Goal: Information Seeking & Learning: Learn about a topic

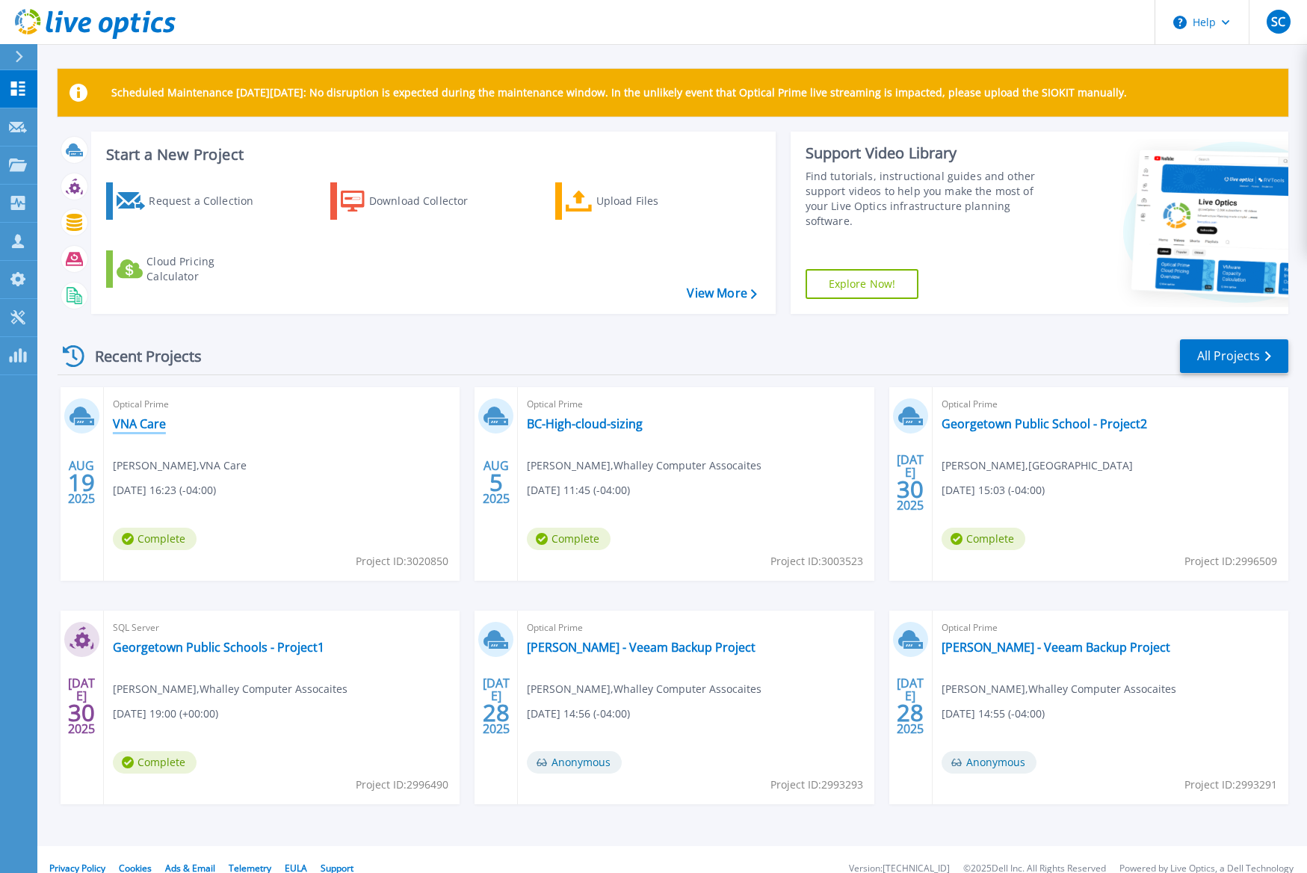
click at [149, 428] on link "VNA Care" at bounding box center [139, 423] width 53 height 15
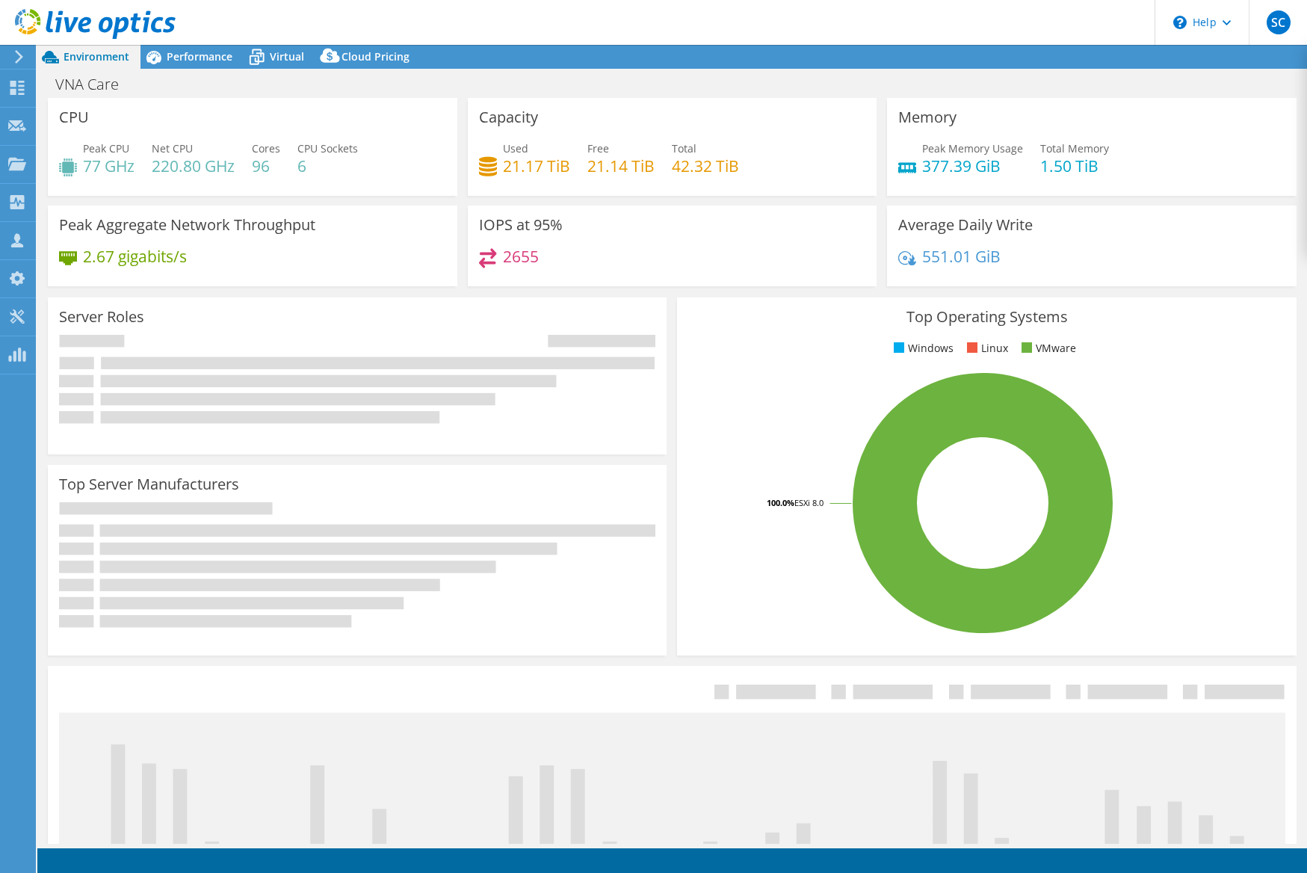
select select "USEast"
select select "USD"
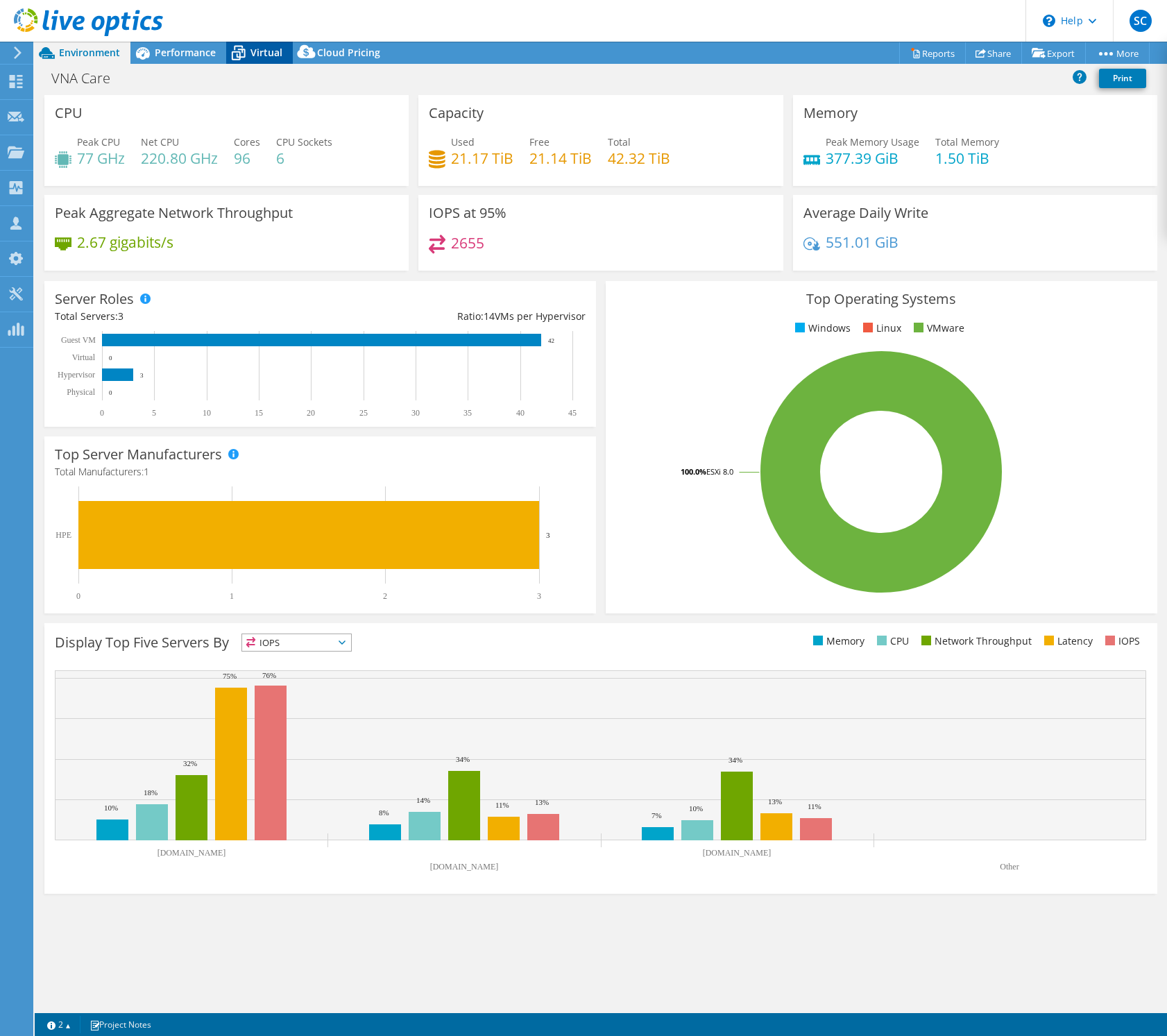
click at [239, 54] on icon at bounding box center [239, 54] width 14 height 11
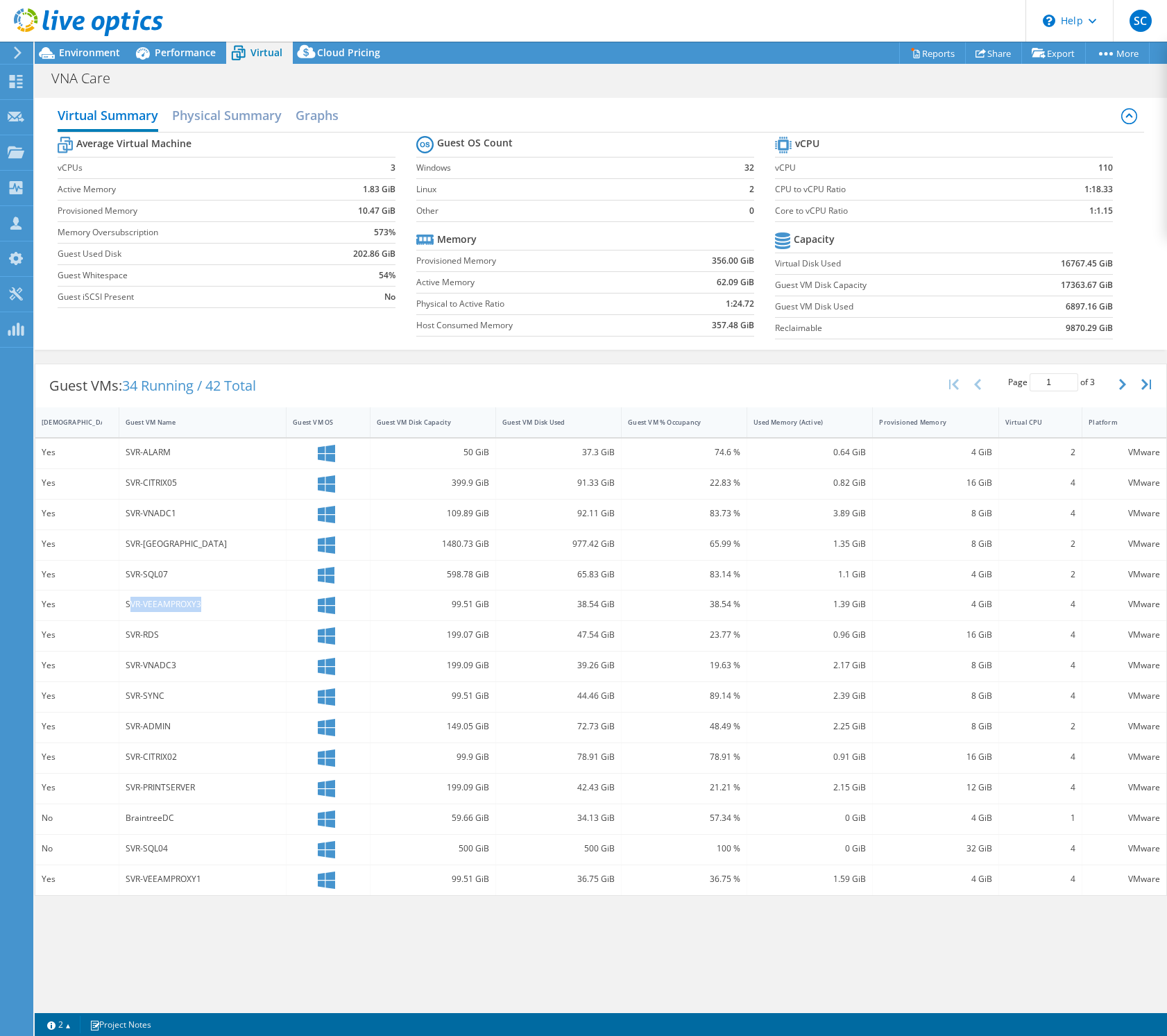
drag, startPoint x: 207, startPoint y: 602, endPoint x: 130, endPoint y: 602, distance: 77.0
click at [130, 602] on div "SVR-VEEAMPROXY3" at bounding box center [202, 604] width 154 height 15
click at [222, 615] on div "SVR-VEEAMPROXY3" at bounding box center [203, 605] width 167 height 30
drag, startPoint x: 209, startPoint y: 605, endPoint x: 131, endPoint y: 602, distance: 78.1
click at [122, 600] on div "SVR-VEEAMPROXY3" at bounding box center [203, 605] width 167 height 30
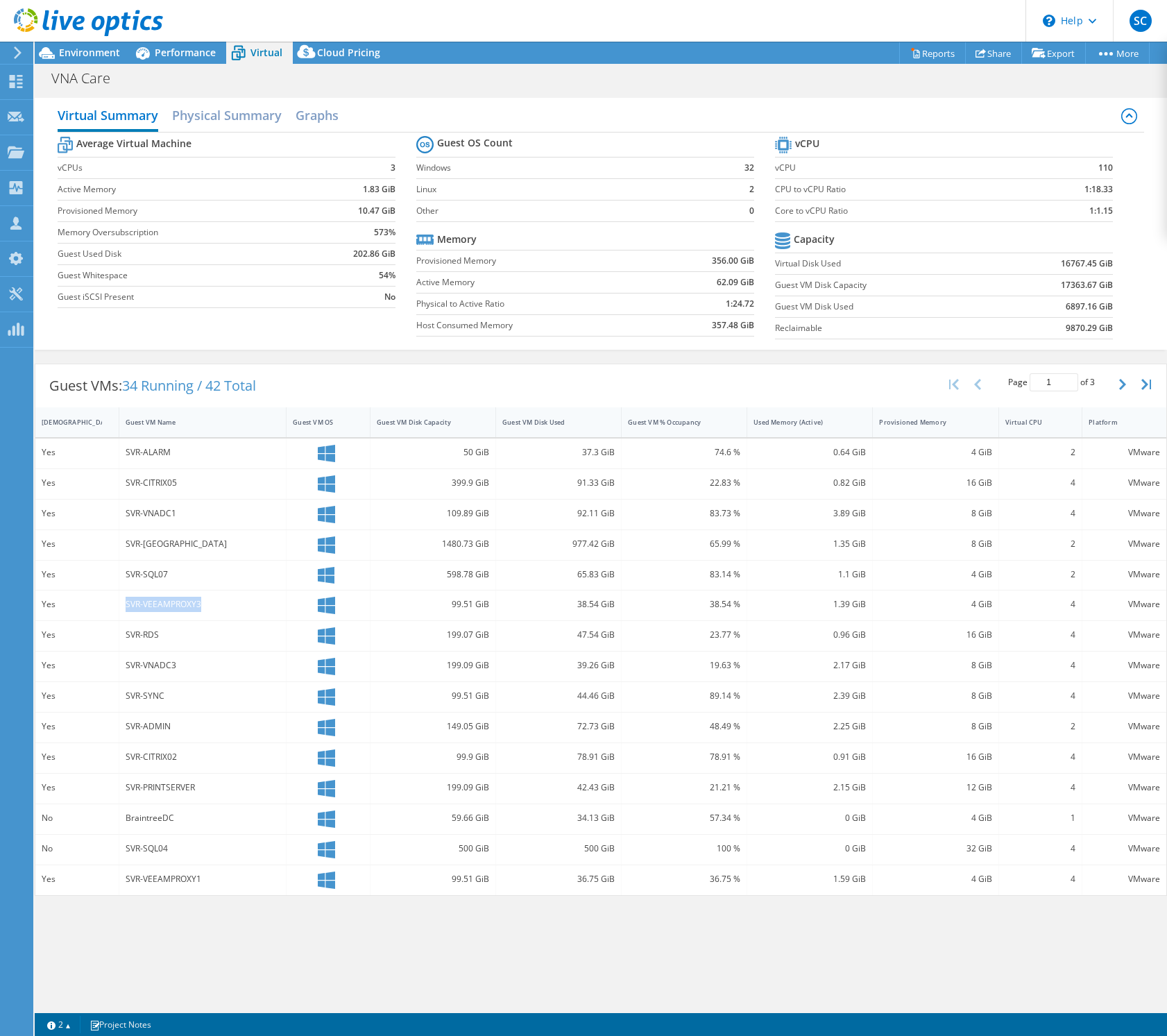
click at [206, 604] on div "SVR-VEEAMPROXY3" at bounding box center [202, 604] width 154 height 15
drag, startPoint x: 199, startPoint y: 877, endPoint x: 133, endPoint y: 874, distance: 66.1
click at [130, 809] on div "SVR-VEEAMPROXY1" at bounding box center [202, 879] width 154 height 15
click at [222, 809] on div "SVR-VEEAMPROXY1" at bounding box center [202, 879] width 154 height 15
click at [1124, 391] on button "button" at bounding box center [1123, 384] width 23 height 26
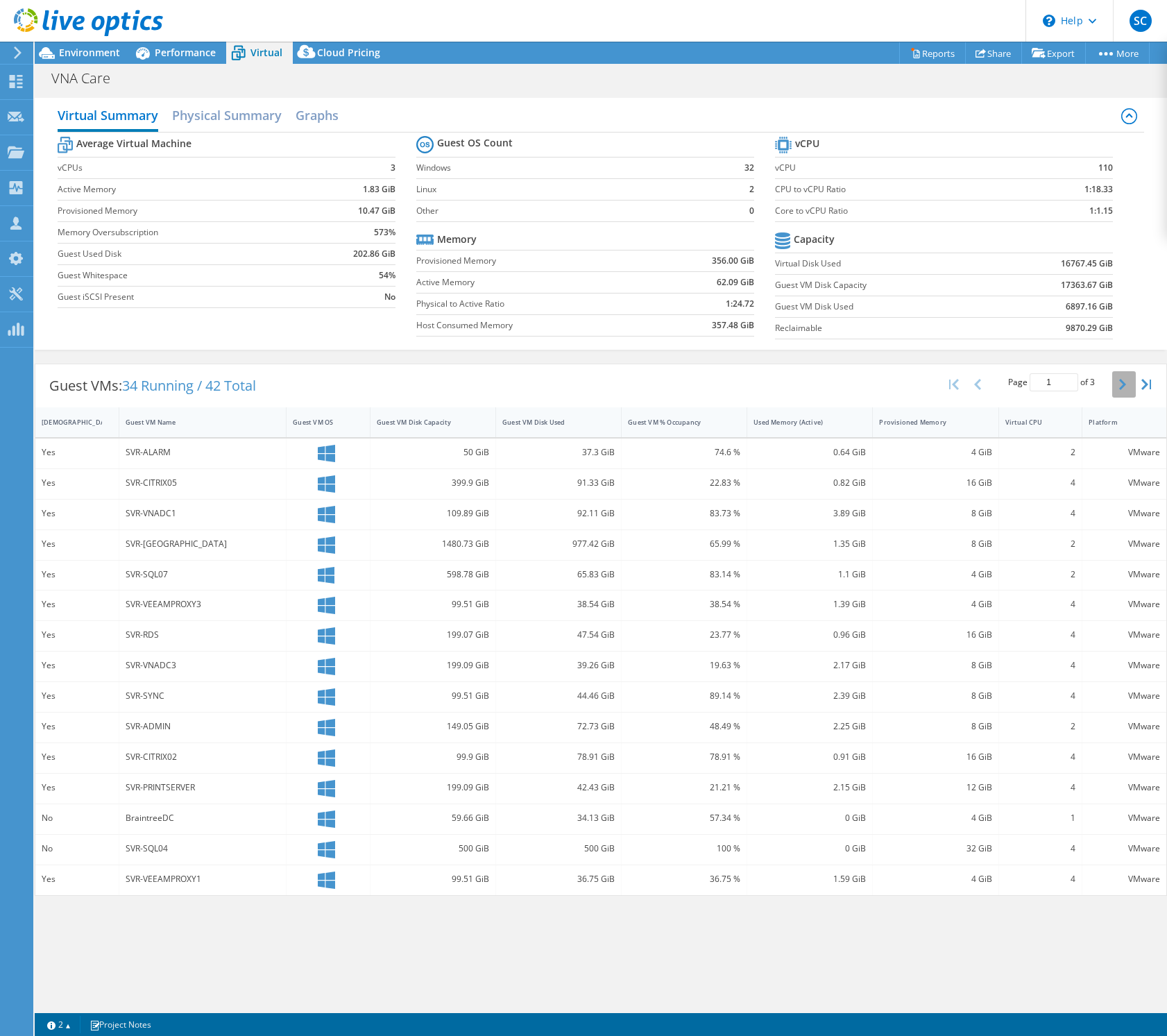
type input "2"
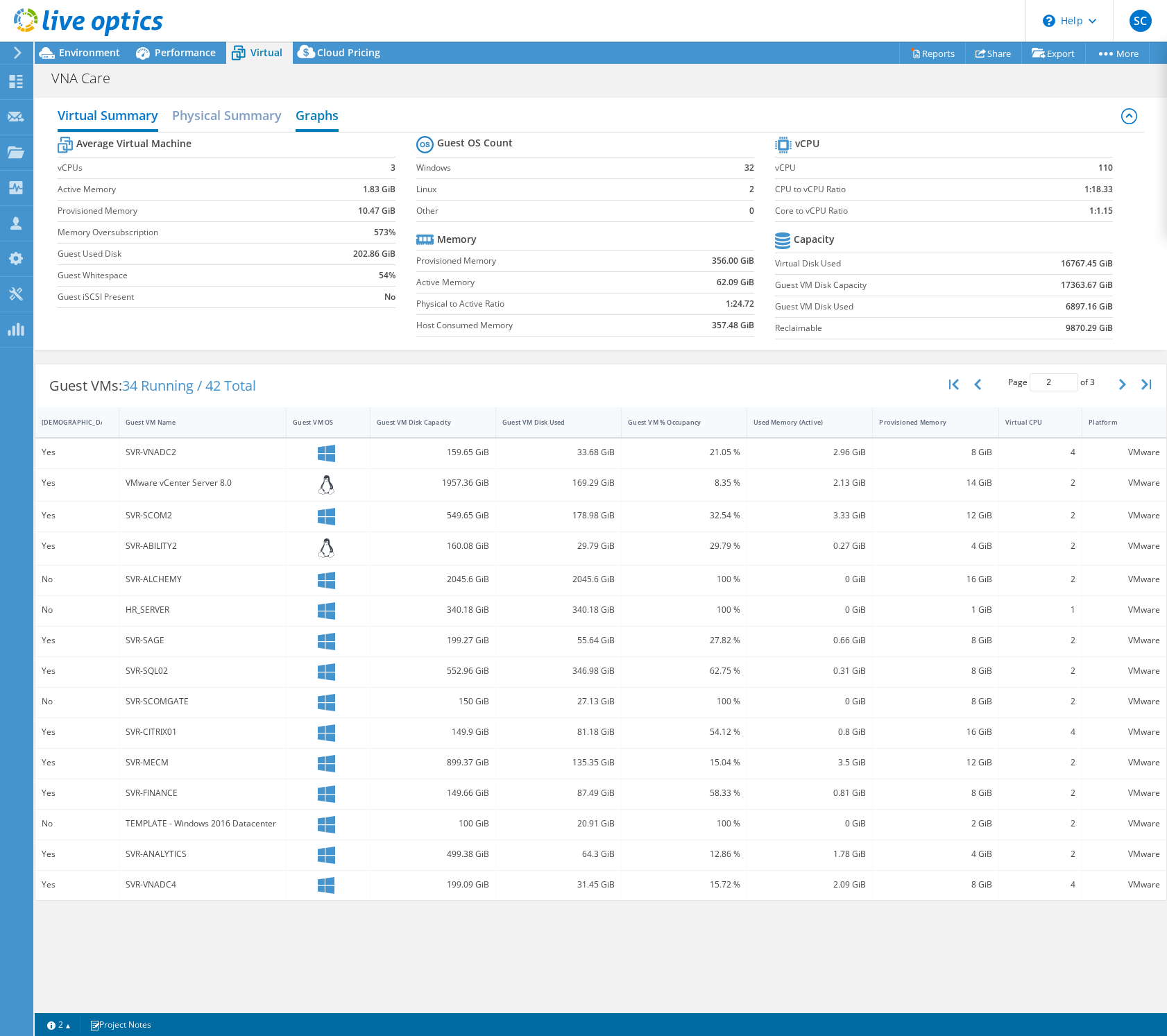
click at [320, 114] on h2 "Graphs" at bounding box center [317, 116] width 43 height 31
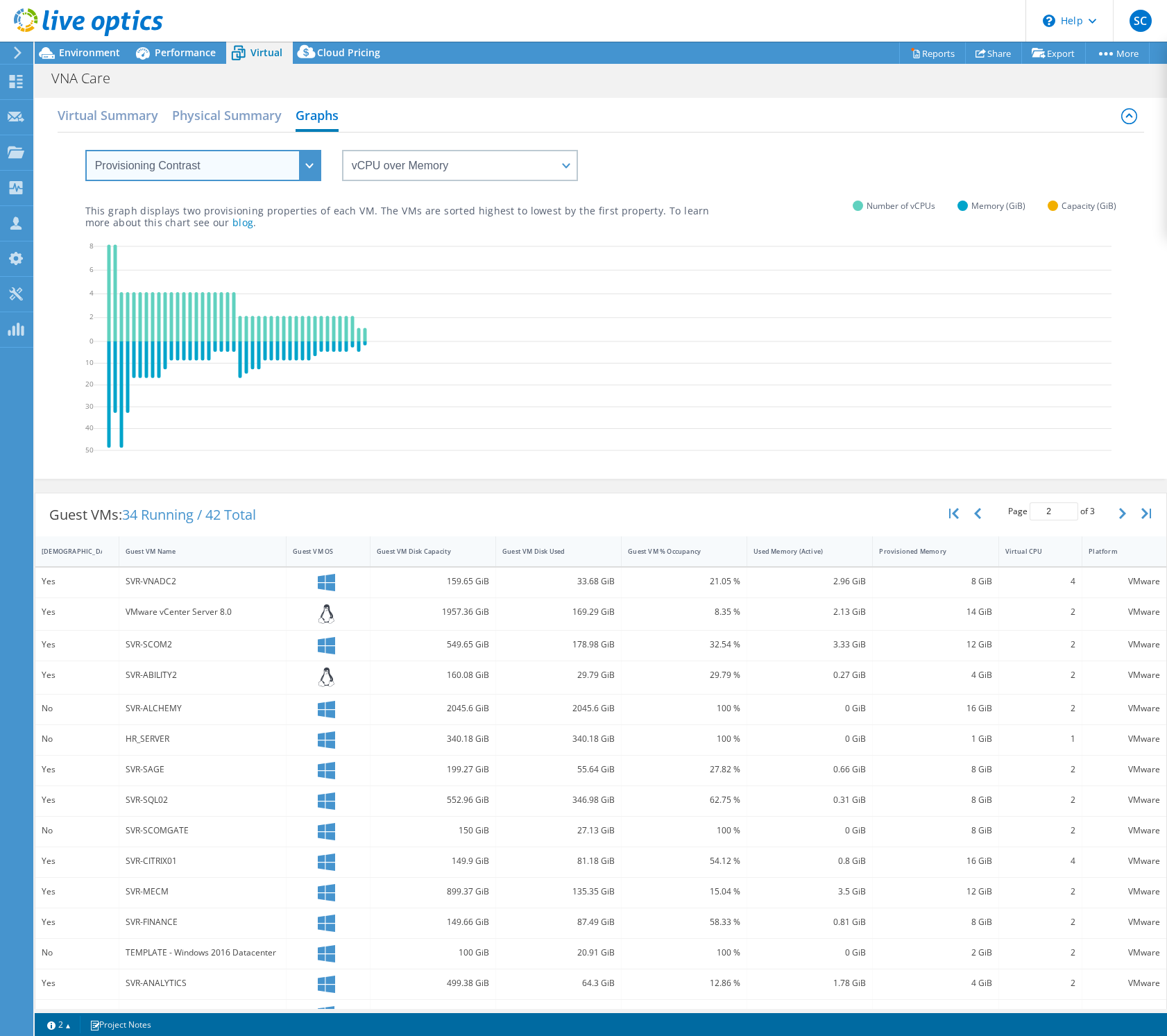
select select "Over Provisioning"
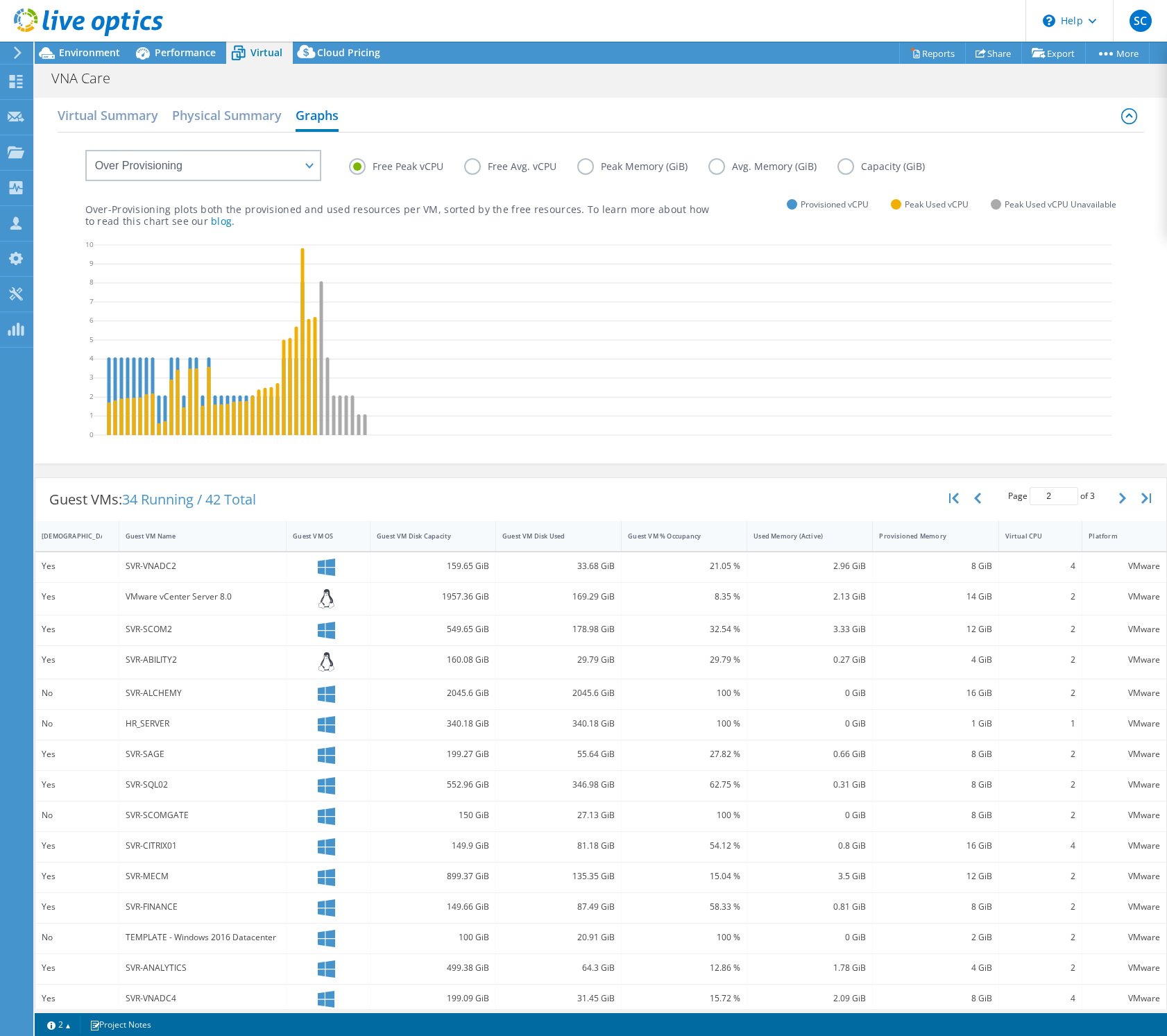
click at [474, 167] on label "Free Avg. vCPU" at bounding box center [521, 166] width 113 height 17
click at [0, 0] on input "Free Avg. vCPU" at bounding box center [0, 0] width 0 height 0
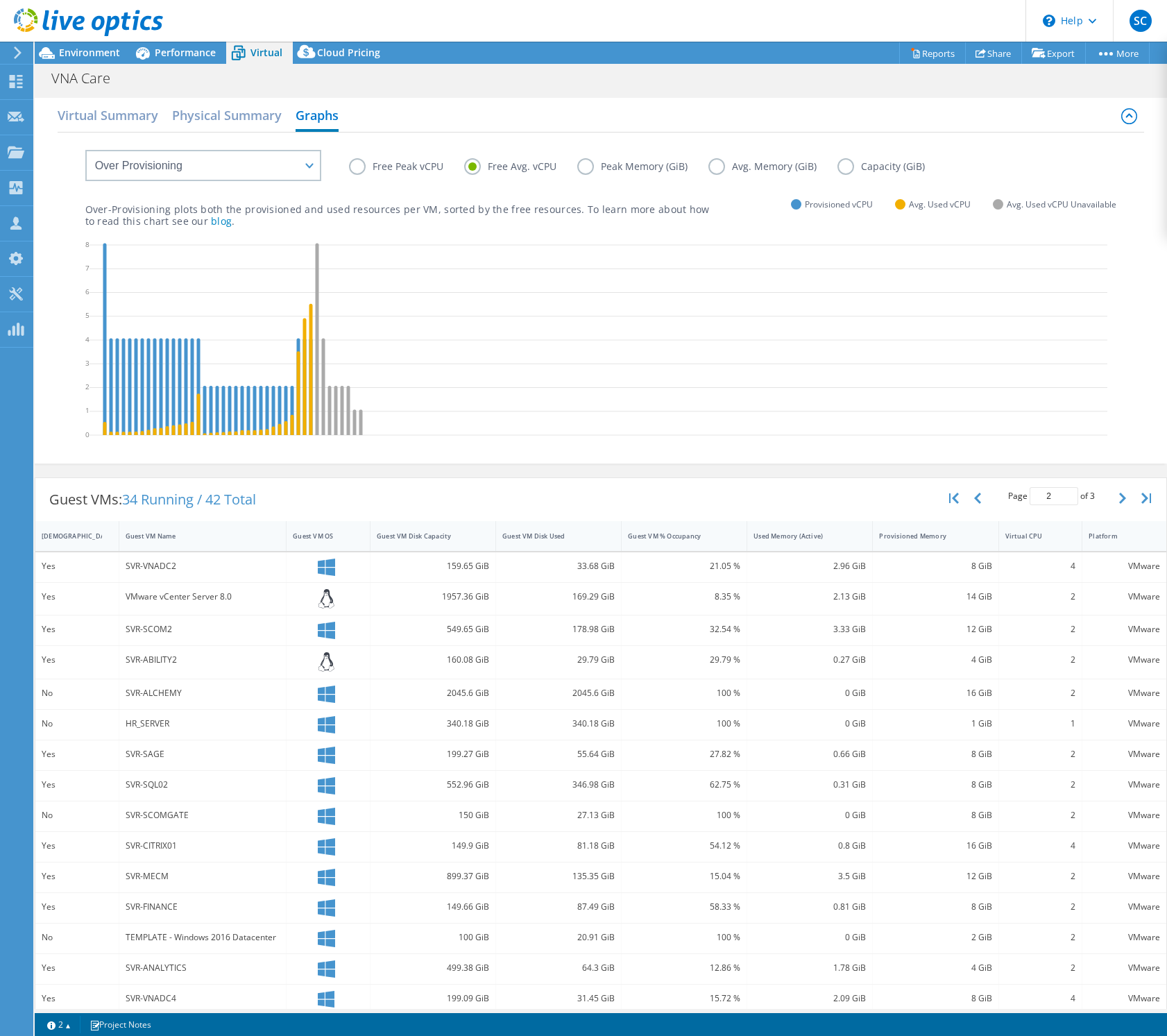
scroll to position [1, 0]
click at [383, 168] on label "Free Peak vCPU" at bounding box center [407, 166] width 115 height 17
click at [0, 0] on input "Free Peak vCPU" at bounding box center [0, 0] width 0 height 0
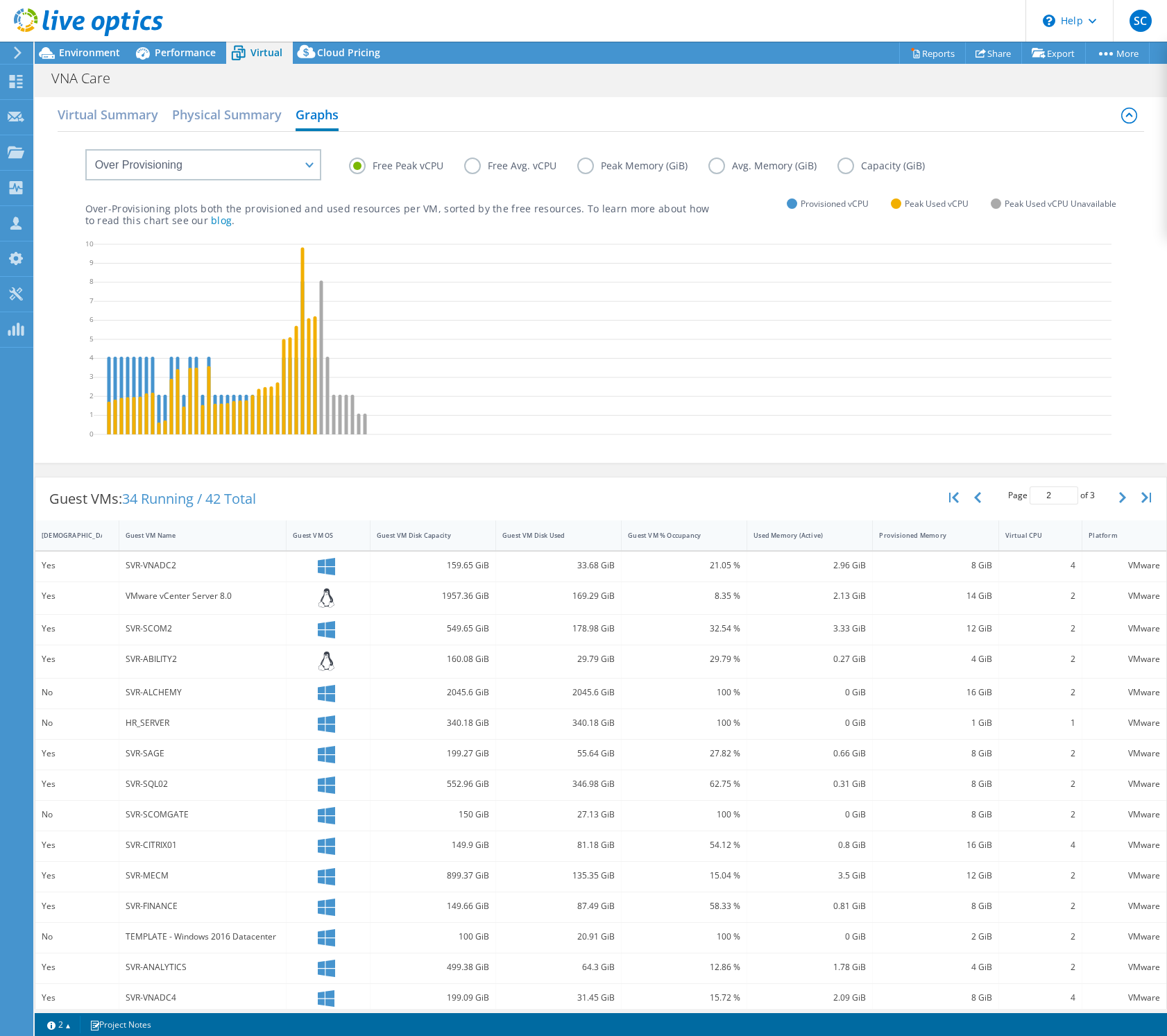
click at [496, 187] on div "Over-Provisioning plots both the provisioned and used resources per VM, sorted …" at bounding box center [601, 202] width 1031 height 47
click at [473, 162] on label "Free Avg. vCPU" at bounding box center [521, 166] width 113 height 17
click at [0, 0] on input "Free Avg. vCPU" at bounding box center [0, 0] width 0 height 0
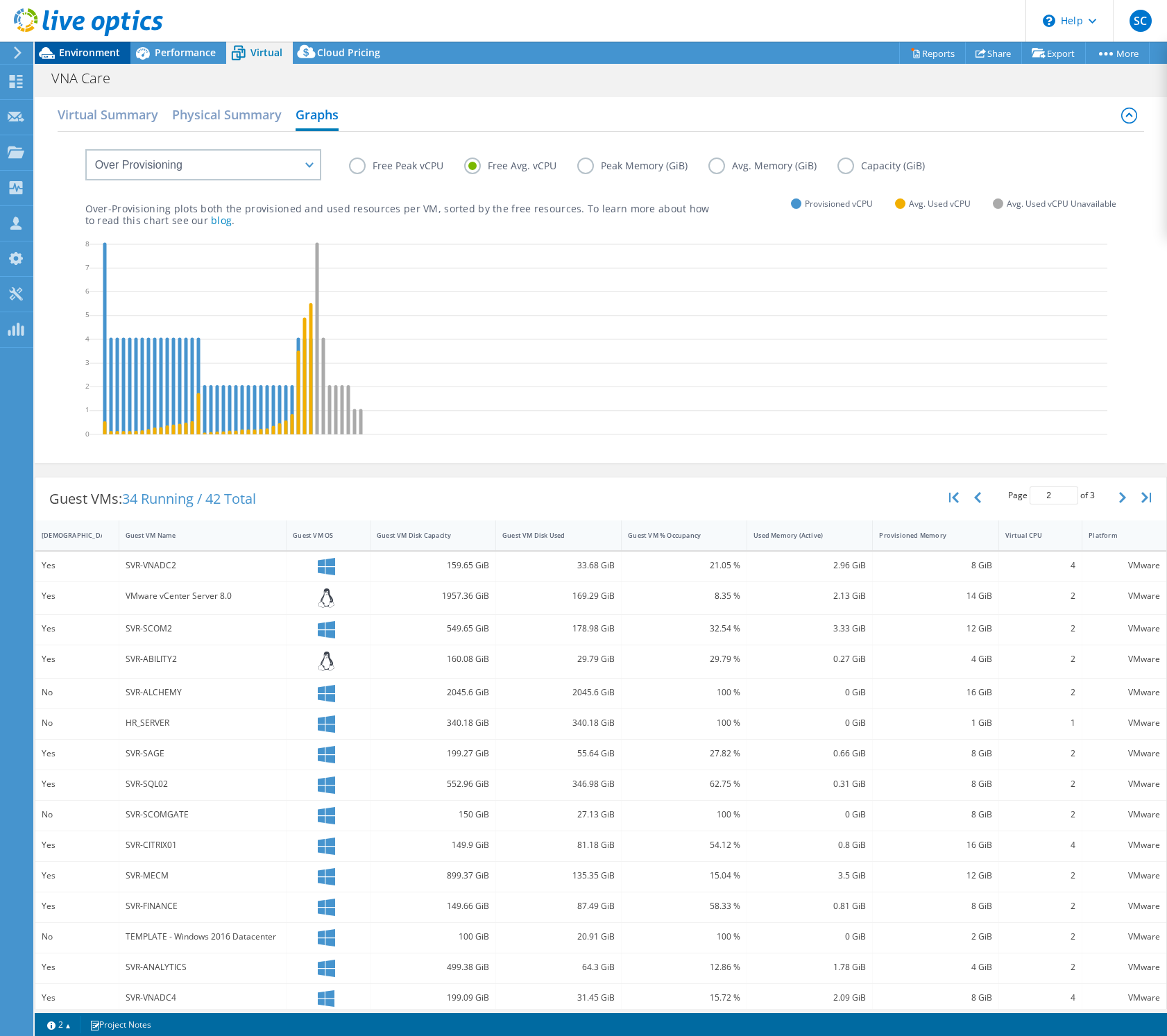
click at [122, 50] on div "Environment" at bounding box center [82, 53] width 96 height 22
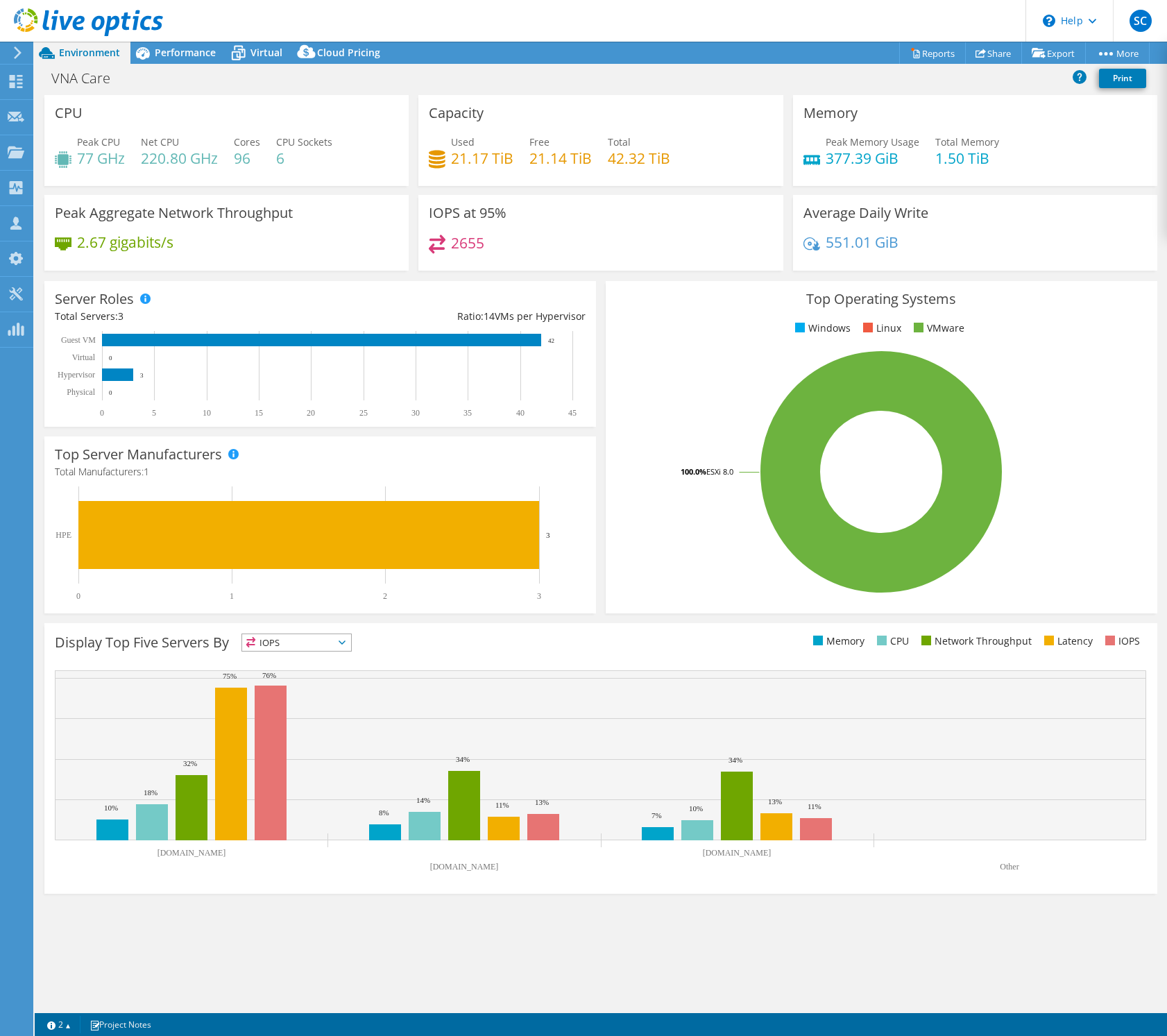
scroll to position [0, 0]
click at [21, 84] on use at bounding box center [16, 82] width 13 height 13
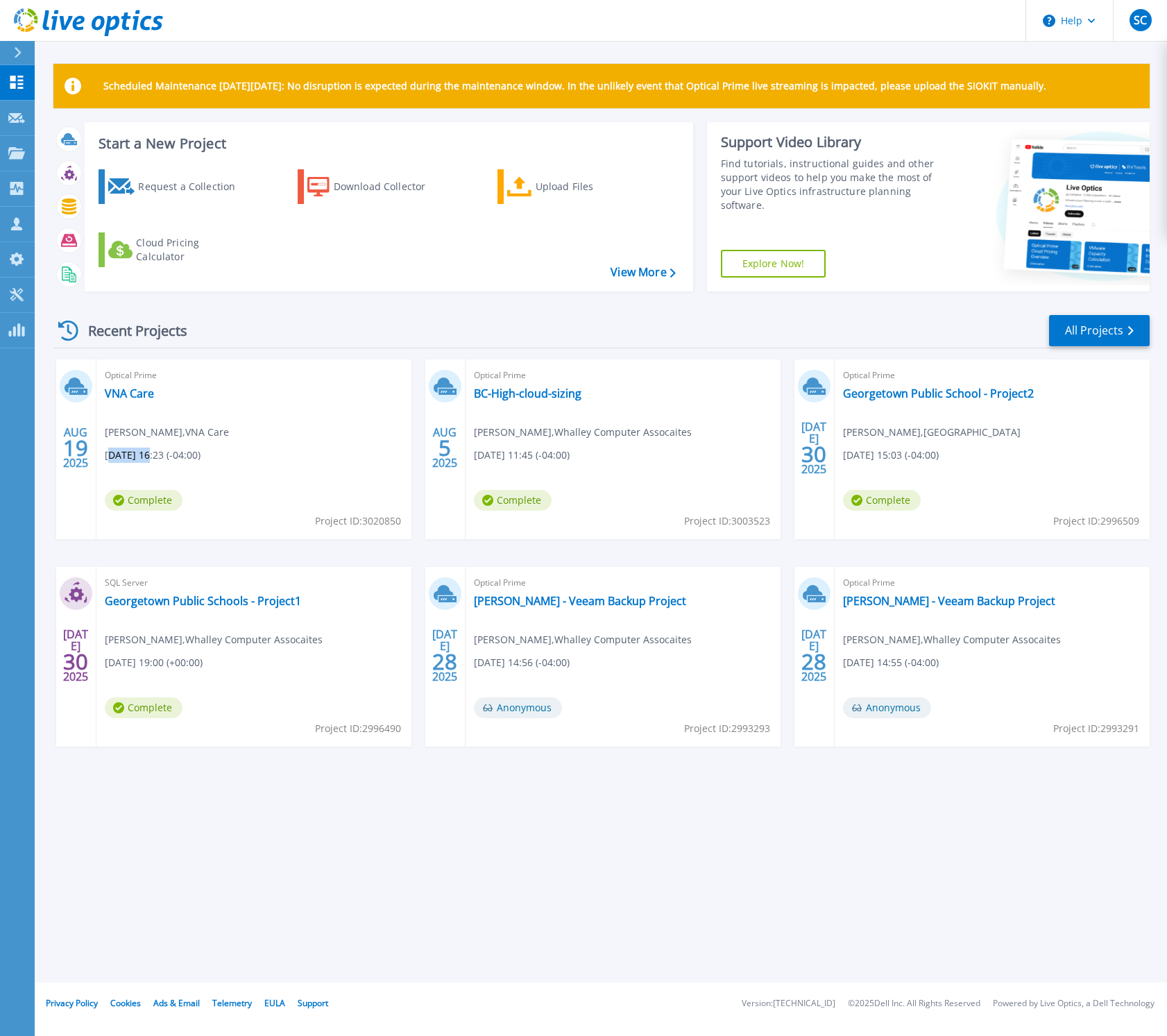
drag, startPoint x: 109, startPoint y: 456, endPoint x: 152, endPoint y: 459, distance: 43.1
click at [152, 459] on span "[DATE] 16:23 (-04:00)" at bounding box center [152, 455] width 96 height 15
click at [138, 457] on span "[DATE] 16:23 (-04:00)" at bounding box center [152, 455] width 96 height 15
click at [136, 396] on link "VNA Care" at bounding box center [129, 393] width 49 height 14
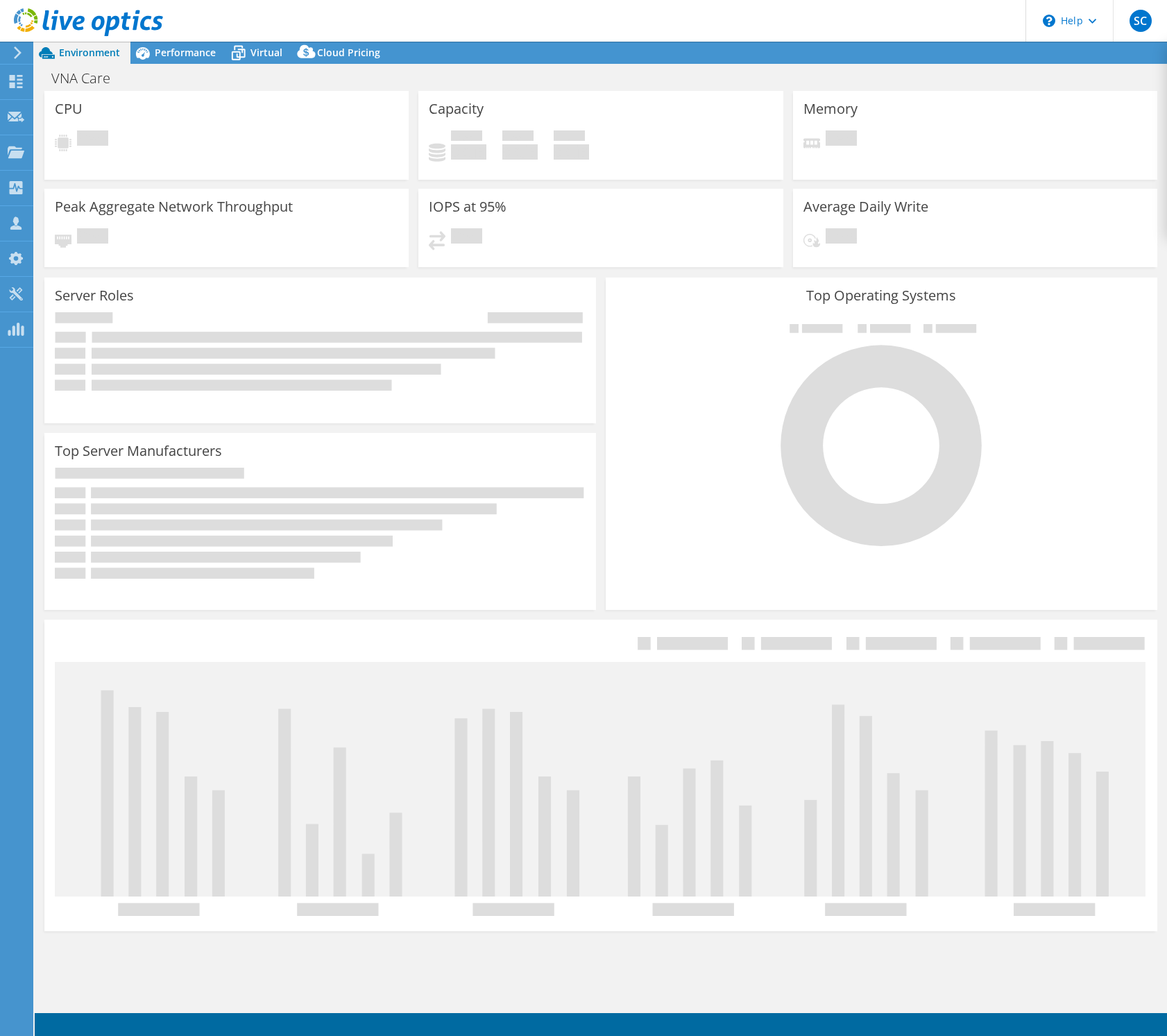
select select "USEast"
select select "USD"
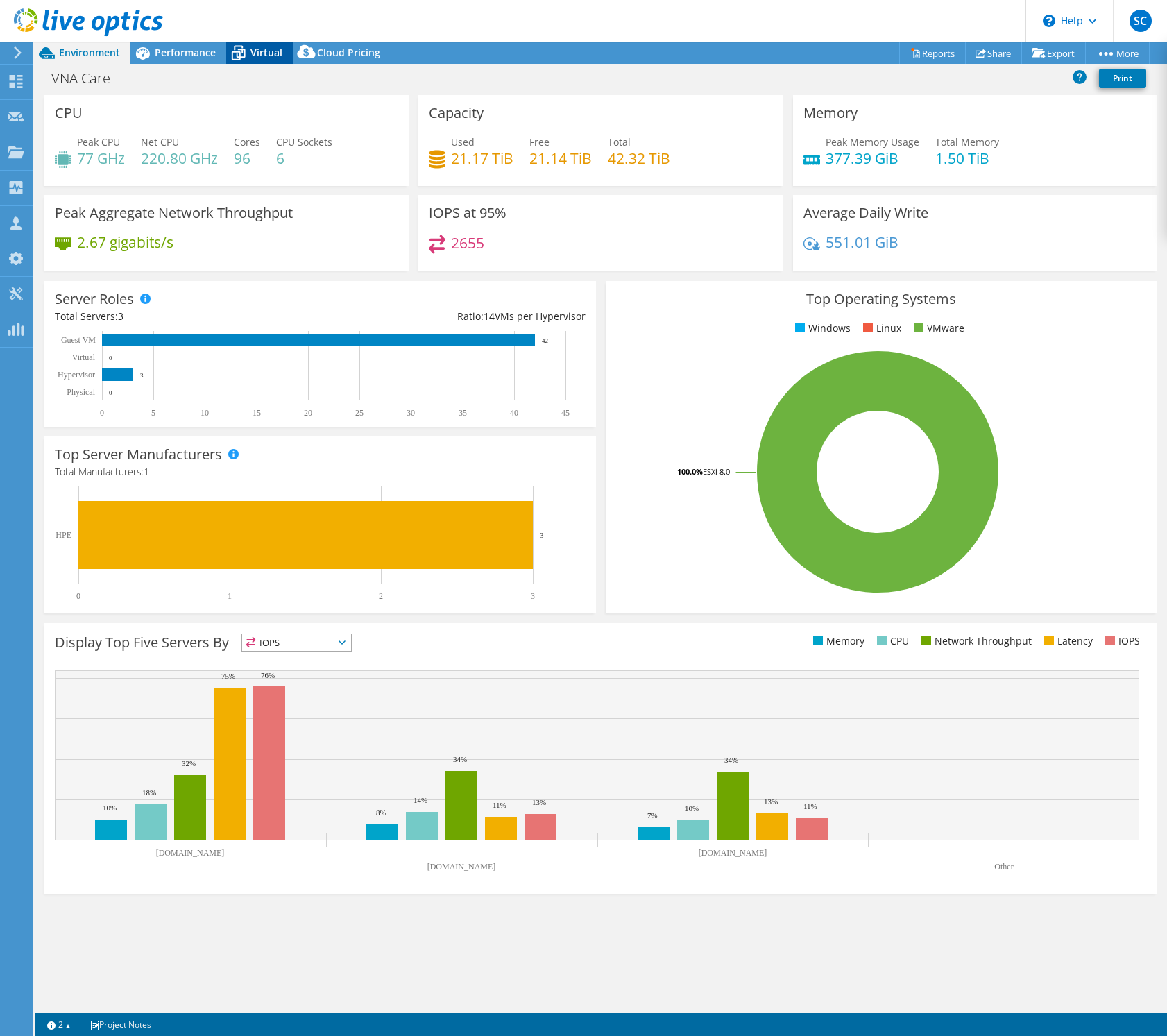
click at [261, 54] on span "Virtual" at bounding box center [266, 52] width 32 height 13
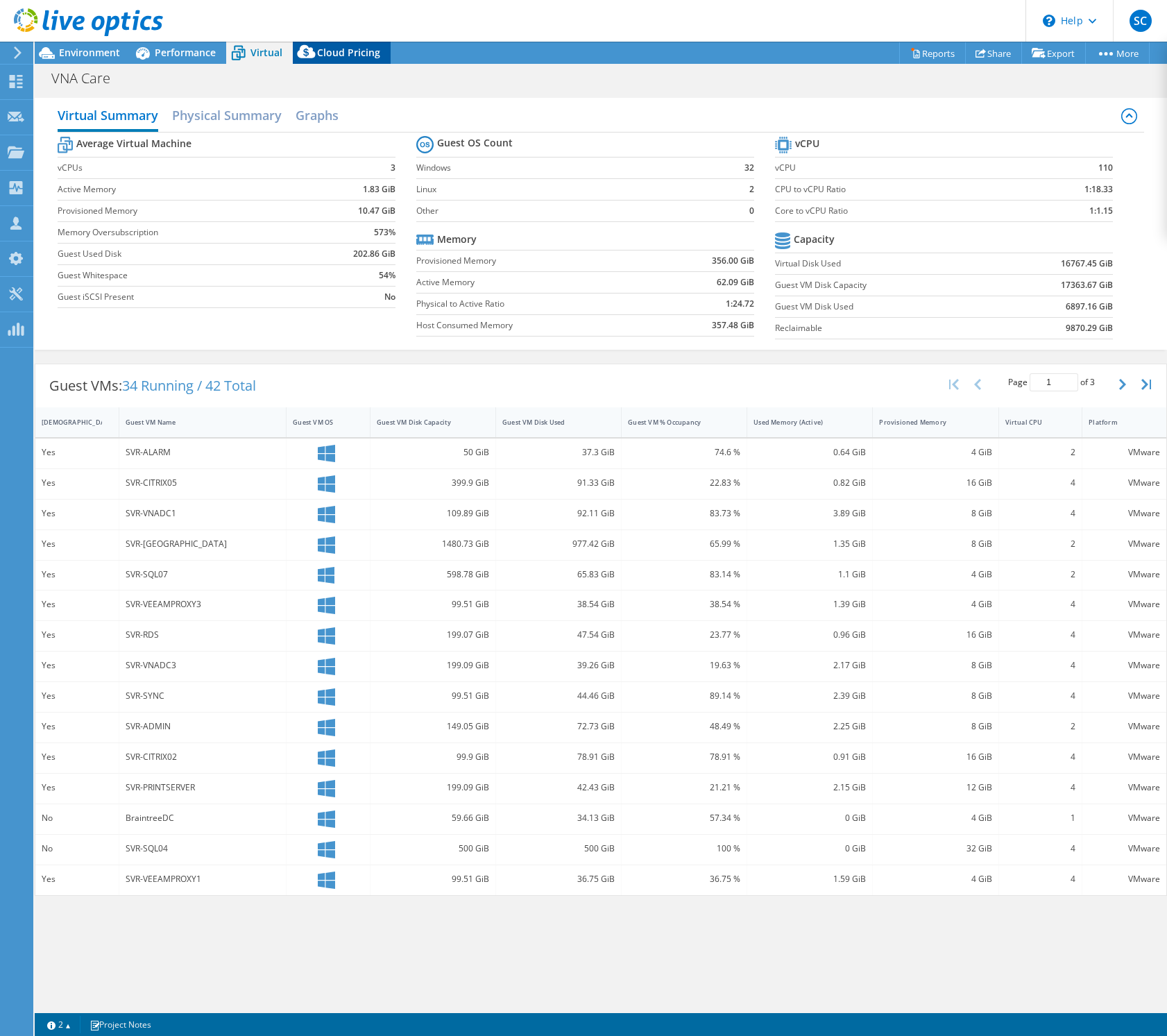
click at [331, 53] on span "Cloud Pricing" at bounding box center [349, 52] width 63 height 13
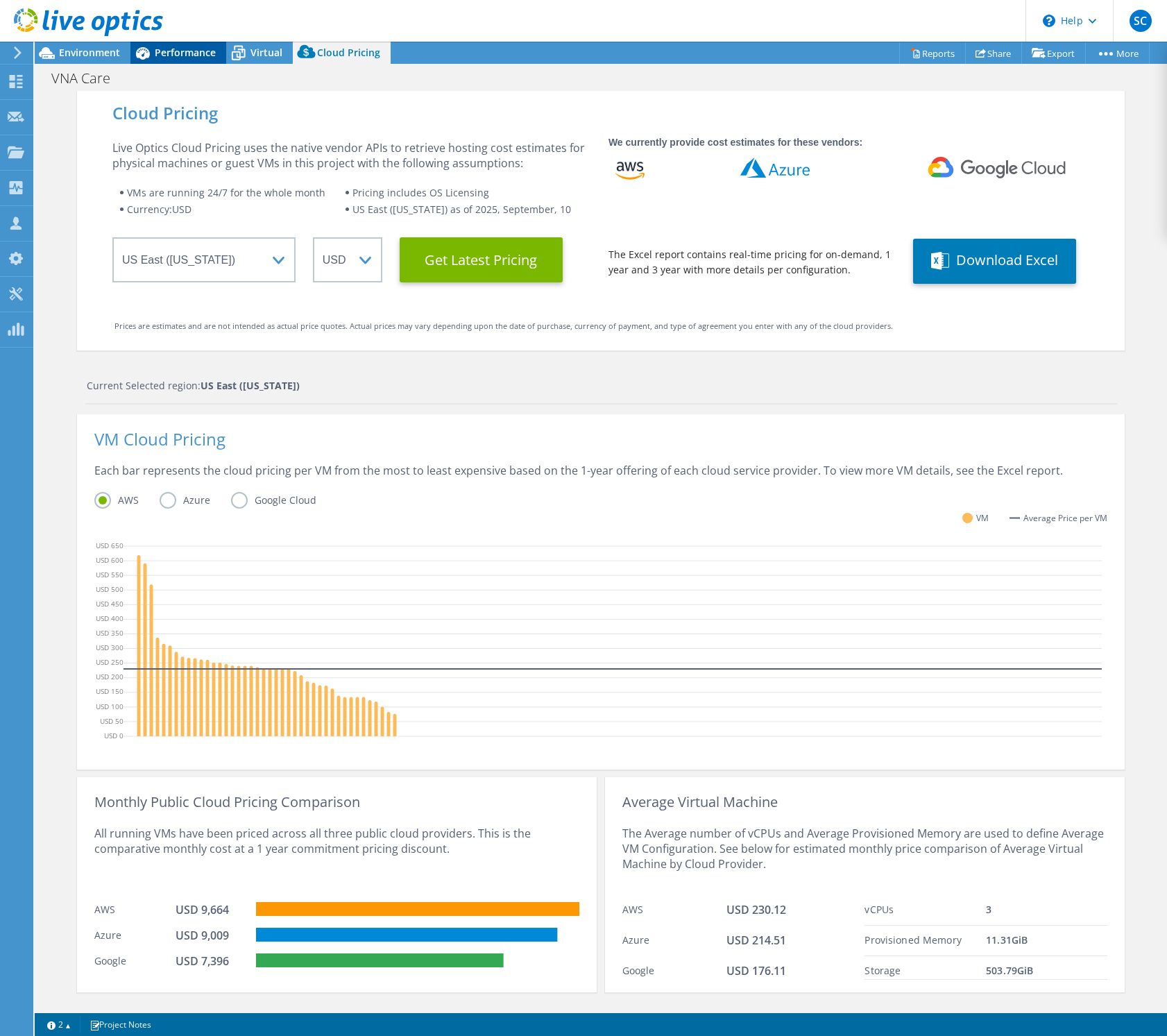
click at [218, 49] on div "Performance" at bounding box center [177, 53] width 96 height 22
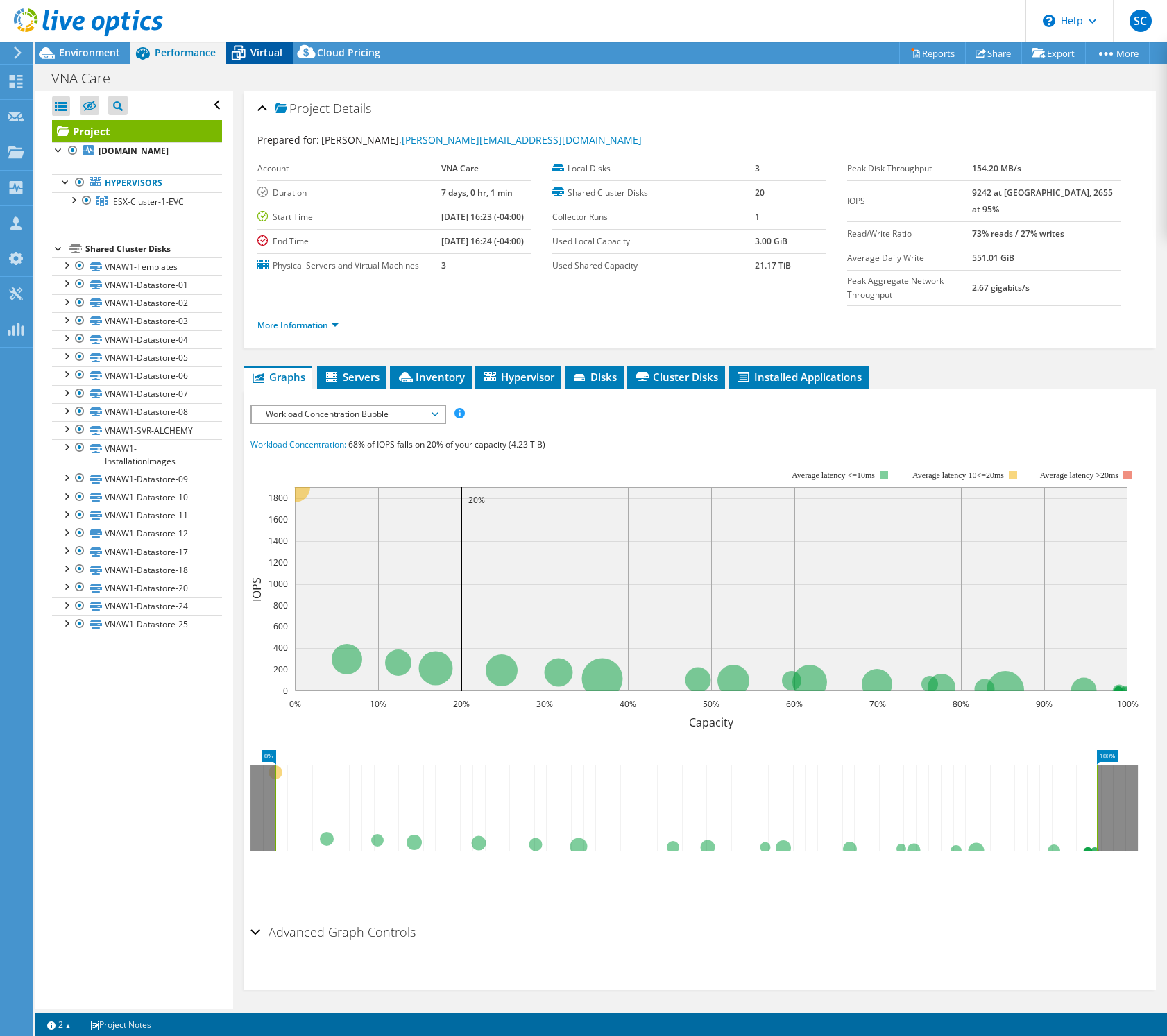
click at [268, 51] on span "Virtual" at bounding box center [266, 52] width 32 height 13
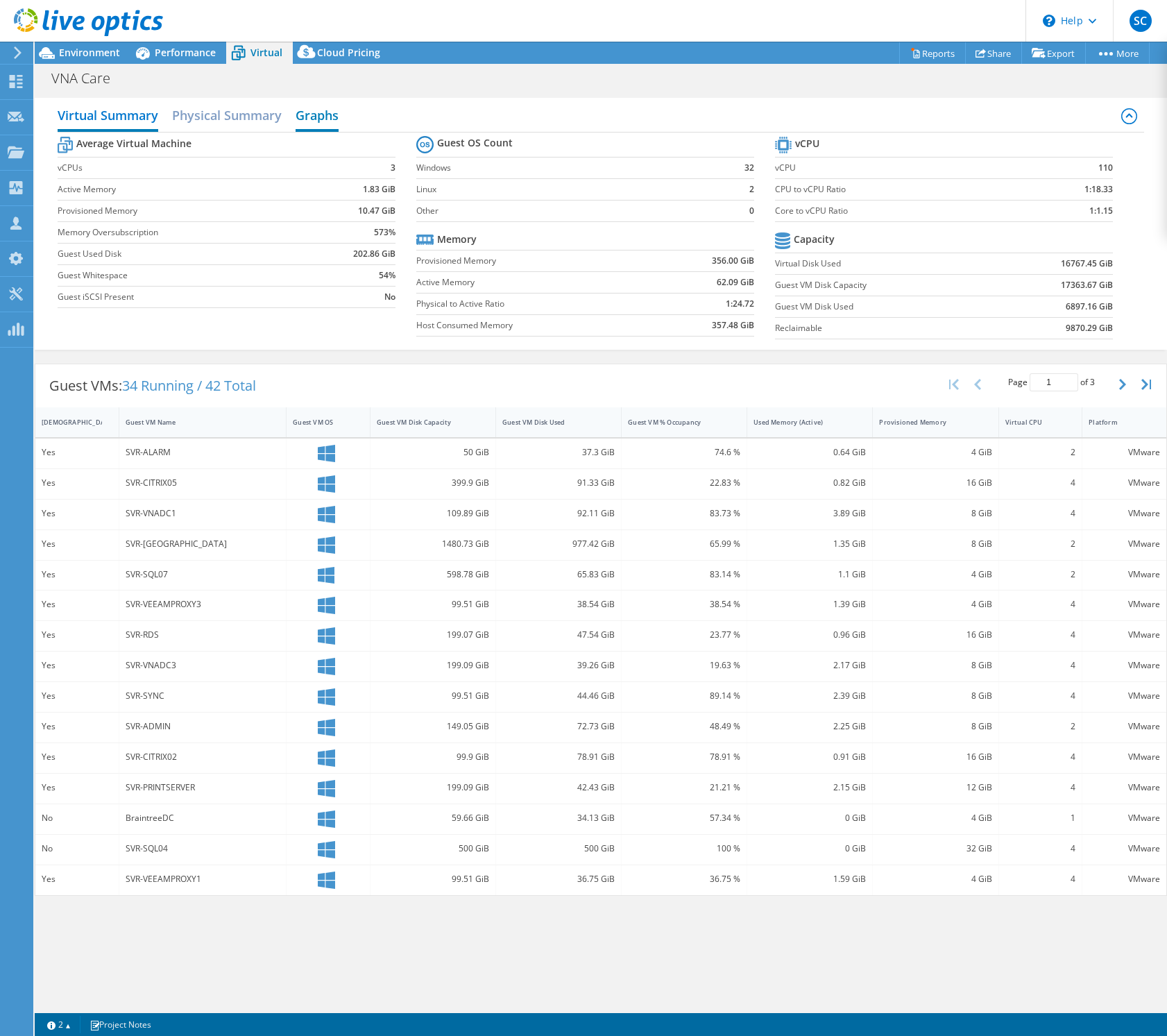
click at [320, 115] on h2 "Graphs" at bounding box center [317, 116] width 43 height 31
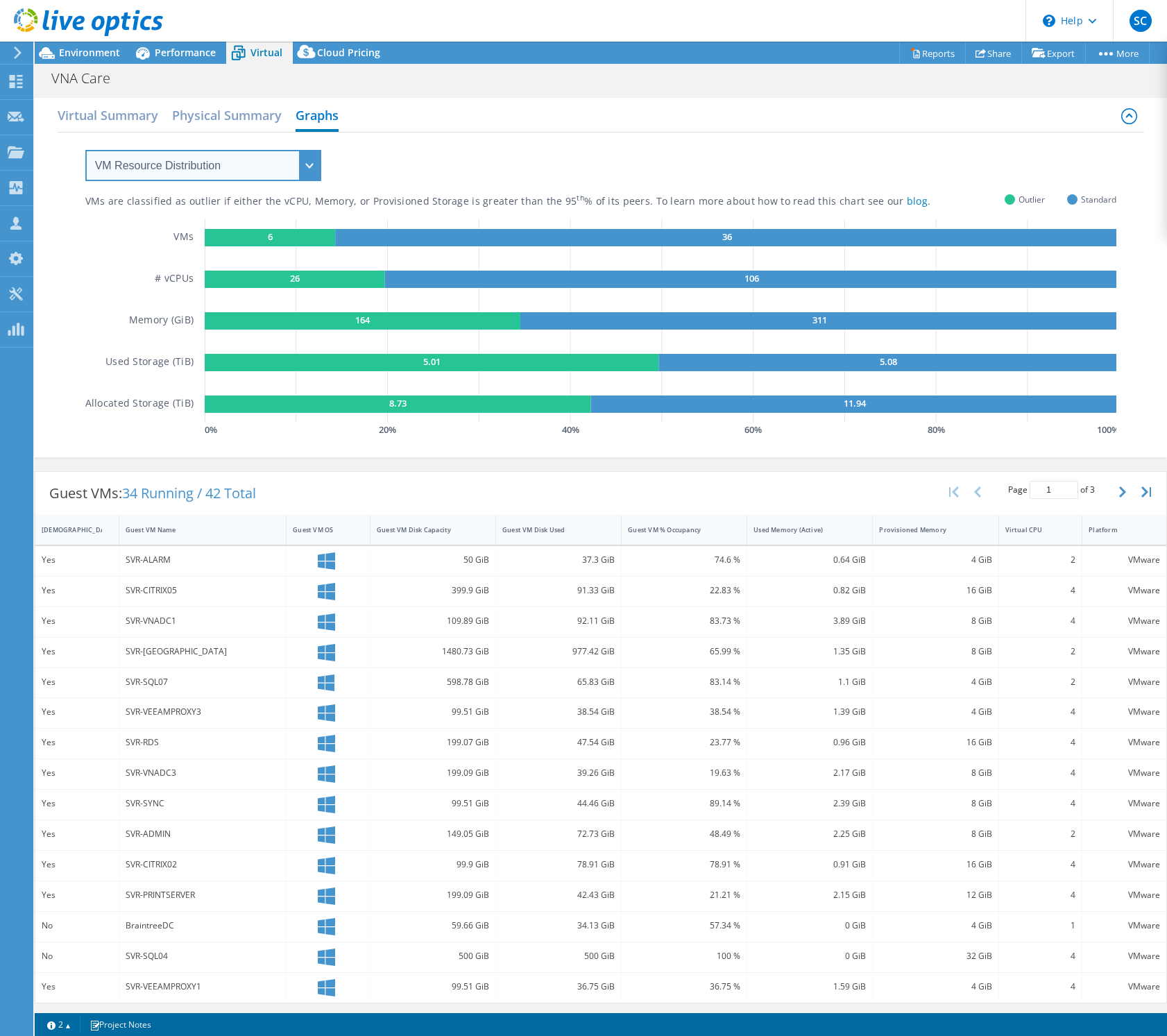
select select "Over Provisioning"
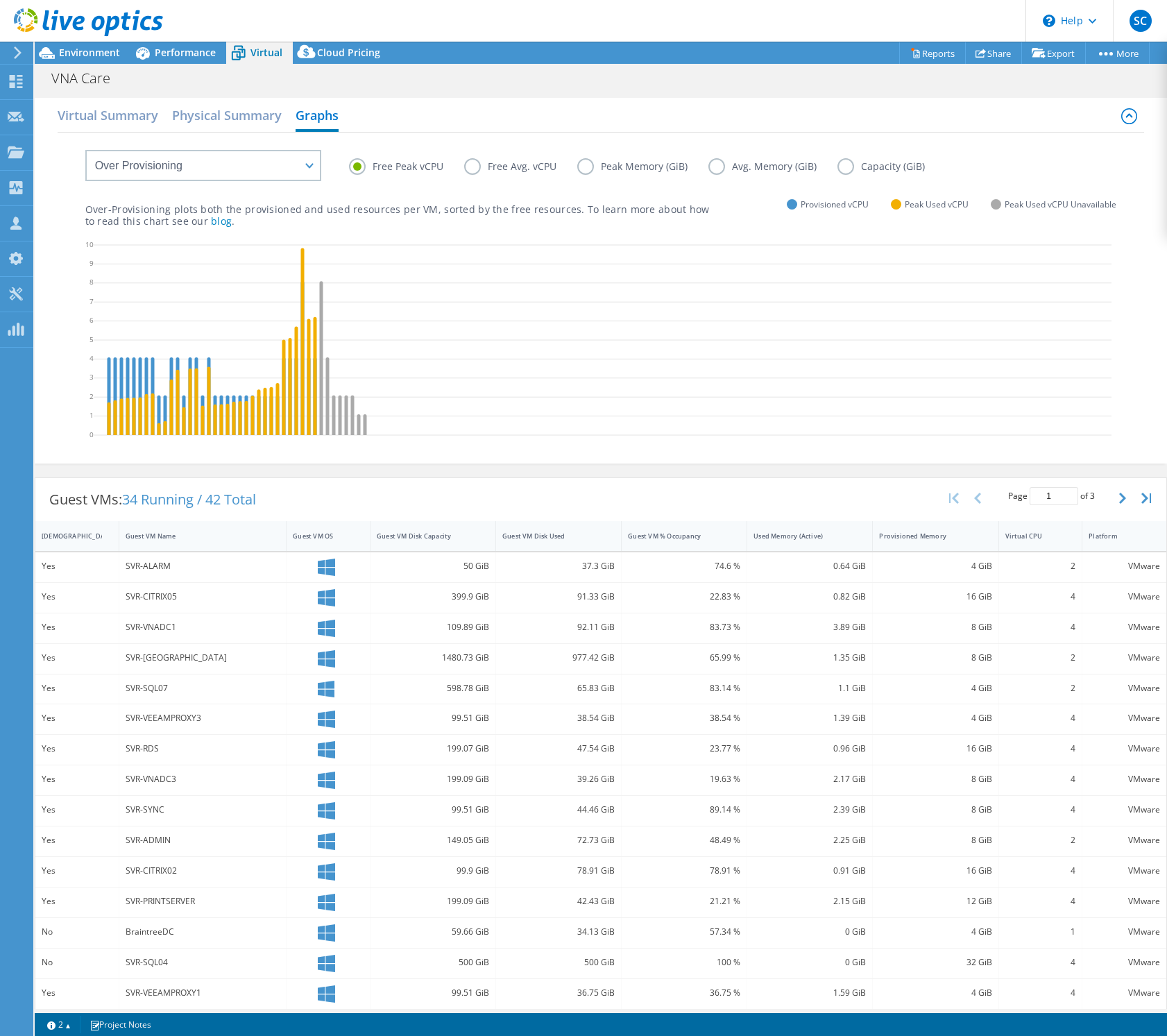
click at [468, 167] on label "Free Avg. vCPU" at bounding box center [521, 166] width 113 height 17
click at [0, 0] on input "Free Avg. vCPU" at bounding box center [0, 0] width 0 height 0
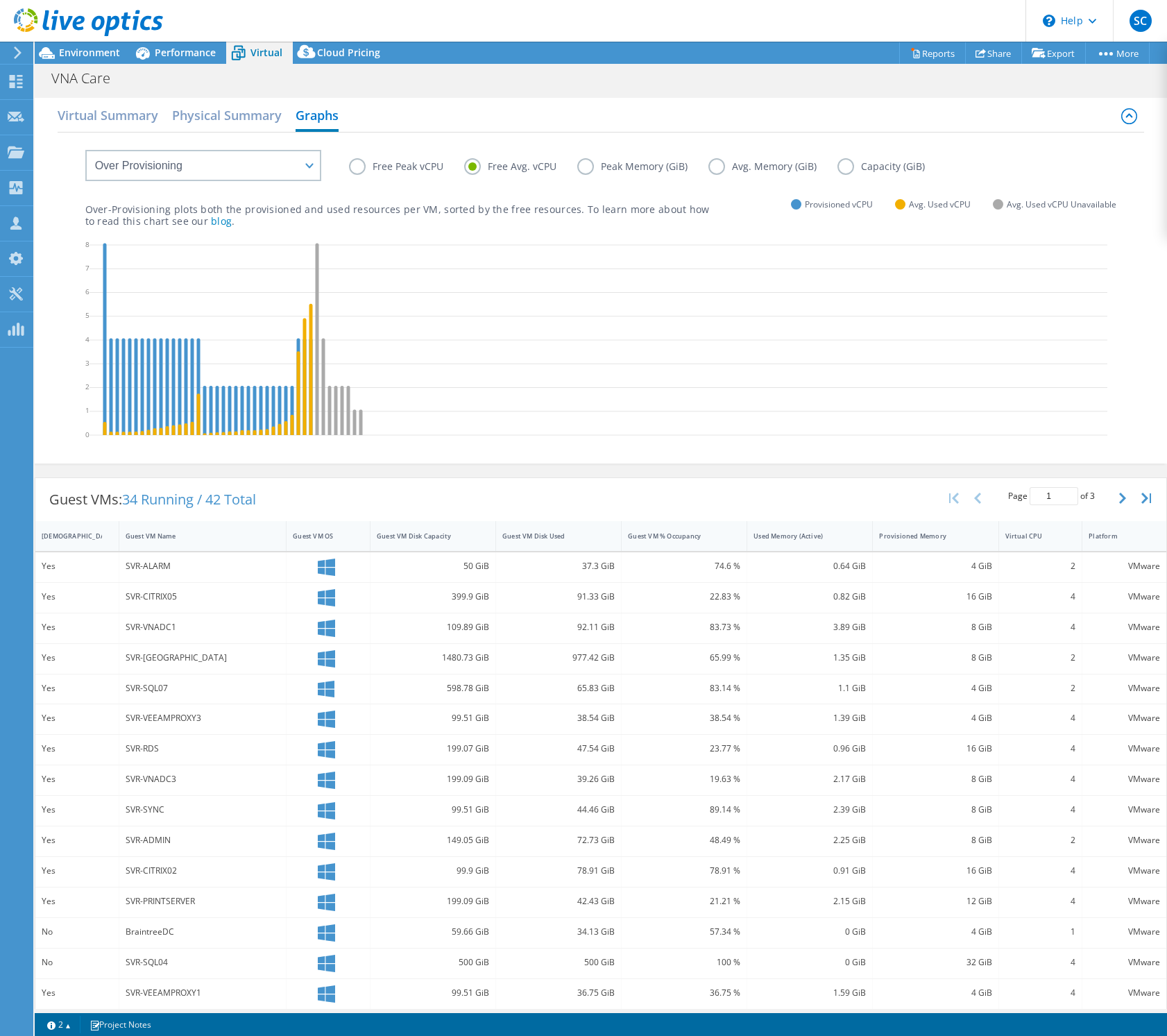
click at [585, 165] on label "Peak Memory (GiB)" at bounding box center [642, 166] width 131 height 17
click at [0, 0] on input "Peak Memory (GiB)" at bounding box center [0, 0] width 0 height 0
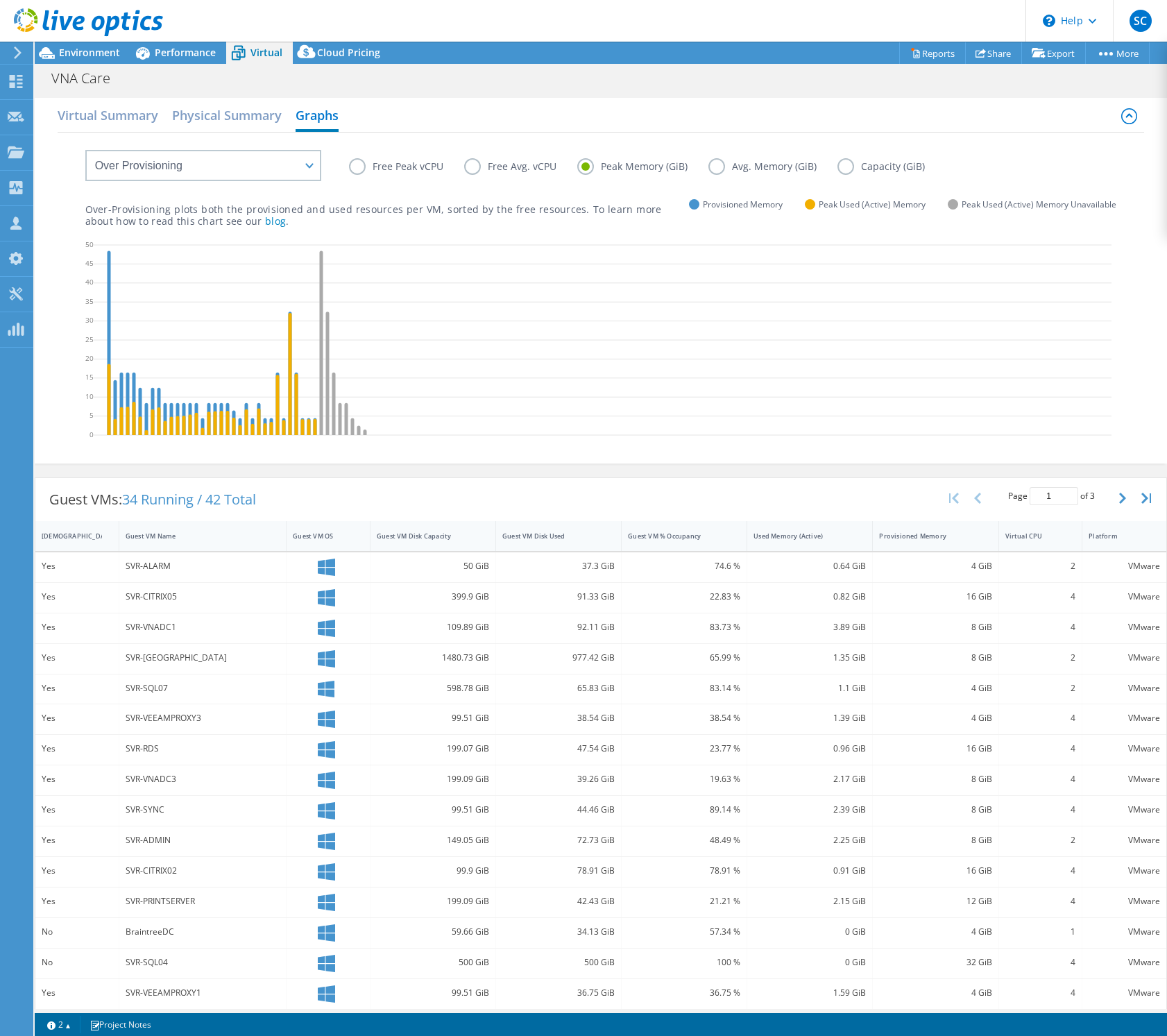
click at [342, 165] on div "Free Peak vCPU Free Avg. vCPU Peak Memory (GiB) Avg. Memory (GiB) Capacity (GiB)" at bounding box center [601, 156] width 1031 height 47
click at [358, 169] on label "Free Peak vCPU" at bounding box center [407, 166] width 115 height 17
click at [0, 0] on input "Free Peak vCPU" at bounding box center [0, 0] width 0 height 0
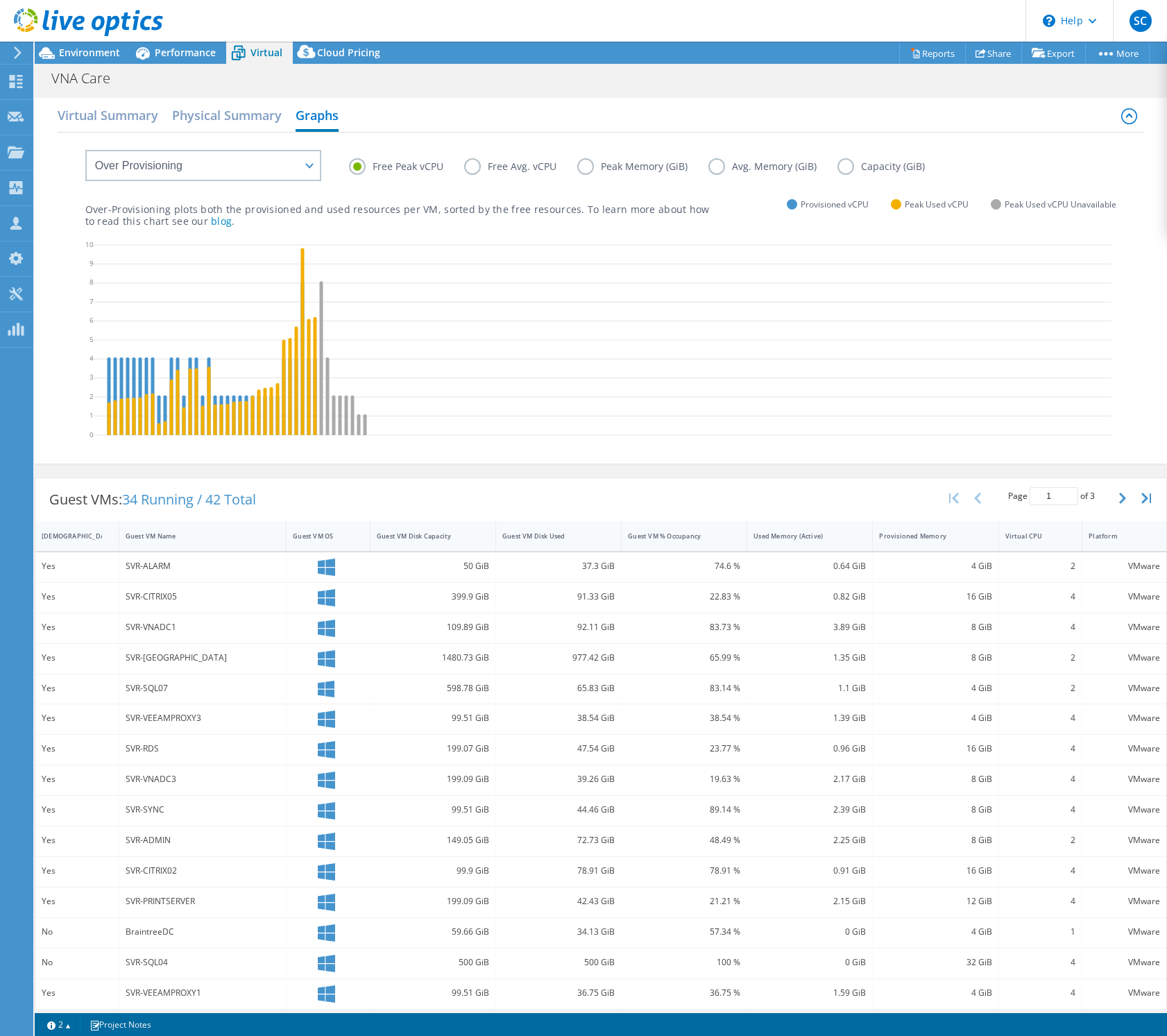
click at [468, 166] on label "Free Avg. vCPU" at bounding box center [521, 166] width 113 height 17
click at [0, 0] on input "Free Avg. vCPU" at bounding box center [0, 0] width 0 height 0
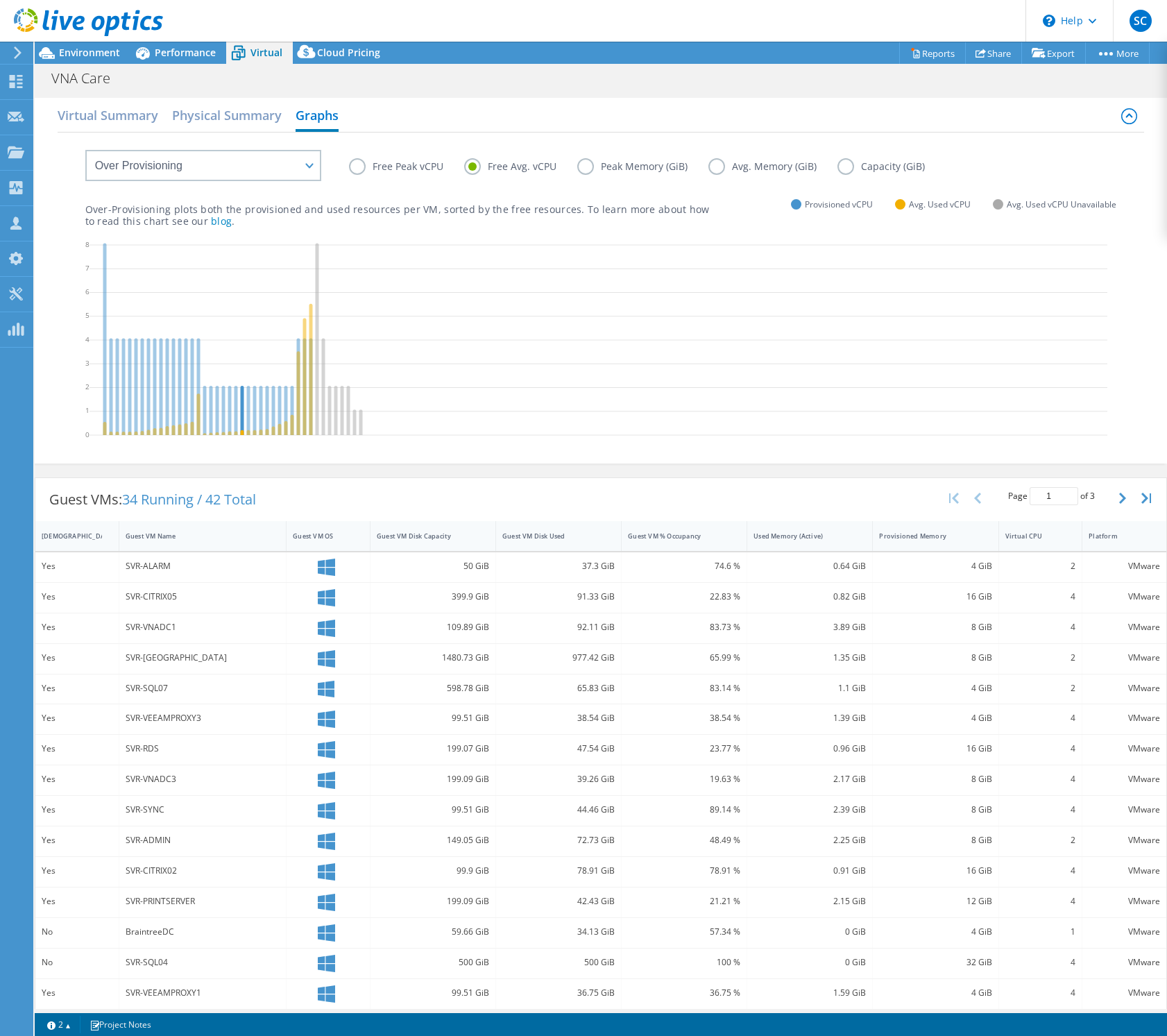
scroll to position [1, 0]
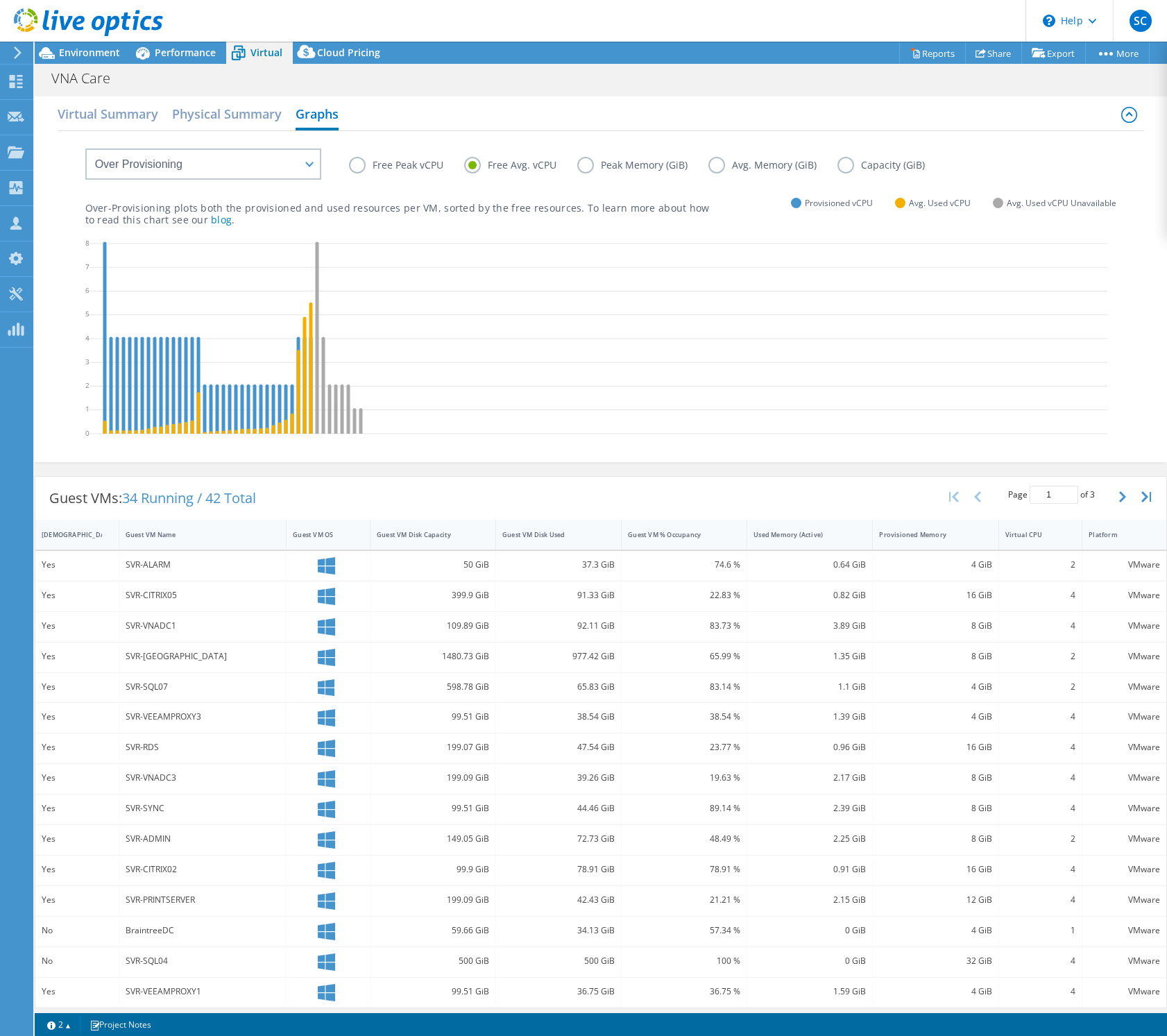
click at [413, 162] on label "Free Peak vCPU" at bounding box center [407, 165] width 115 height 17
click at [0, 0] on input "Free Peak vCPU" at bounding box center [0, 0] width 0 height 0
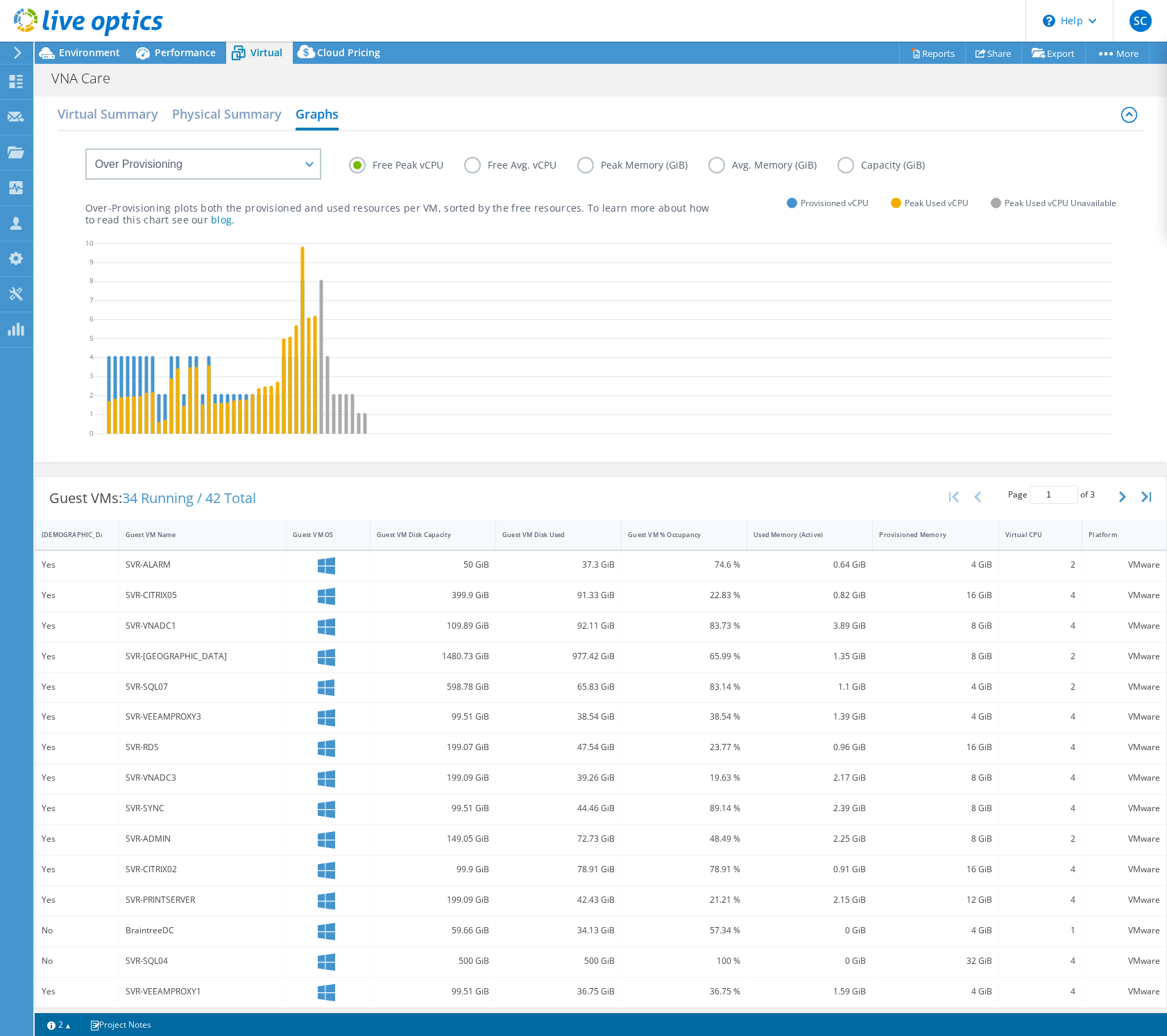
scroll to position [2, 0]
click at [485, 159] on label "Free Avg. vCPU" at bounding box center [521, 164] width 113 height 17
click at [0, 0] on input "Free Avg. vCPU" at bounding box center [0, 0] width 0 height 0
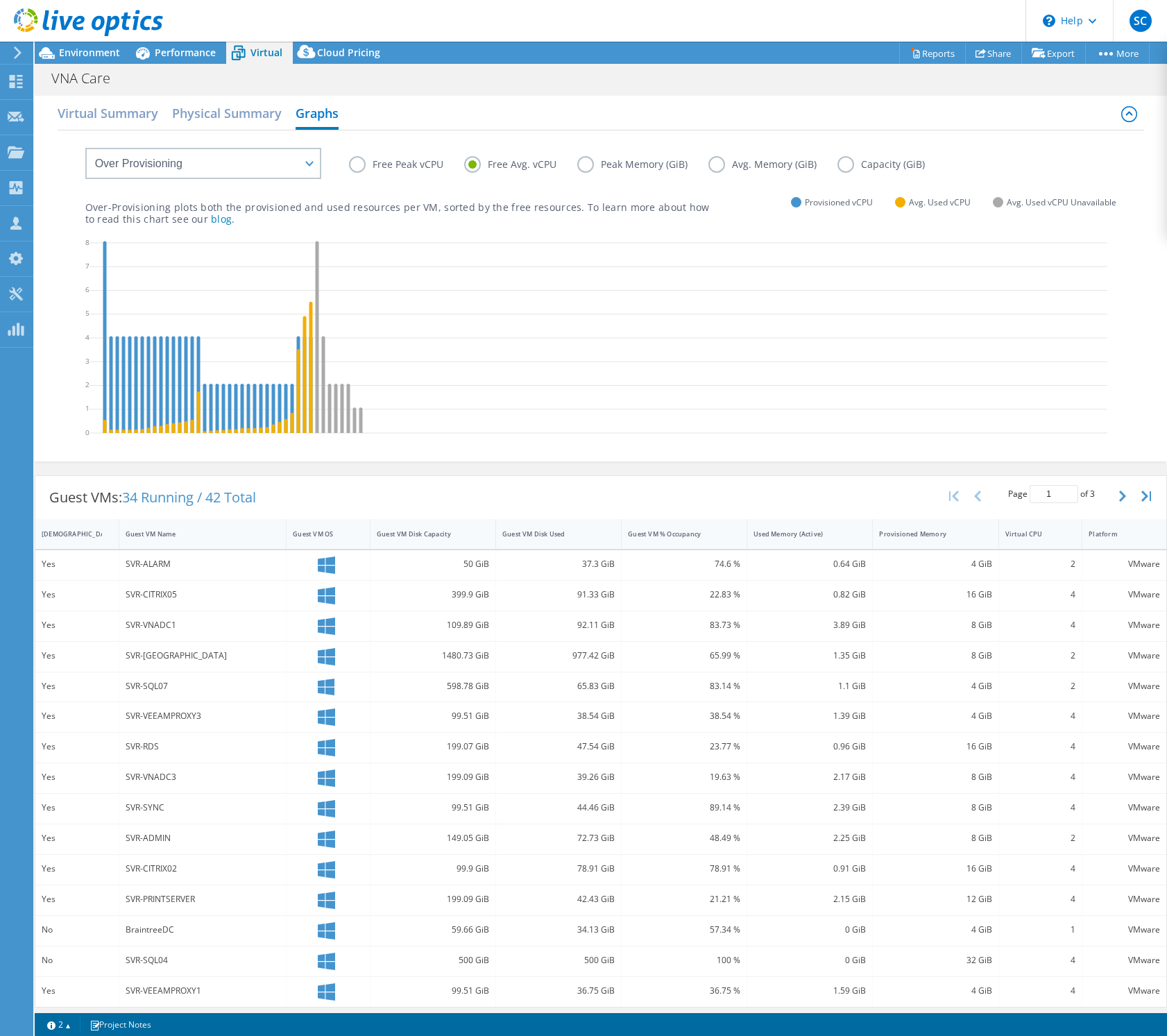
click at [482, 163] on label "Free Avg. vCPU" at bounding box center [521, 164] width 113 height 17
click at [0, 0] on input "Free Avg. vCPU" at bounding box center [0, 0] width 0 height 0
click at [357, 163] on label "Free Peak vCPU" at bounding box center [407, 165] width 115 height 17
click at [0, 0] on input "Free Peak vCPU" at bounding box center [0, 0] width 0 height 0
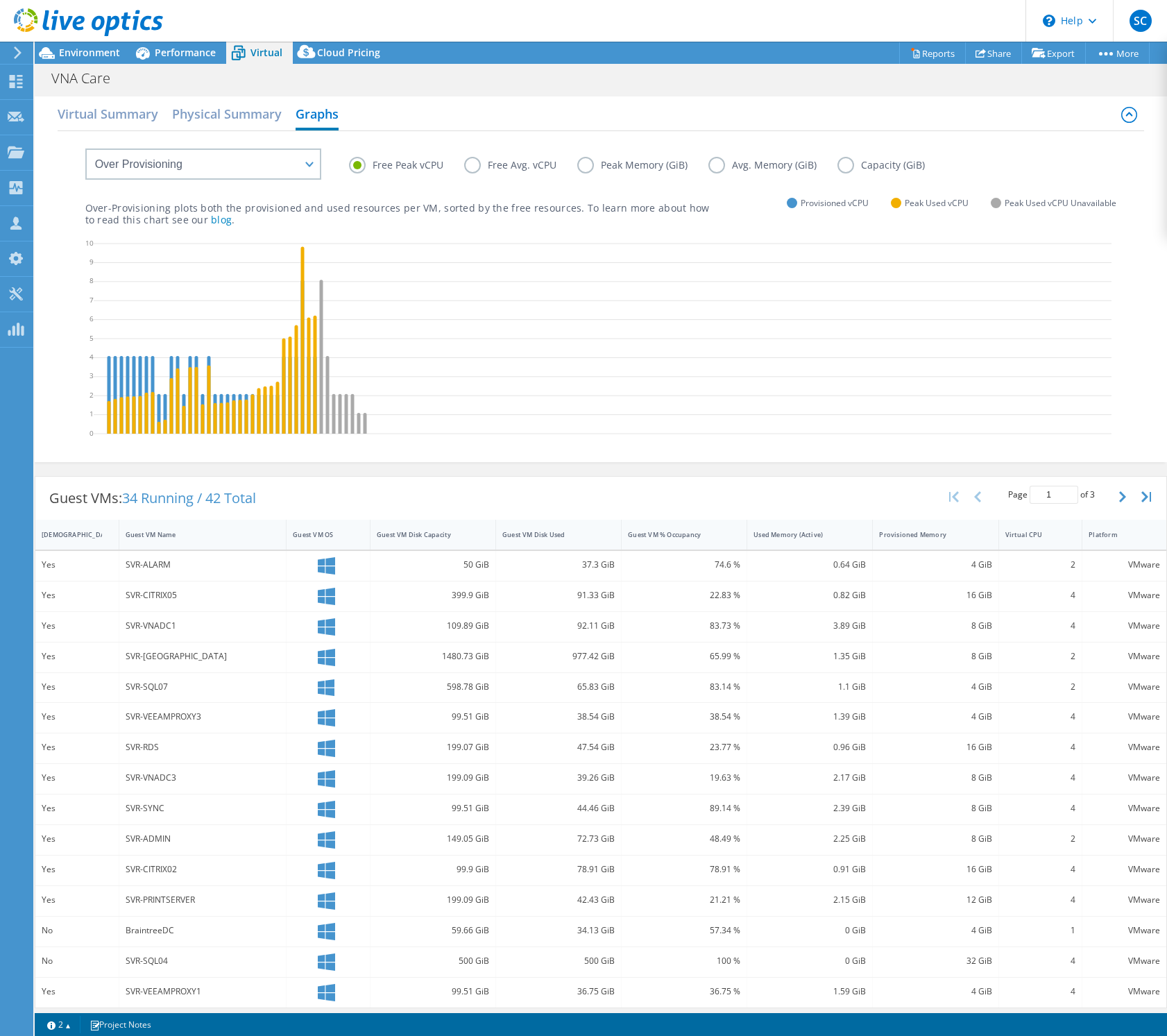
drag, startPoint x: 468, startPoint y: 153, endPoint x: 471, endPoint y: 162, distance: 9.5
click at [468, 155] on div "Free Peak vCPU Free Avg. vCPU Peak Memory (GiB) Avg. Memory (GiB) Capacity (GiB)" at bounding box center [601, 154] width 1031 height 47
click at [473, 163] on label "Free Avg. vCPU" at bounding box center [521, 165] width 113 height 17
click at [0, 0] on input "Free Avg. vCPU" at bounding box center [0, 0] width 0 height 0
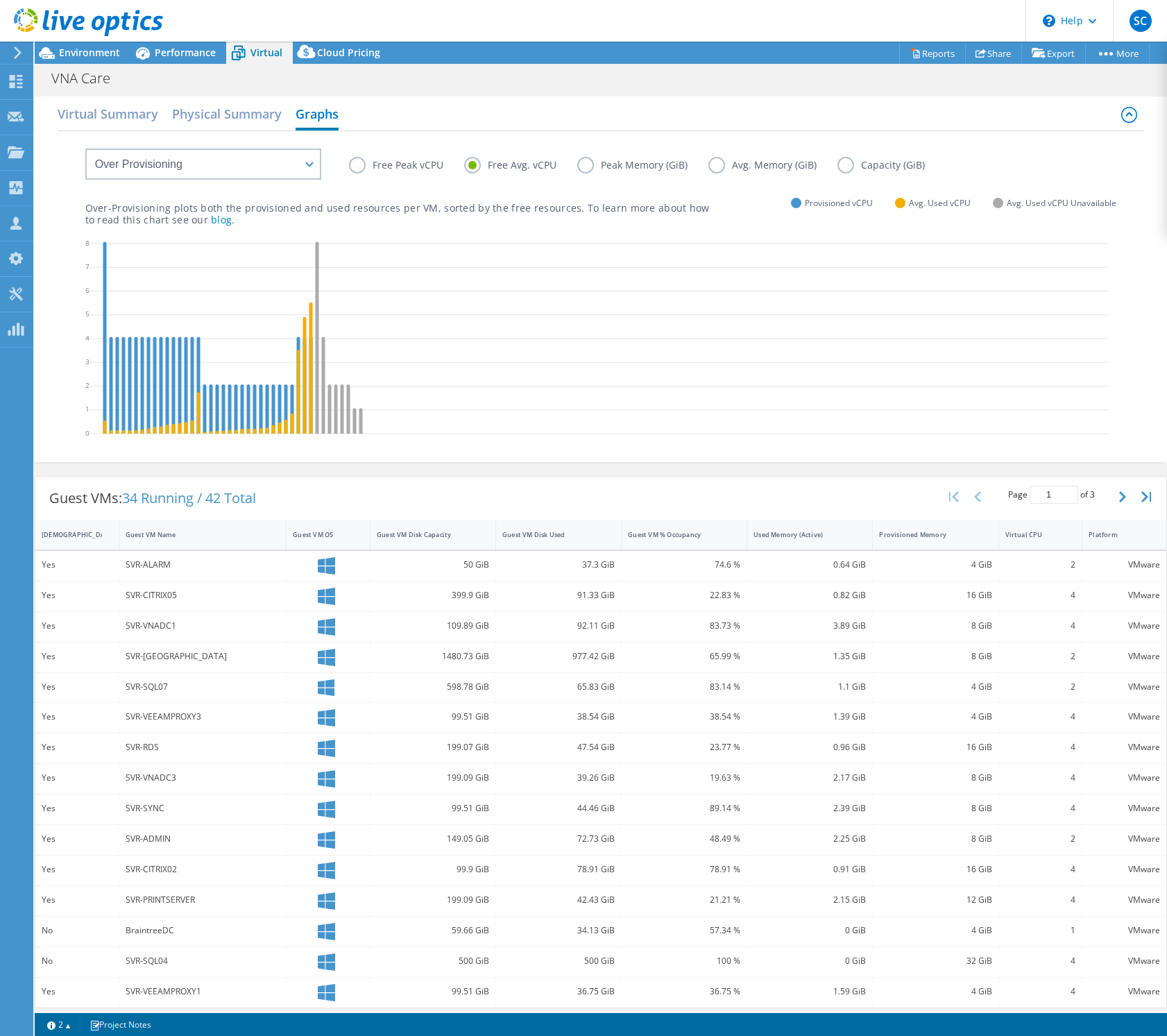
click at [586, 166] on label "Peak Memory (GiB)" at bounding box center [642, 165] width 131 height 17
click at [0, 0] on input "Peak Memory (GiB)" at bounding box center [0, 0] width 0 height 0
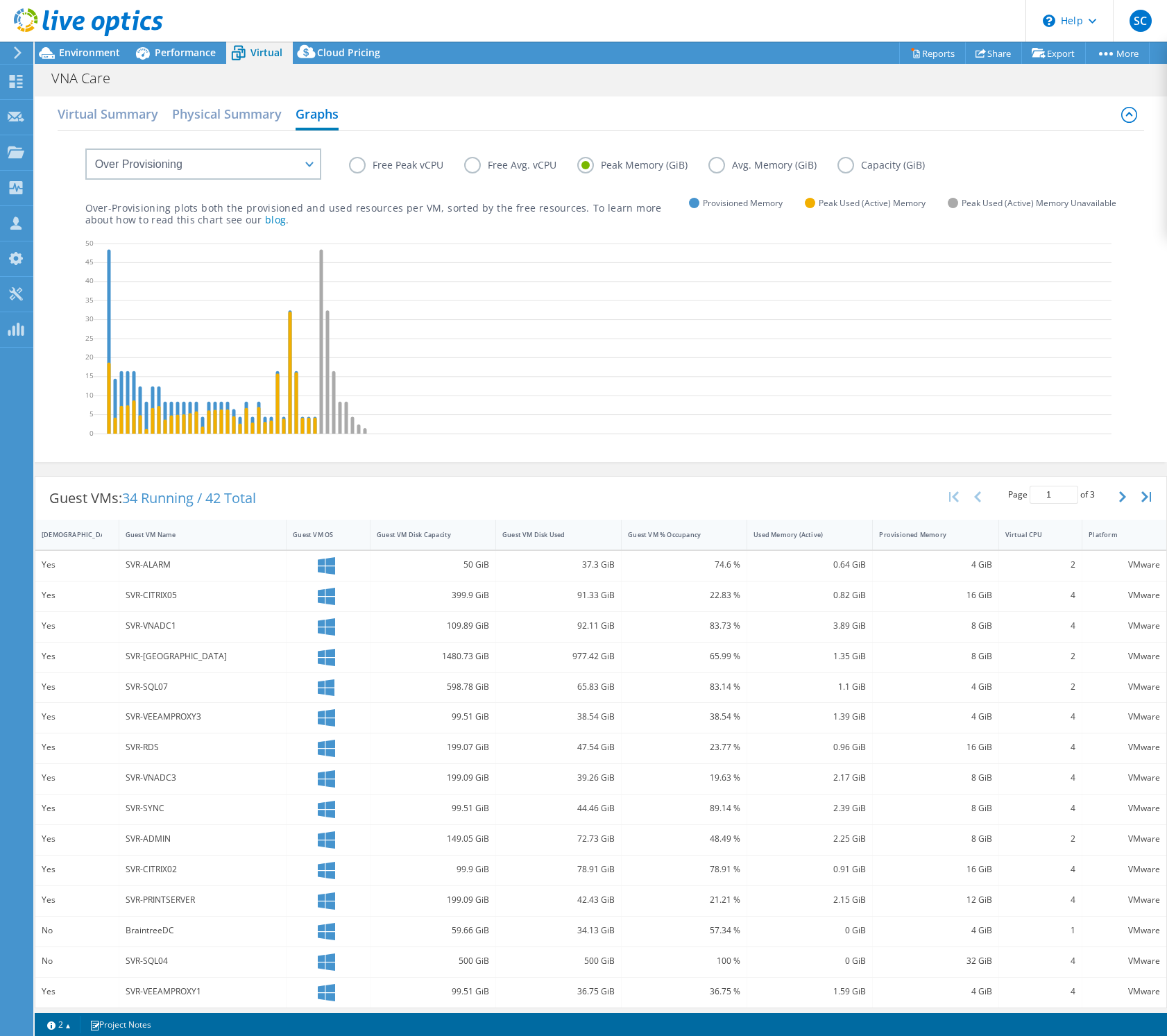
click at [715, 163] on label "Avg. Memory (GiB)" at bounding box center [772, 165] width 129 height 17
click at [0, 0] on input "Avg. Memory (GiB)" at bounding box center [0, 0] width 0 height 0
click at [587, 163] on label "Peak Memory (GiB)" at bounding box center [642, 165] width 131 height 17
click at [0, 0] on input "Peak Memory (GiB)" at bounding box center [0, 0] width 0 height 0
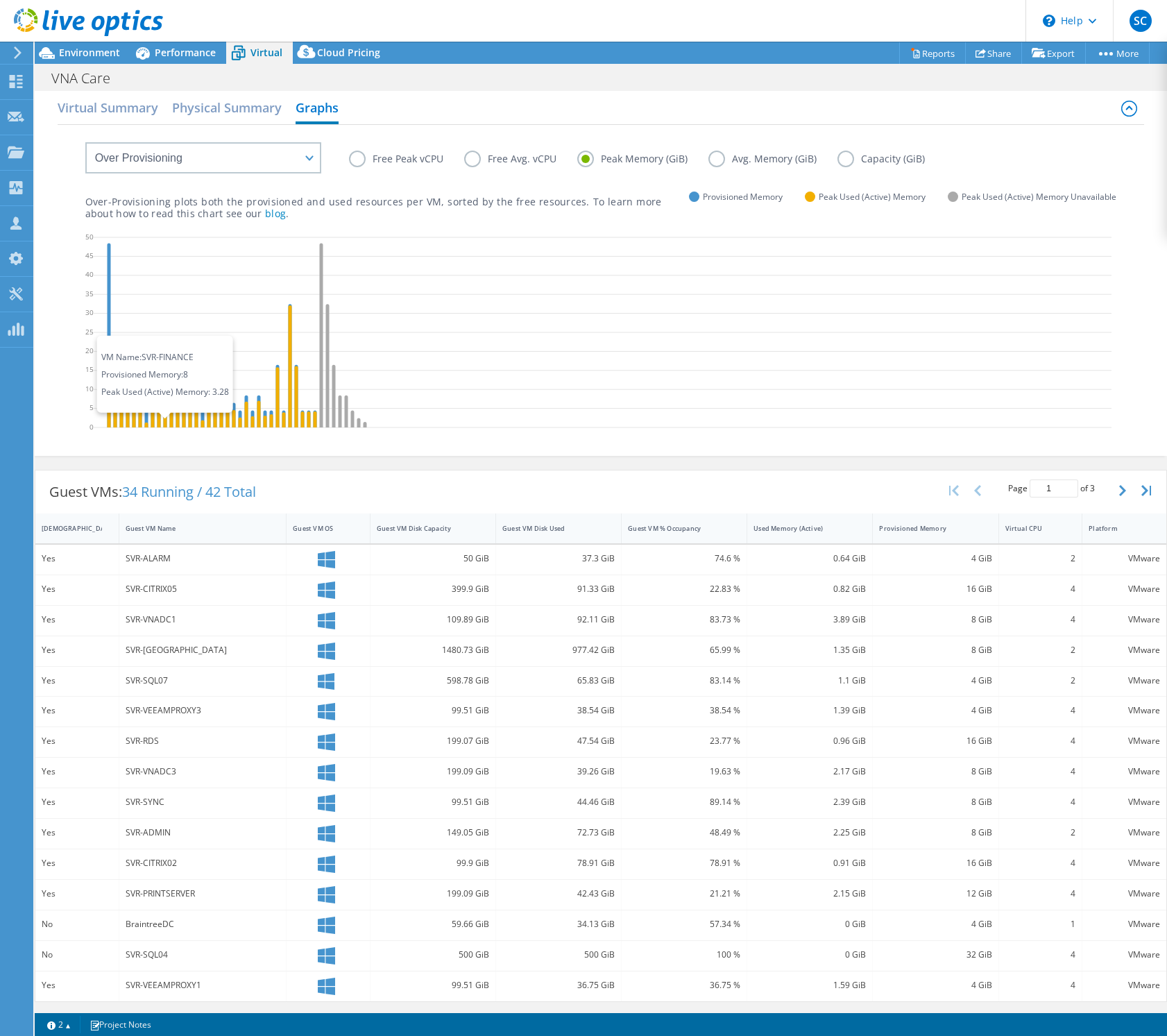
scroll to position [8, 0]
drag, startPoint x: 731, startPoint y: 161, endPoint x: 711, endPoint y: 163, distance: 20.1
click at [726, 161] on label "Avg. Memory (GiB)" at bounding box center [772, 161] width 129 height 17
click at [0, 0] on input "Avg. Memory (GiB)" at bounding box center [0, 0] width 0 height 0
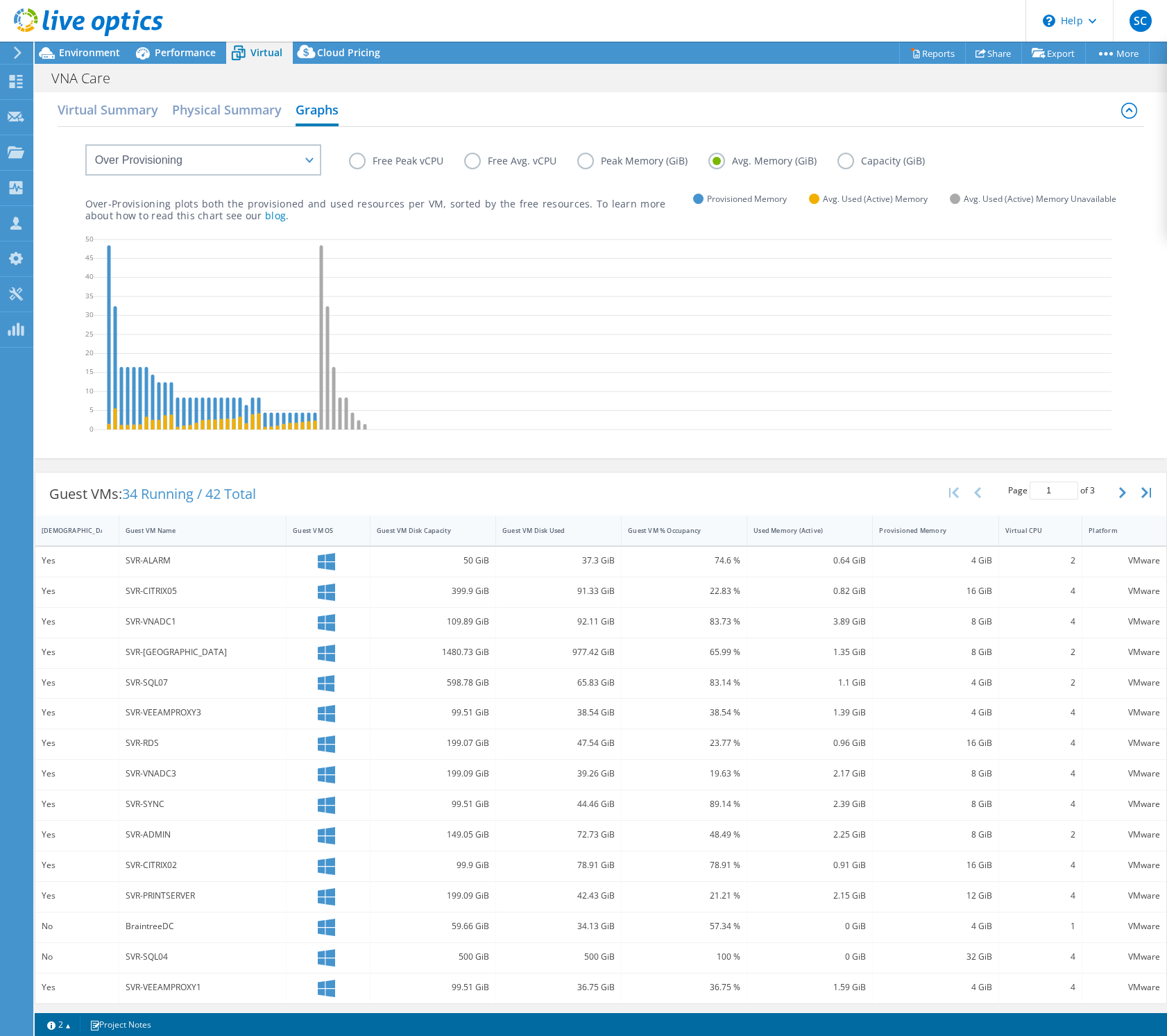
click at [711, 162] on label "Avg. Memory (GiB)" at bounding box center [772, 161] width 129 height 17
click at [0, 0] on input "Avg. Memory (GiB)" at bounding box center [0, 0] width 0 height 0
click at [370, 161] on label "Free Peak vCPU" at bounding box center [407, 159] width 115 height 17
click at [0, 0] on input "Free Peak vCPU" at bounding box center [0, 0] width 0 height 0
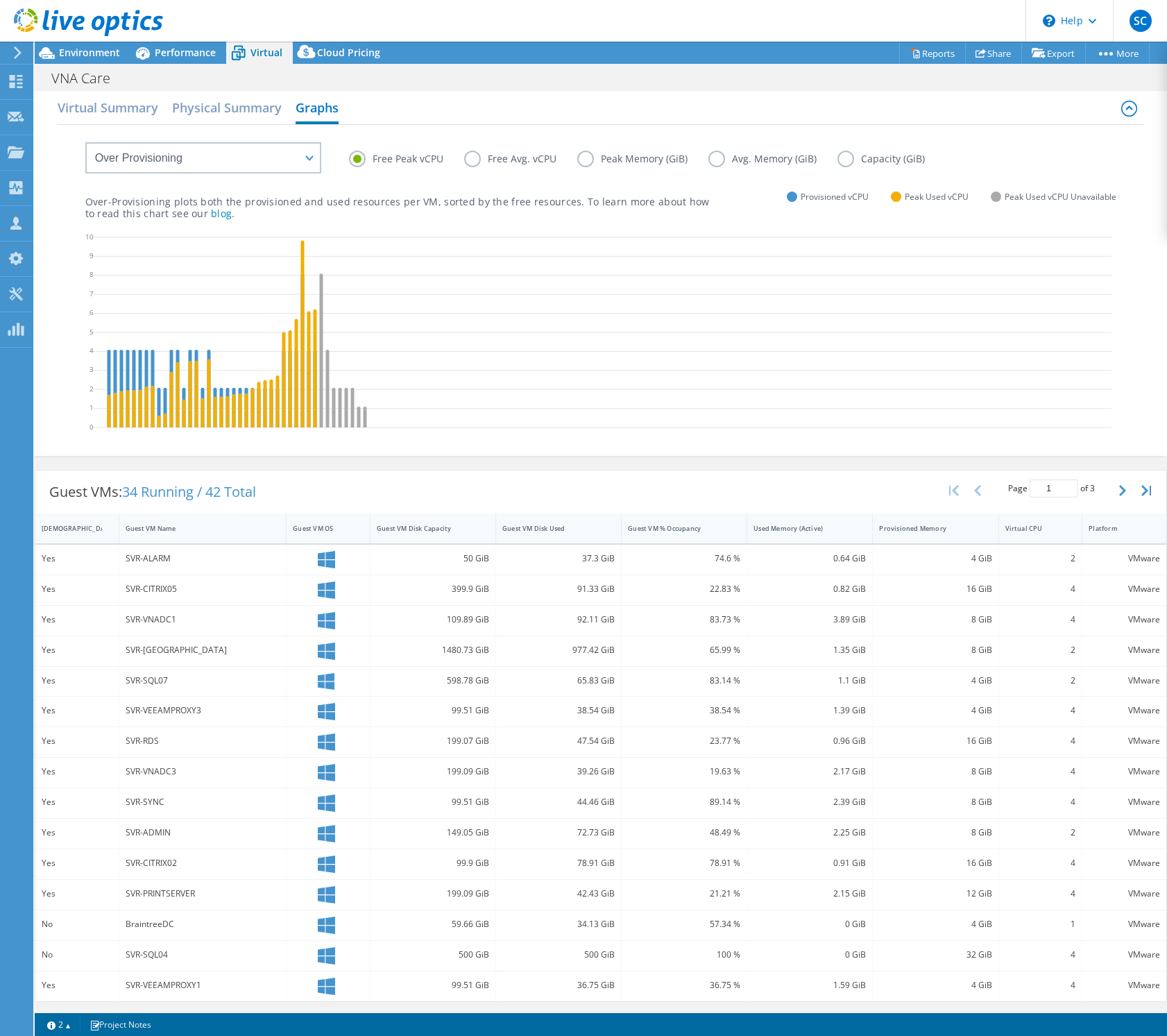
click at [481, 159] on label "Free Avg. vCPU" at bounding box center [521, 159] width 113 height 17
click at [0, 0] on input "Free Avg. vCPU" at bounding box center [0, 0] width 0 height 0
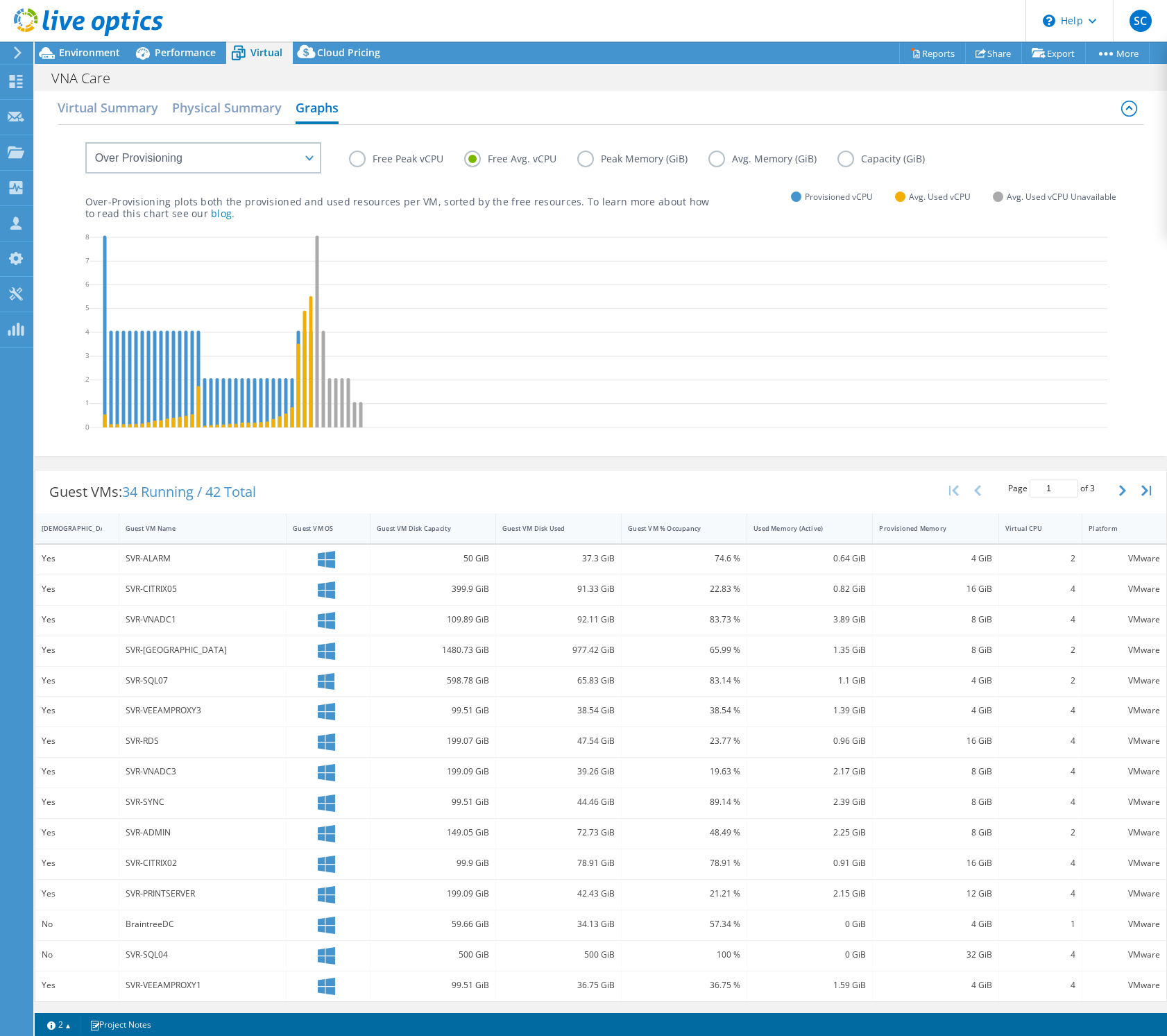
click at [584, 161] on label "Peak Memory (GiB)" at bounding box center [642, 159] width 131 height 17
click at [0, 0] on input "Peak Memory (GiB)" at bounding box center [0, 0] width 0 height 0
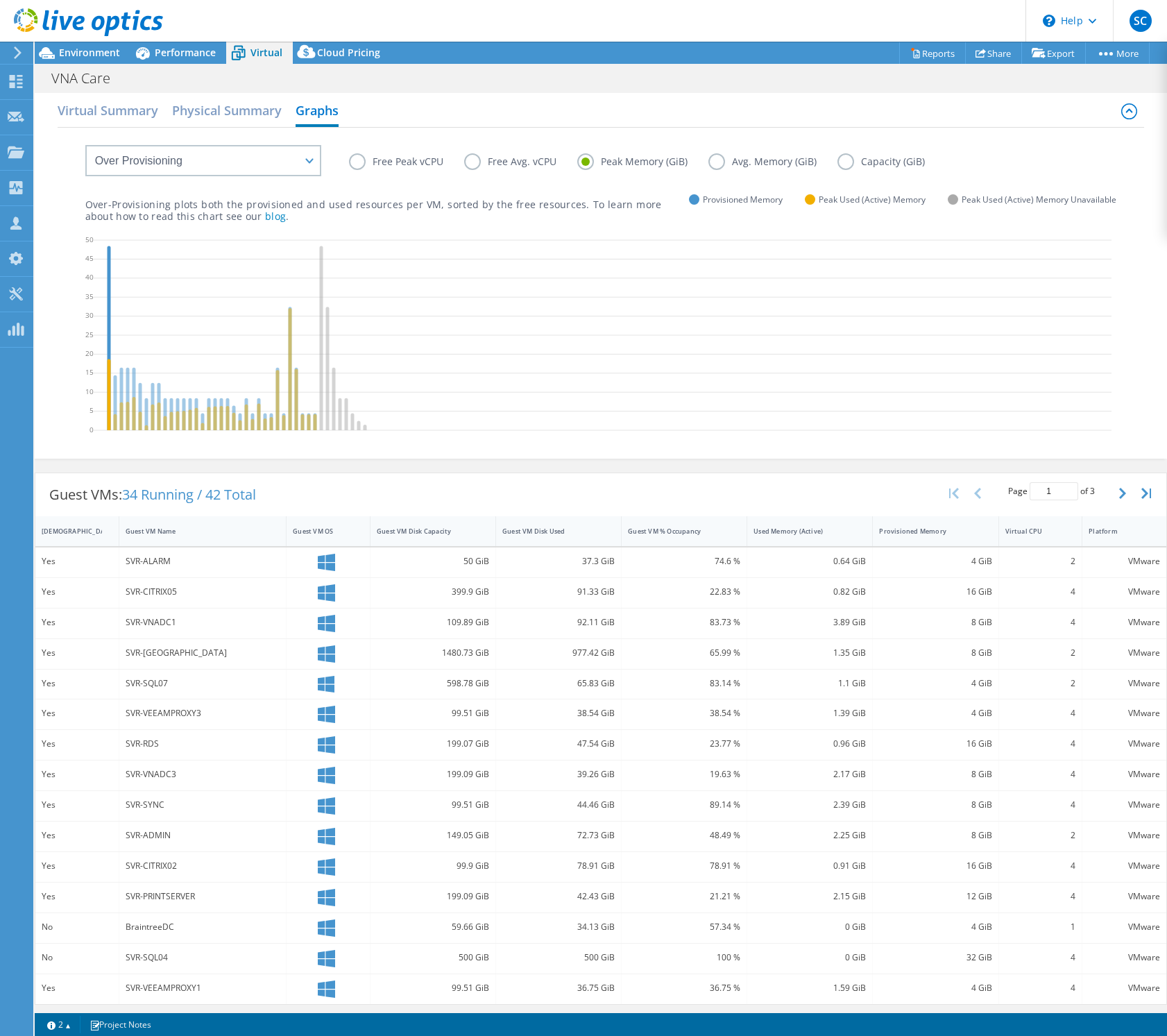
scroll to position [4, 0]
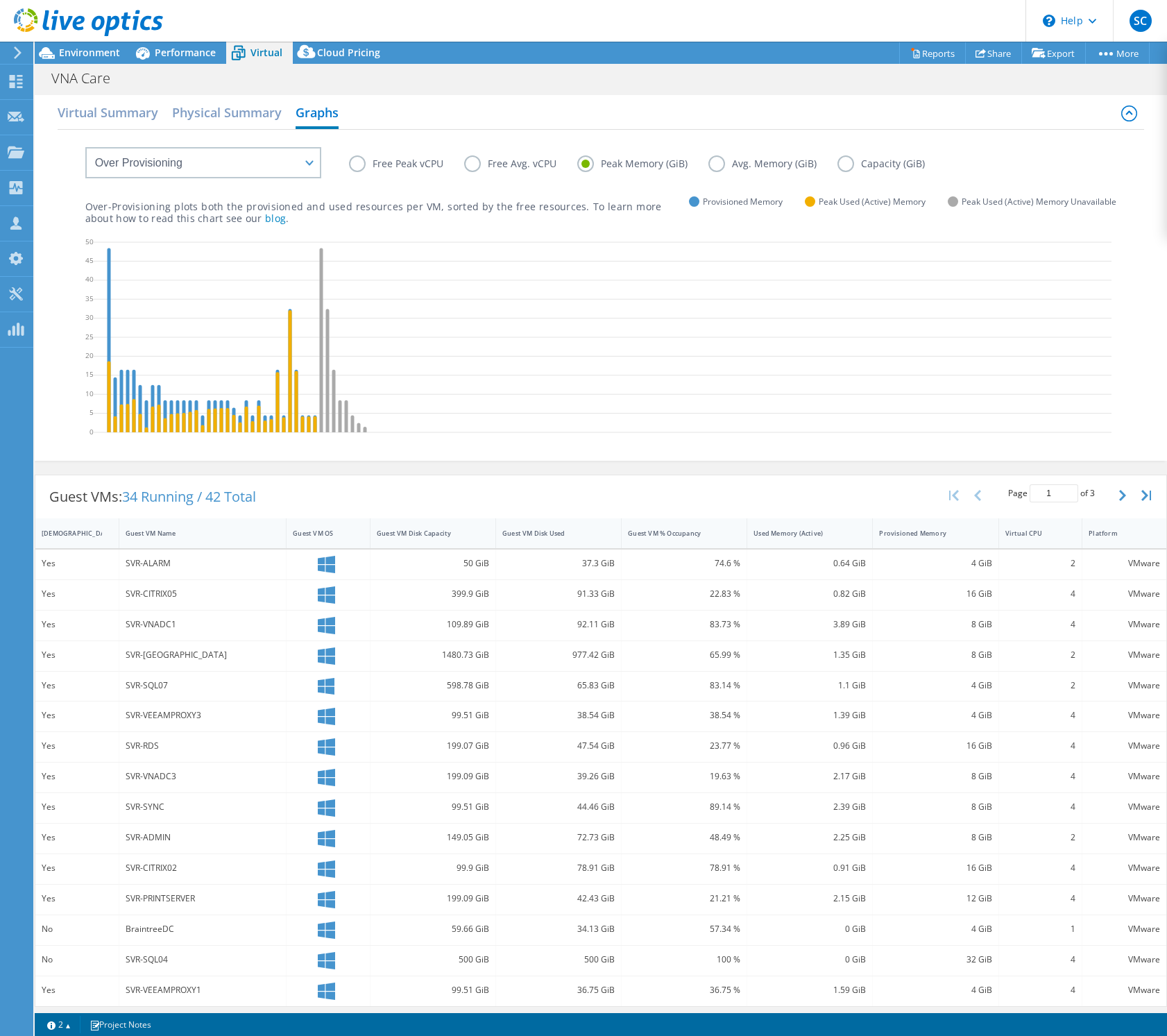
click at [714, 164] on label "Avg. Memory (GiB)" at bounding box center [772, 163] width 129 height 17
click at [0, 0] on input "Avg. Memory (GiB)" at bounding box center [0, 0] width 0 height 0
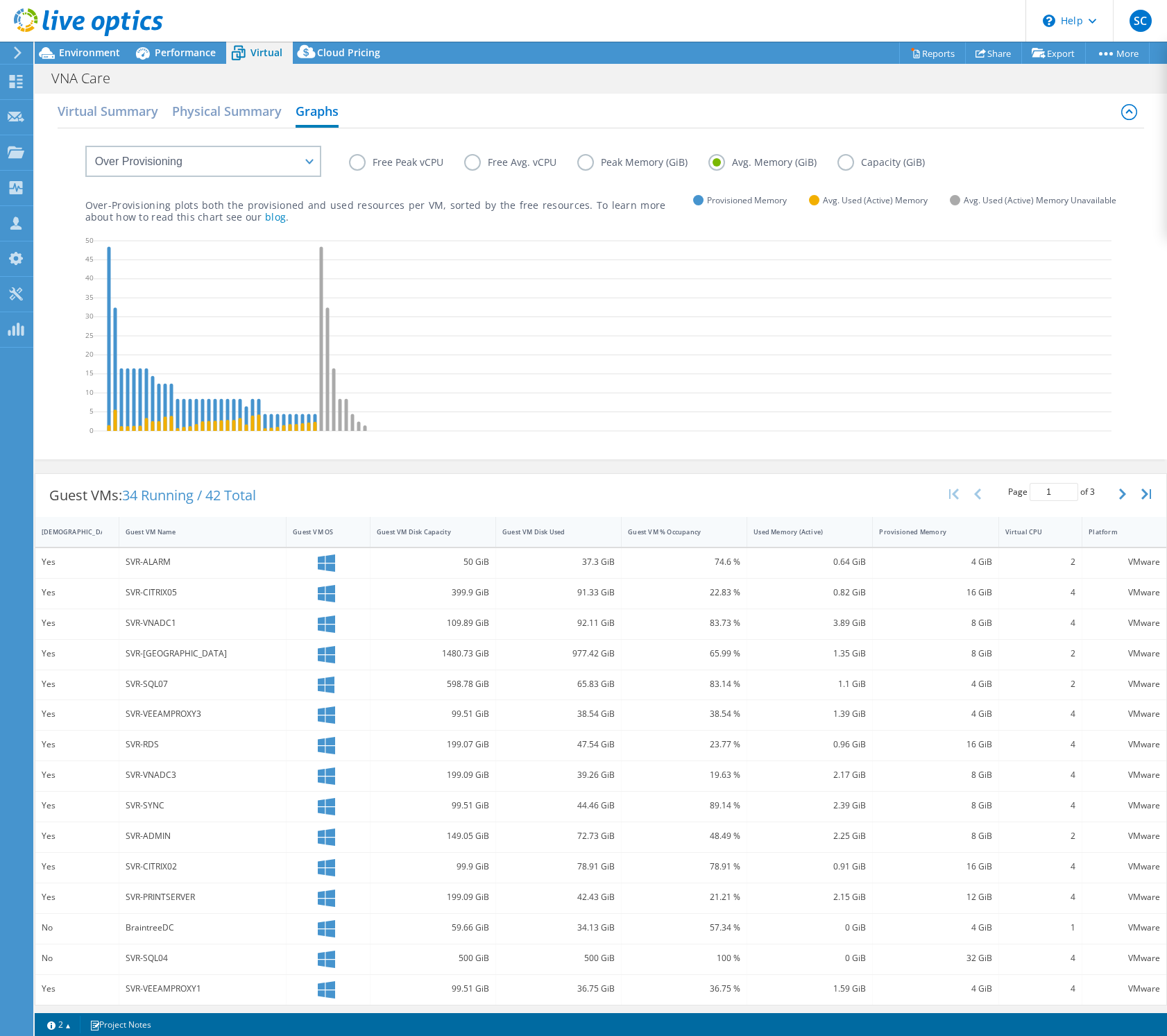
scroll to position [2, 0]
click at [479, 166] on label "Free Avg. vCPU" at bounding box center [521, 164] width 113 height 17
click at [0, 0] on input "Free Avg. vCPU" at bounding box center [0, 0] width 0 height 0
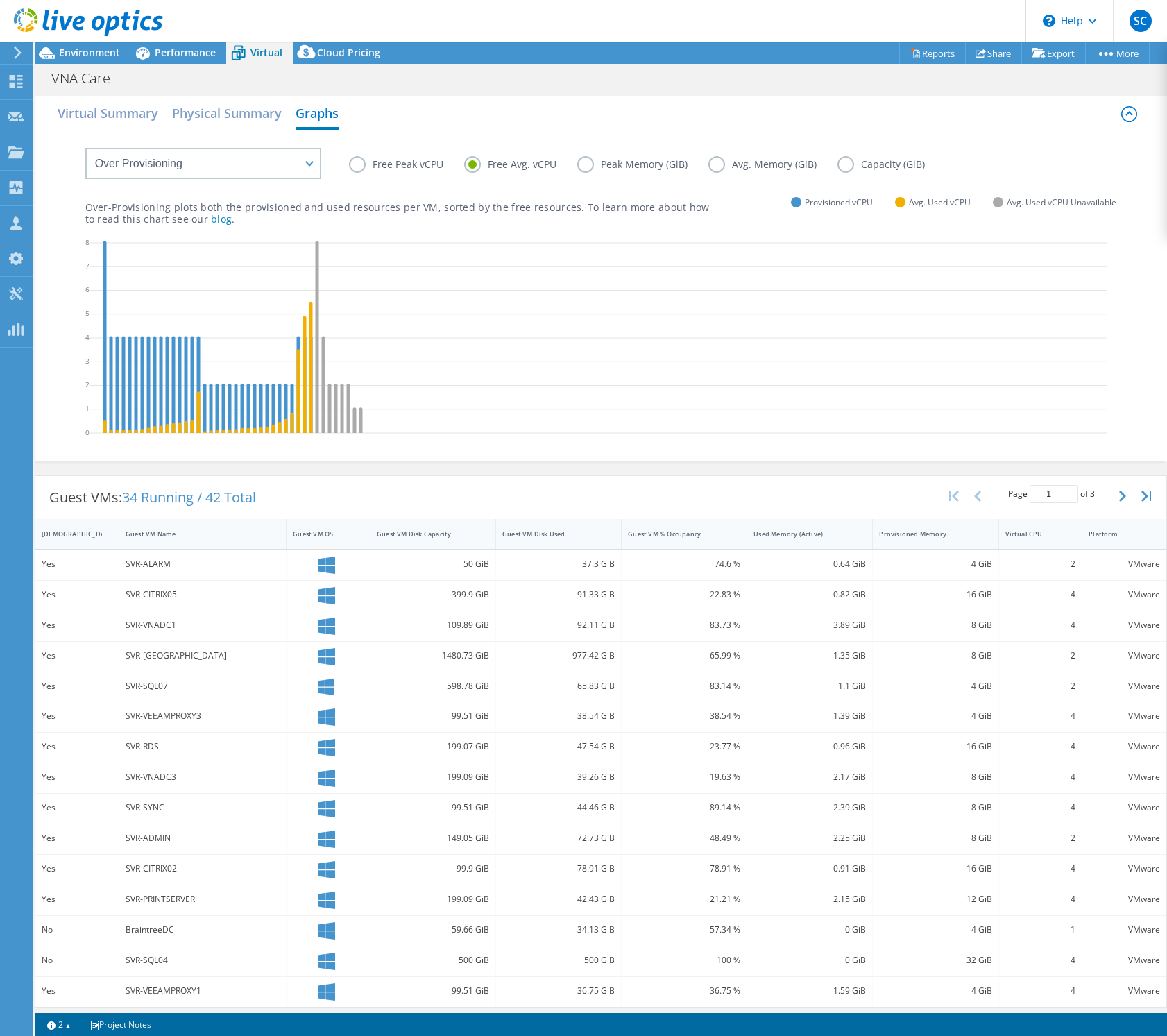
drag, startPoint x: 616, startPoint y: 164, endPoint x: 595, endPoint y: 166, distance: 21.1
click at [616, 164] on label "Peak Memory (GiB)" at bounding box center [642, 164] width 131 height 17
click at [0, 0] on input "Peak Memory (GiB)" at bounding box center [0, 0] width 0 height 0
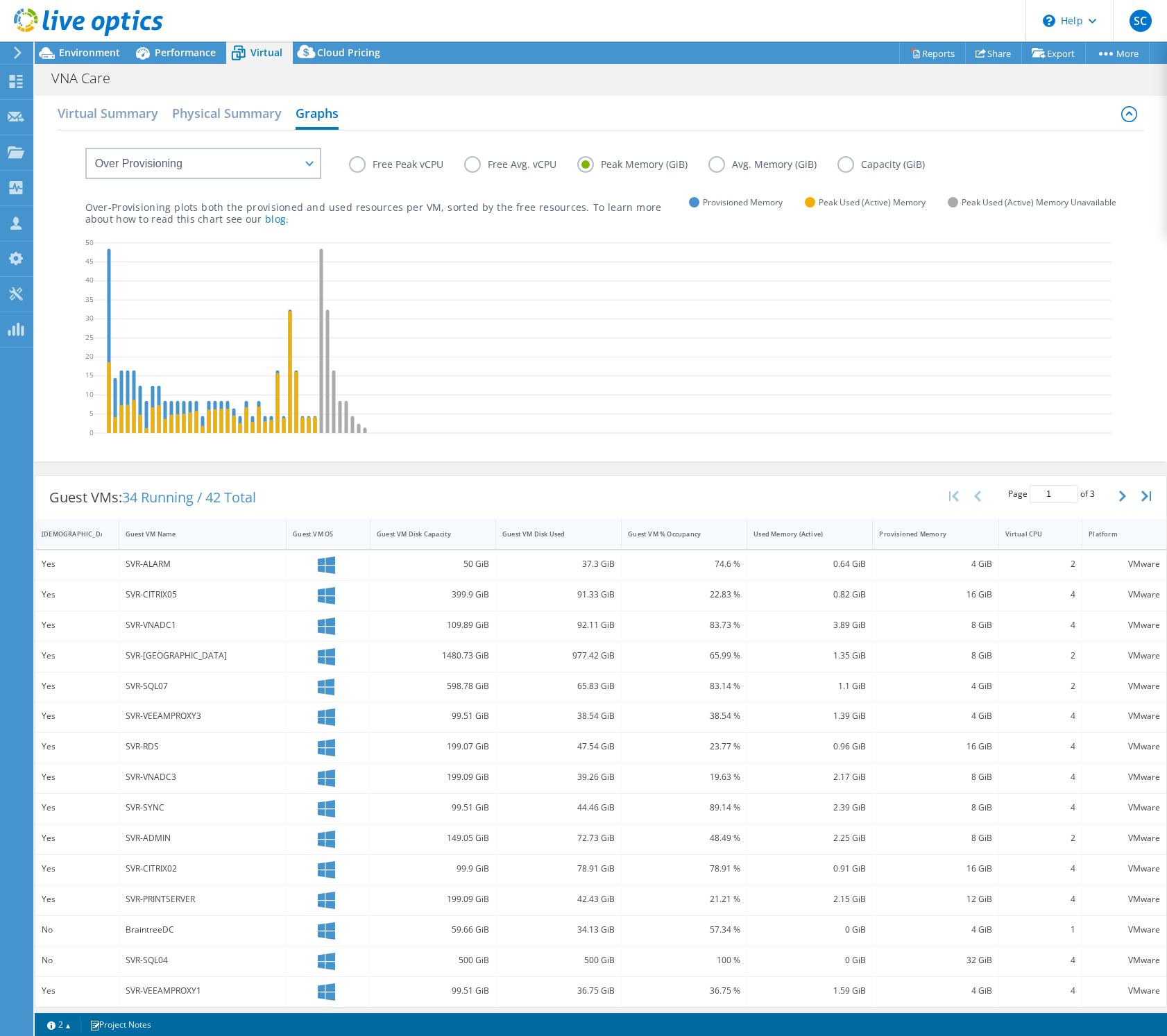
click at [365, 163] on label "Free Peak vCPU" at bounding box center [407, 164] width 115 height 17
click at [0, 0] on input "Free Peak vCPU" at bounding box center [0, 0] width 0 height 0
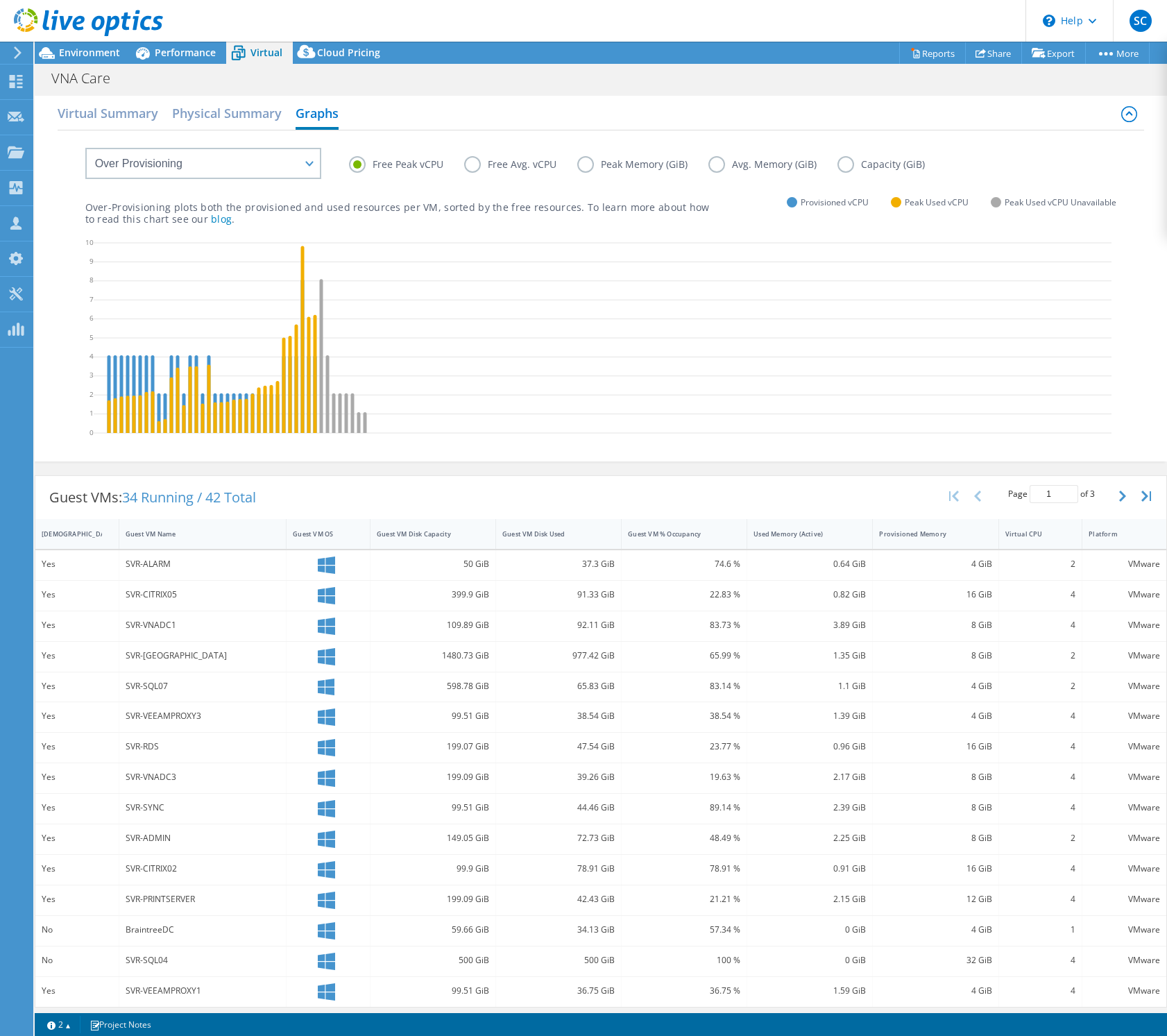
click at [144, 416] on icon at bounding box center [603, 340] width 1018 height 208
click at [475, 167] on label "Free Avg. vCPU" at bounding box center [521, 164] width 113 height 17
click at [0, 0] on input "Free Avg. vCPU" at bounding box center [0, 0] width 0 height 0
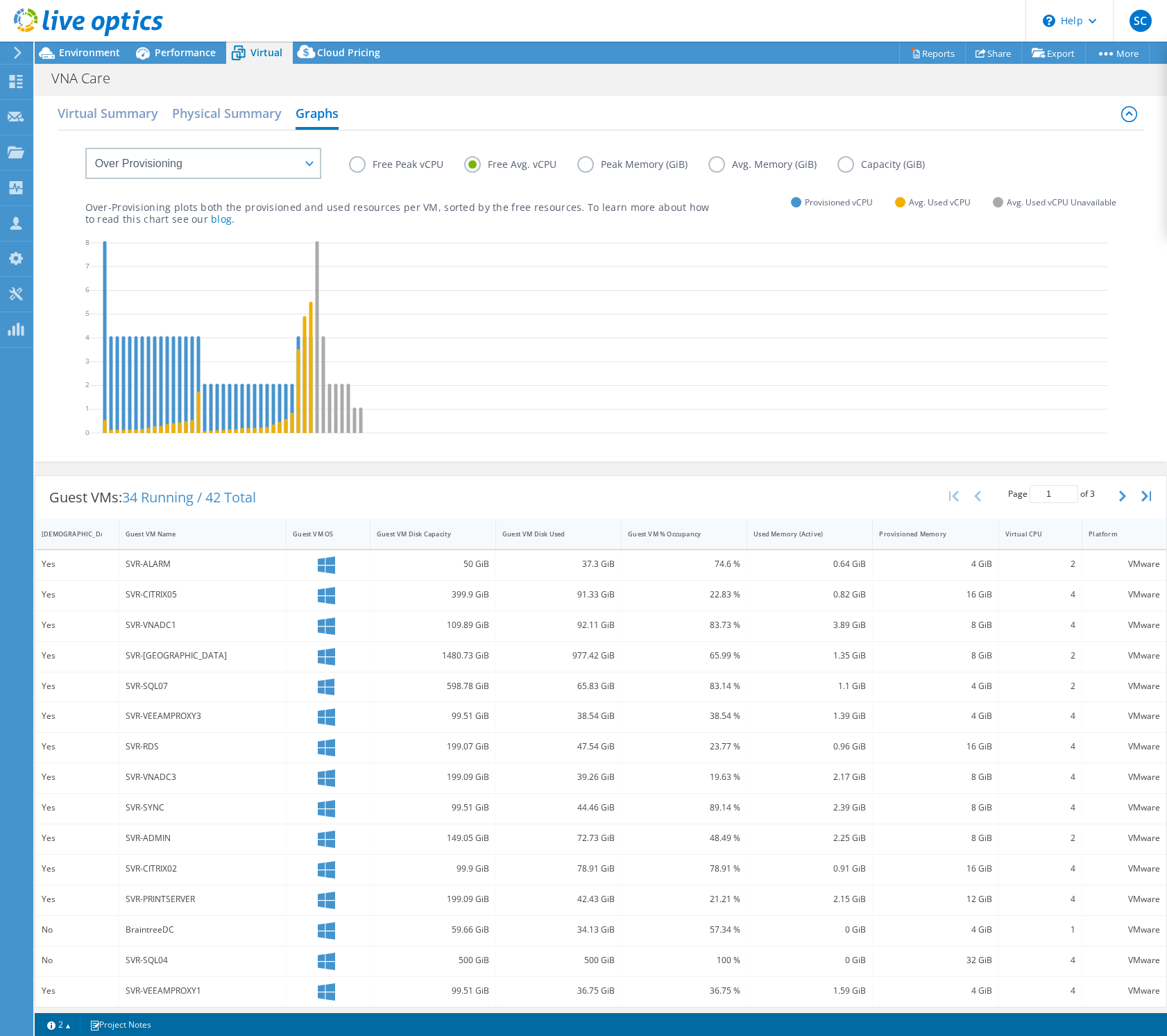
click at [358, 161] on label "Free Peak vCPU" at bounding box center [407, 164] width 115 height 17
click at [0, 0] on input "Free Peak vCPU" at bounding box center [0, 0] width 0 height 0
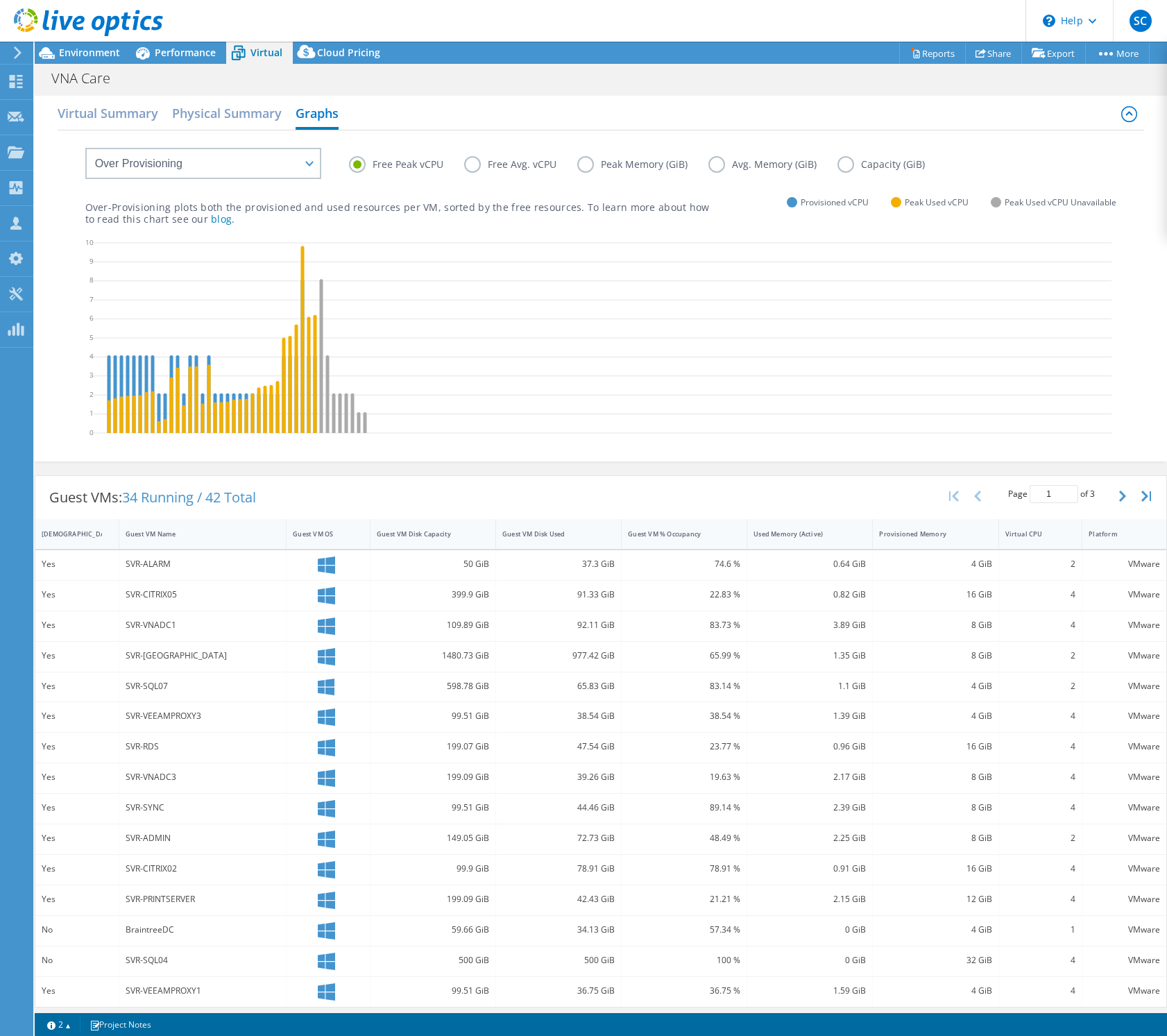
click at [486, 167] on label "Free Avg. vCPU" at bounding box center [521, 164] width 113 height 17
click at [0, 0] on input "Free Avg. vCPU" at bounding box center [0, 0] width 0 height 0
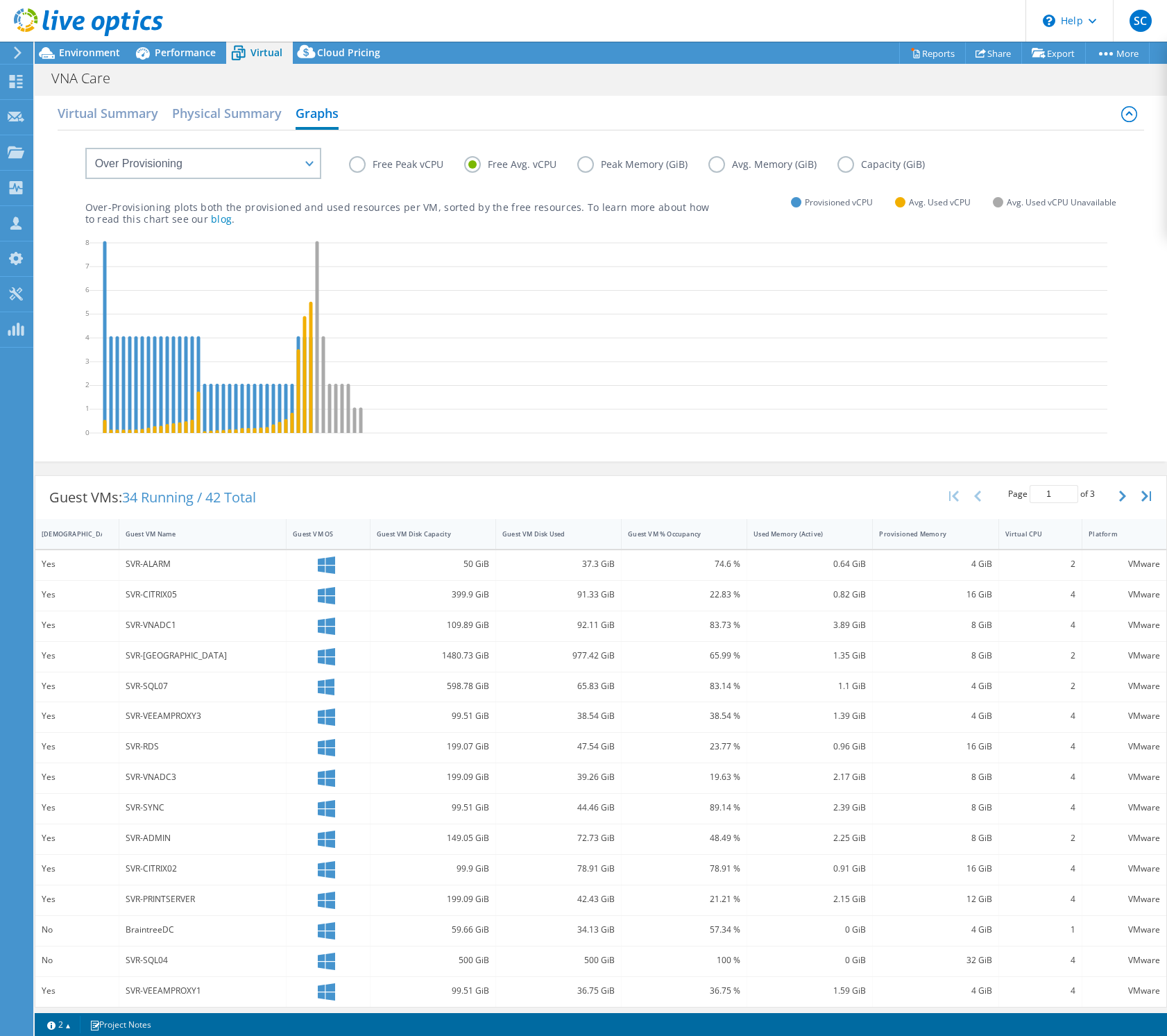
click at [586, 166] on label "Peak Memory (GiB)" at bounding box center [642, 164] width 131 height 17
click at [0, 0] on input "Peak Memory (GiB)" at bounding box center [0, 0] width 0 height 0
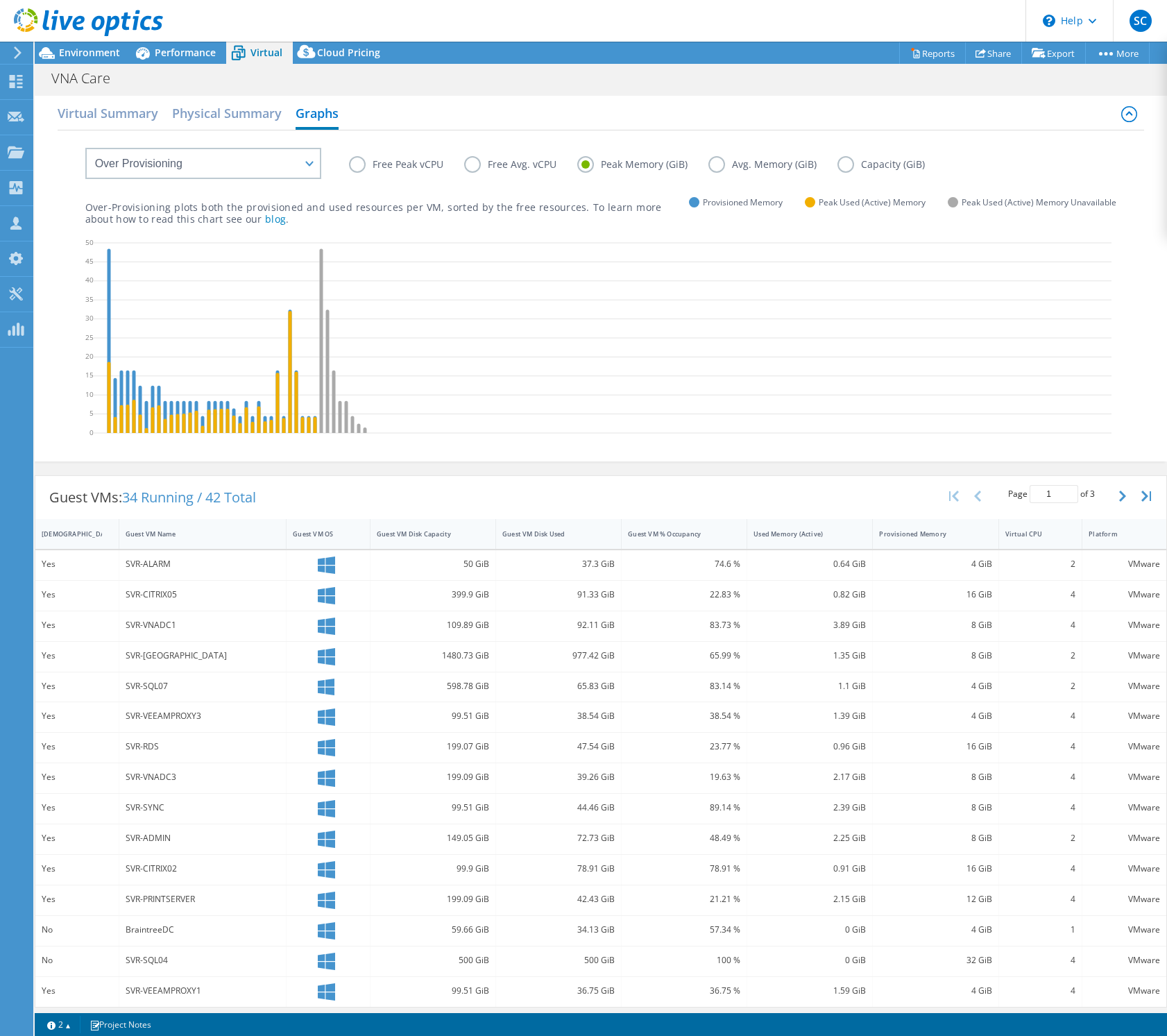
click at [708, 161] on label "Avg. Memory (GiB)" at bounding box center [772, 164] width 129 height 17
click at [0, 0] on input "Avg. Memory (GiB)" at bounding box center [0, 0] width 0 height 0
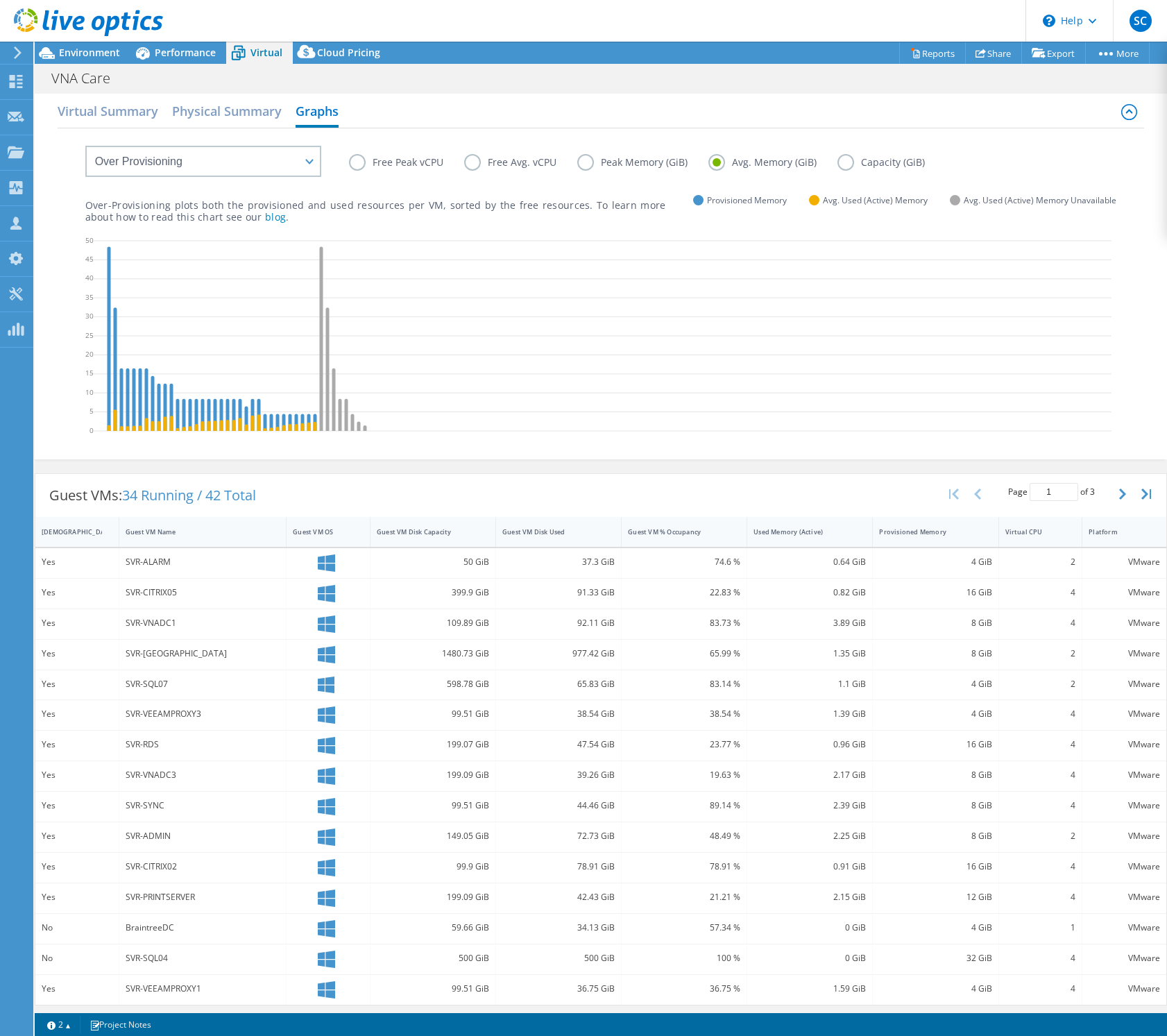
click at [359, 165] on label "Free Peak vCPU" at bounding box center [407, 162] width 115 height 17
click at [0, 0] on input "Free Peak vCPU" at bounding box center [0, 0] width 0 height 0
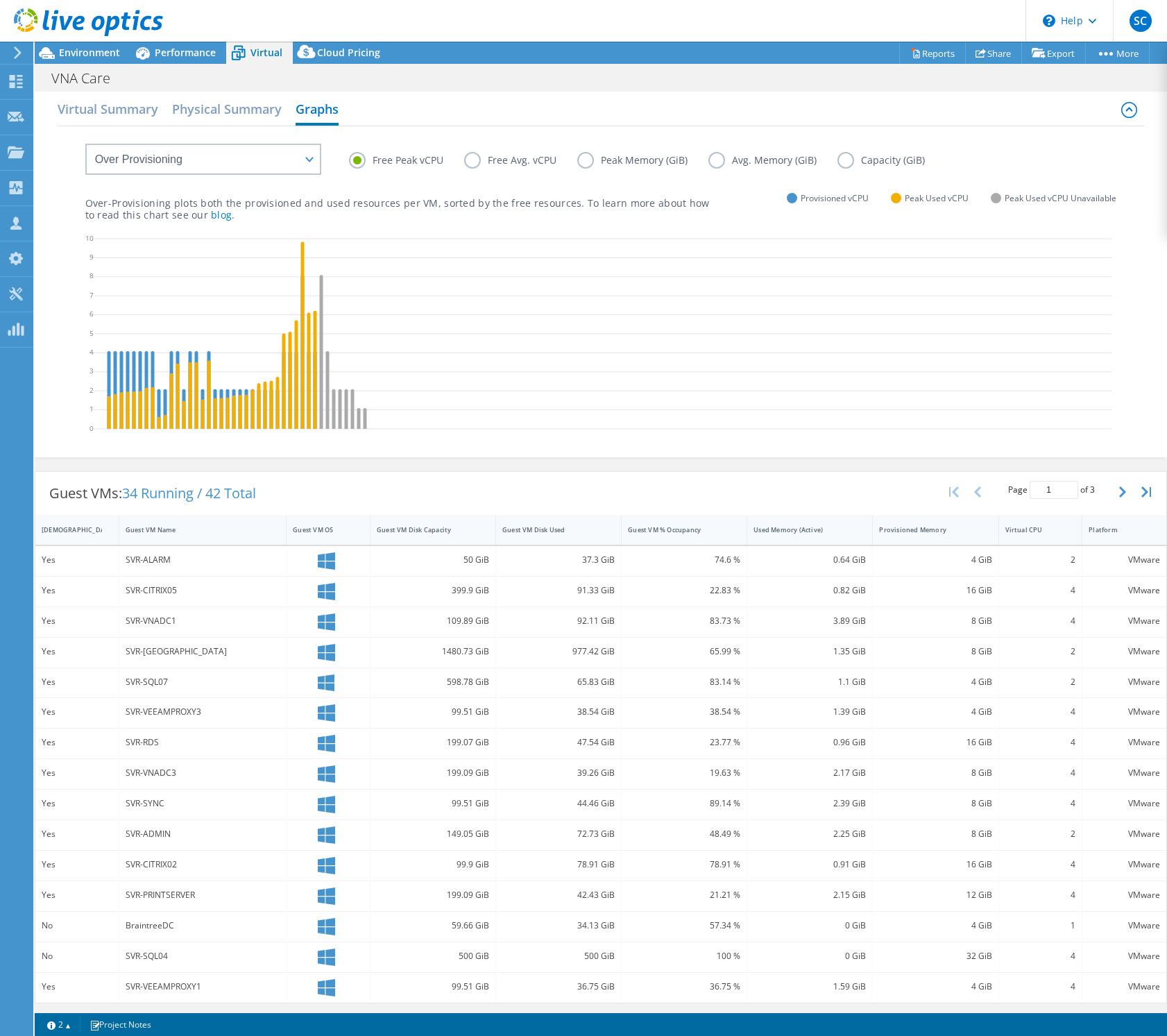
scroll to position [6, 0]
click at [593, 158] on label "Peak Memory (GiB)" at bounding box center [642, 160] width 131 height 17
click at [0, 0] on input "Peak Memory (GiB)" at bounding box center [0, 0] width 0 height 0
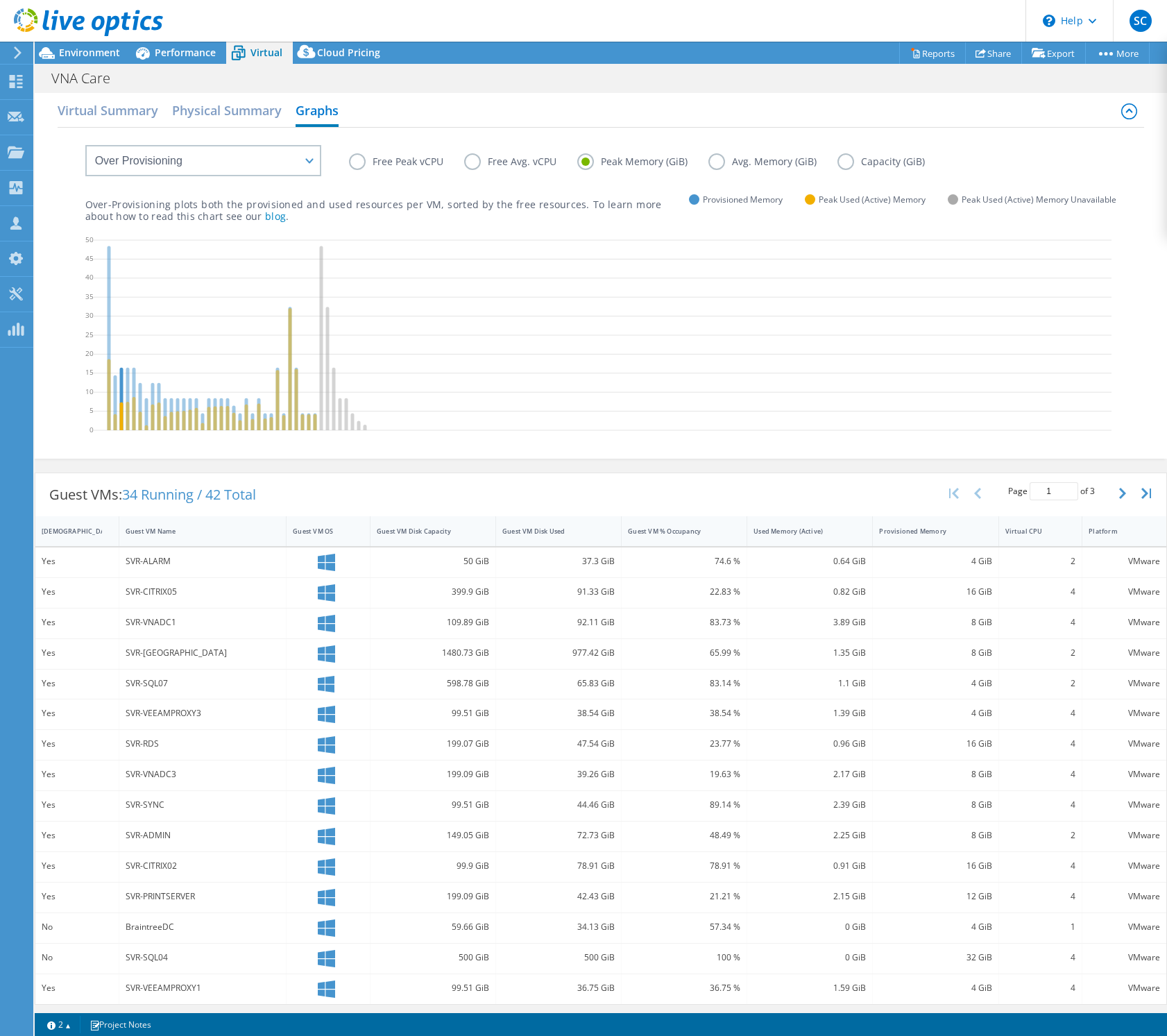
scroll to position [6, 0]
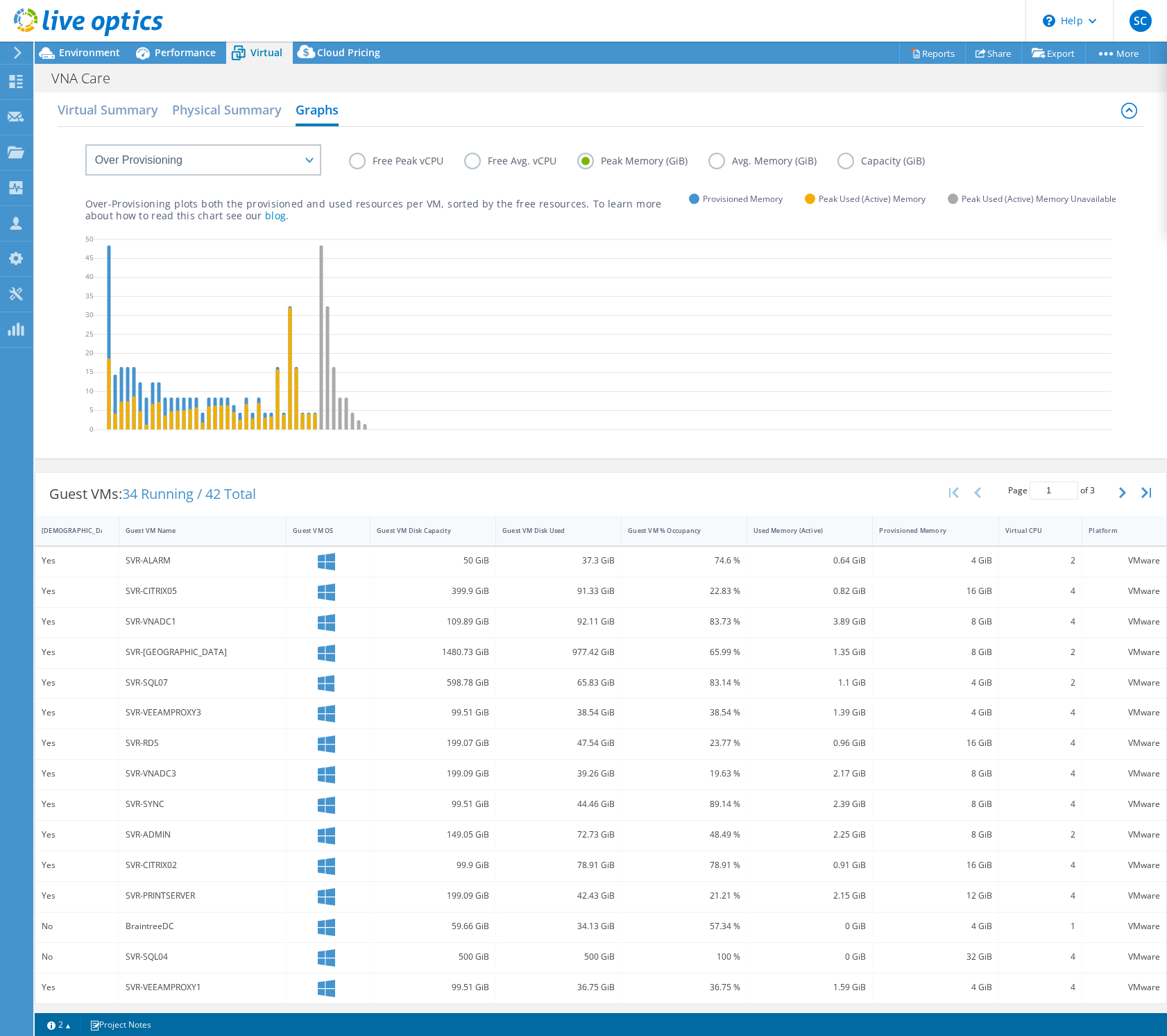
click at [722, 163] on label "Avg. Memory (GiB)" at bounding box center [772, 161] width 129 height 17
click at [0, 0] on input "Avg. Memory (GiB)" at bounding box center [0, 0] width 0 height 0
click at [369, 161] on label "Free Peak vCPU" at bounding box center [407, 161] width 115 height 17
click at [0, 0] on input "Free Peak vCPU" at bounding box center [0, 0] width 0 height 0
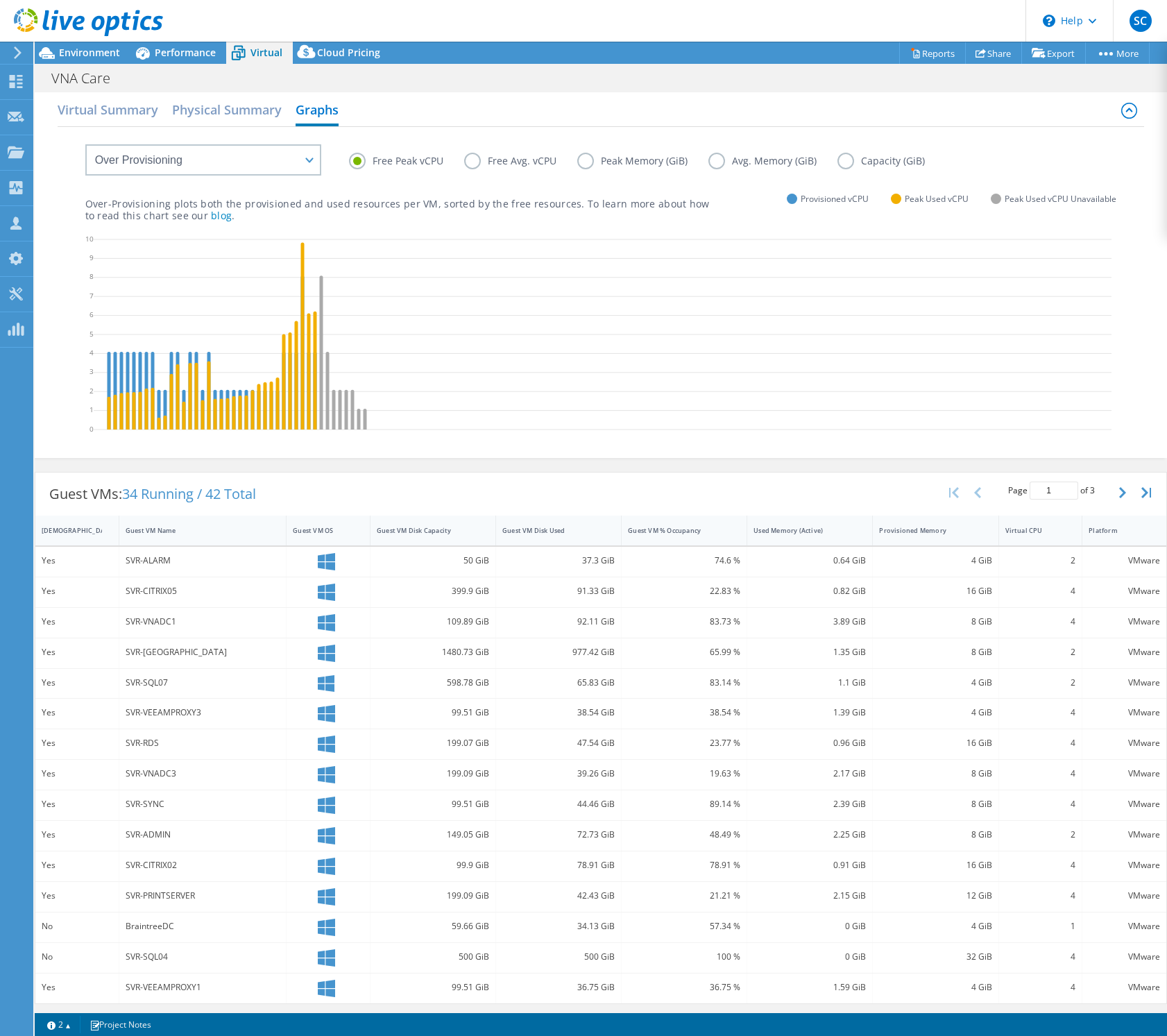
click at [473, 158] on label "Free Avg. vCPU" at bounding box center [521, 161] width 113 height 17
click at [0, 0] on input "Free Avg. vCPU" at bounding box center [0, 0] width 0 height 0
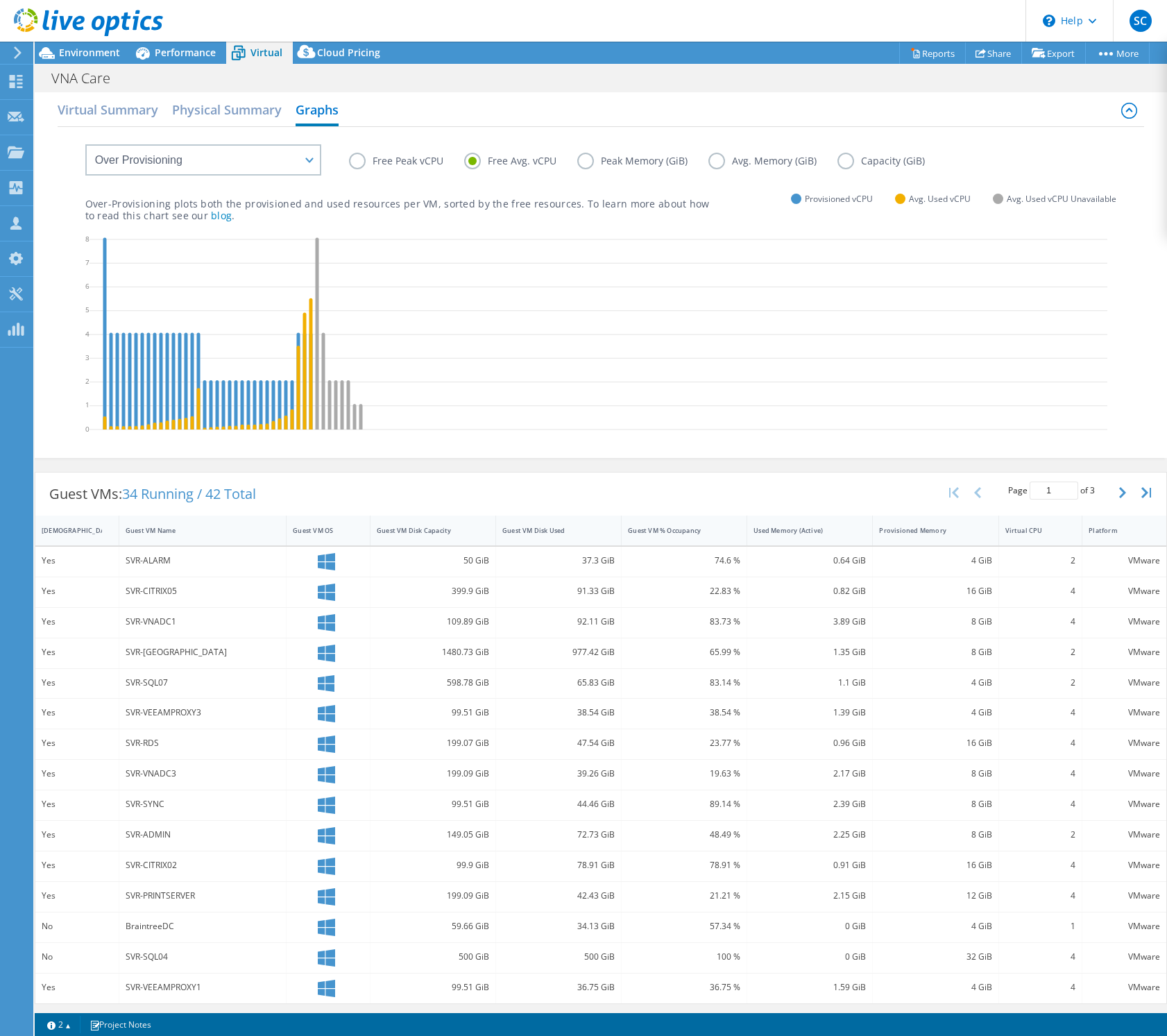
click at [396, 158] on label "Free Peak vCPU" at bounding box center [407, 161] width 115 height 17
click at [0, 0] on input "Free Peak vCPU" at bounding box center [0, 0] width 0 height 0
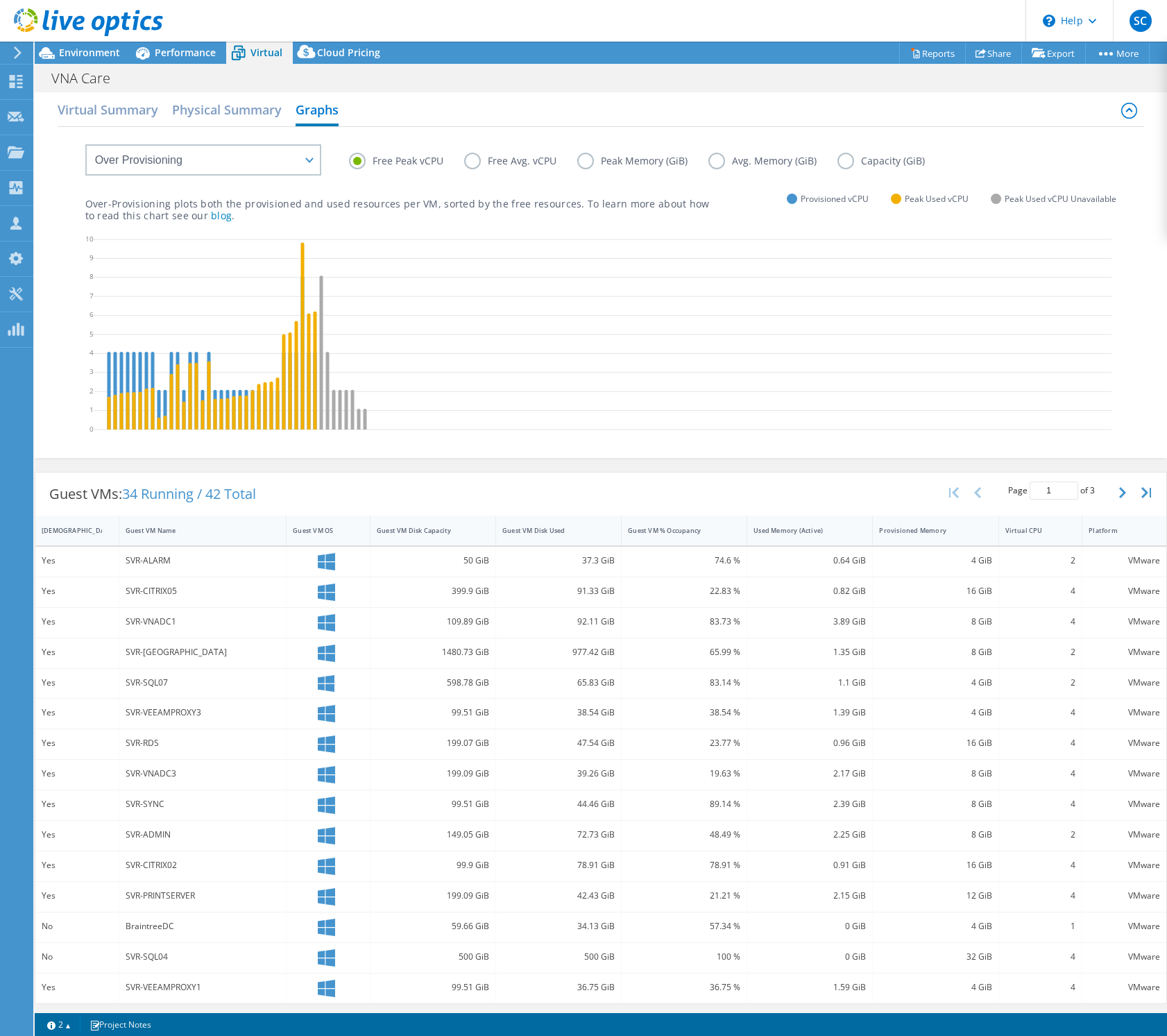
drag, startPoint x: 591, startPoint y: 159, endPoint x: 559, endPoint y: 169, distance: 33.5
click at [591, 159] on label "Peak Memory (GiB)" at bounding box center [642, 161] width 131 height 17
click at [0, 0] on input "Peak Memory (GiB)" at bounding box center [0, 0] width 0 height 0
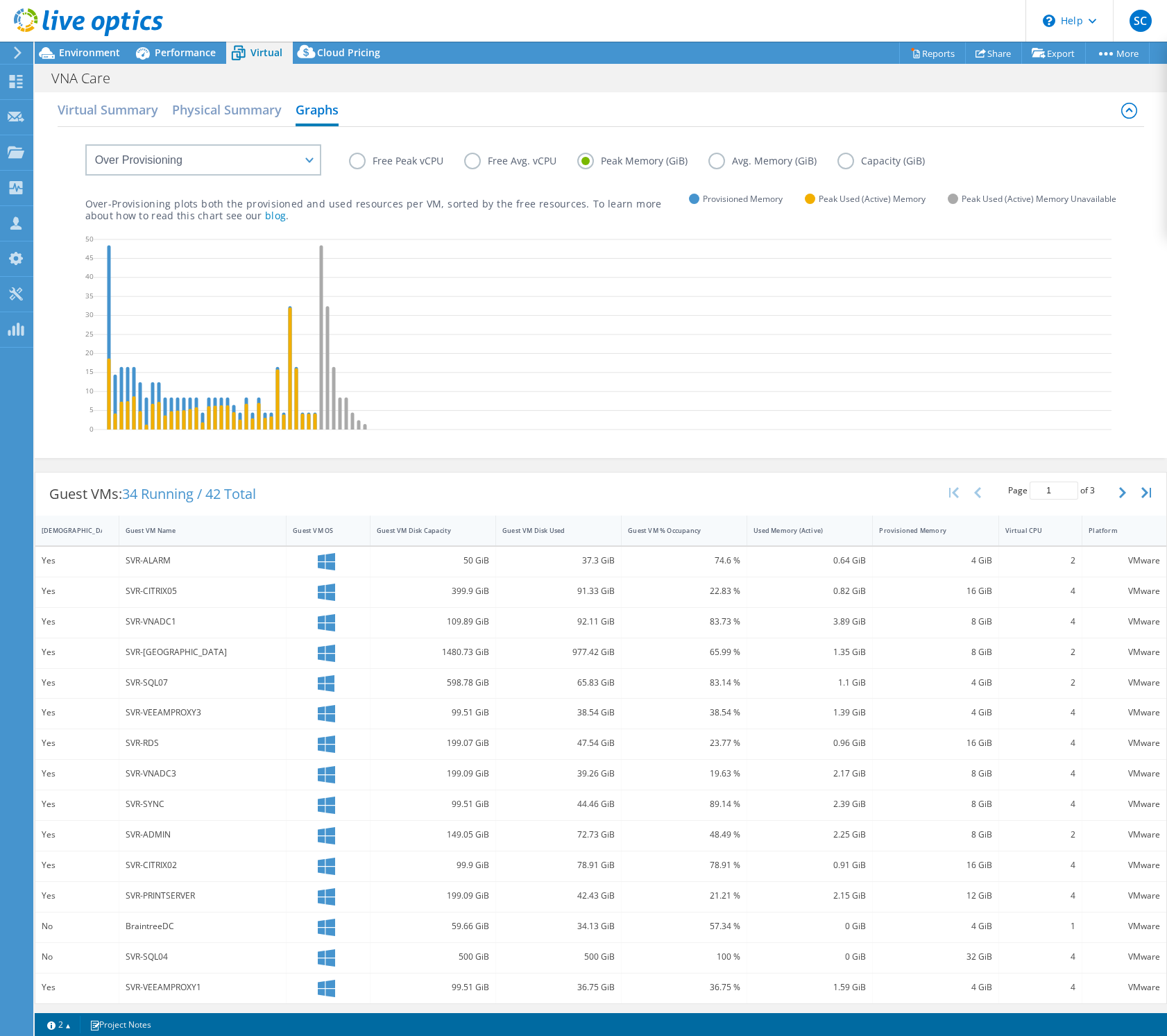
click at [357, 163] on label "Free Peak vCPU" at bounding box center [407, 161] width 115 height 17
click at [0, 0] on input "Free Peak vCPU" at bounding box center [0, 0] width 0 height 0
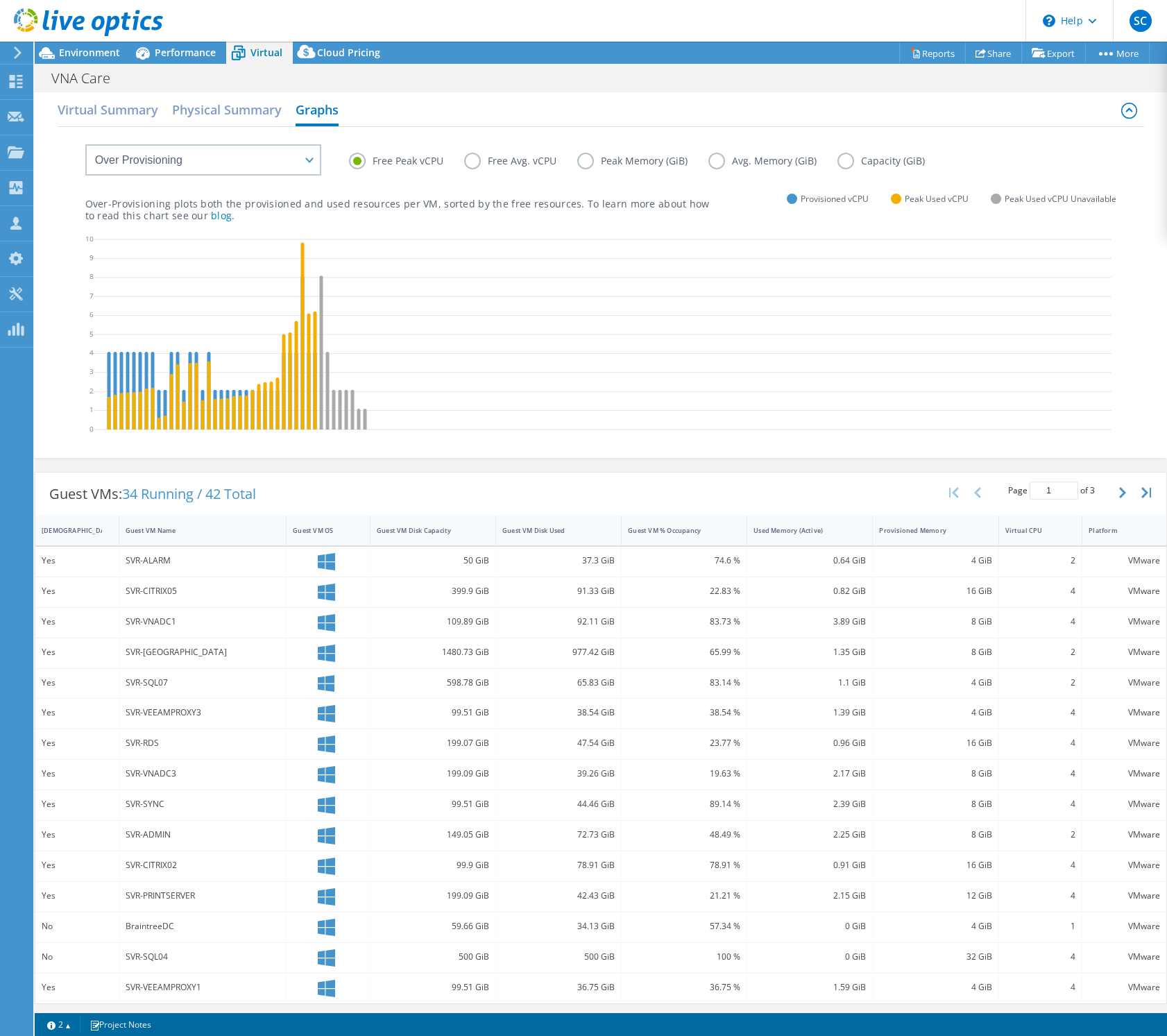
drag, startPoint x: 457, startPoint y: 151, endPoint x: 475, endPoint y: 161, distance: 20.6
click at [462, 155] on div "Free Peak vCPU Free Avg. vCPU Peak Memory (GiB) Avg. Memory (GiB) Capacity (GiB)" at bounding box center [601, 150] width 1031 height 47
click at [476, 161] on label "Free Avg. vCPU" at bounding box center [521, 161] width 113 height 17
click at [0, 0] on input "Free Avg. vCPU" at bounding box center [0, 0] width 0 height 0
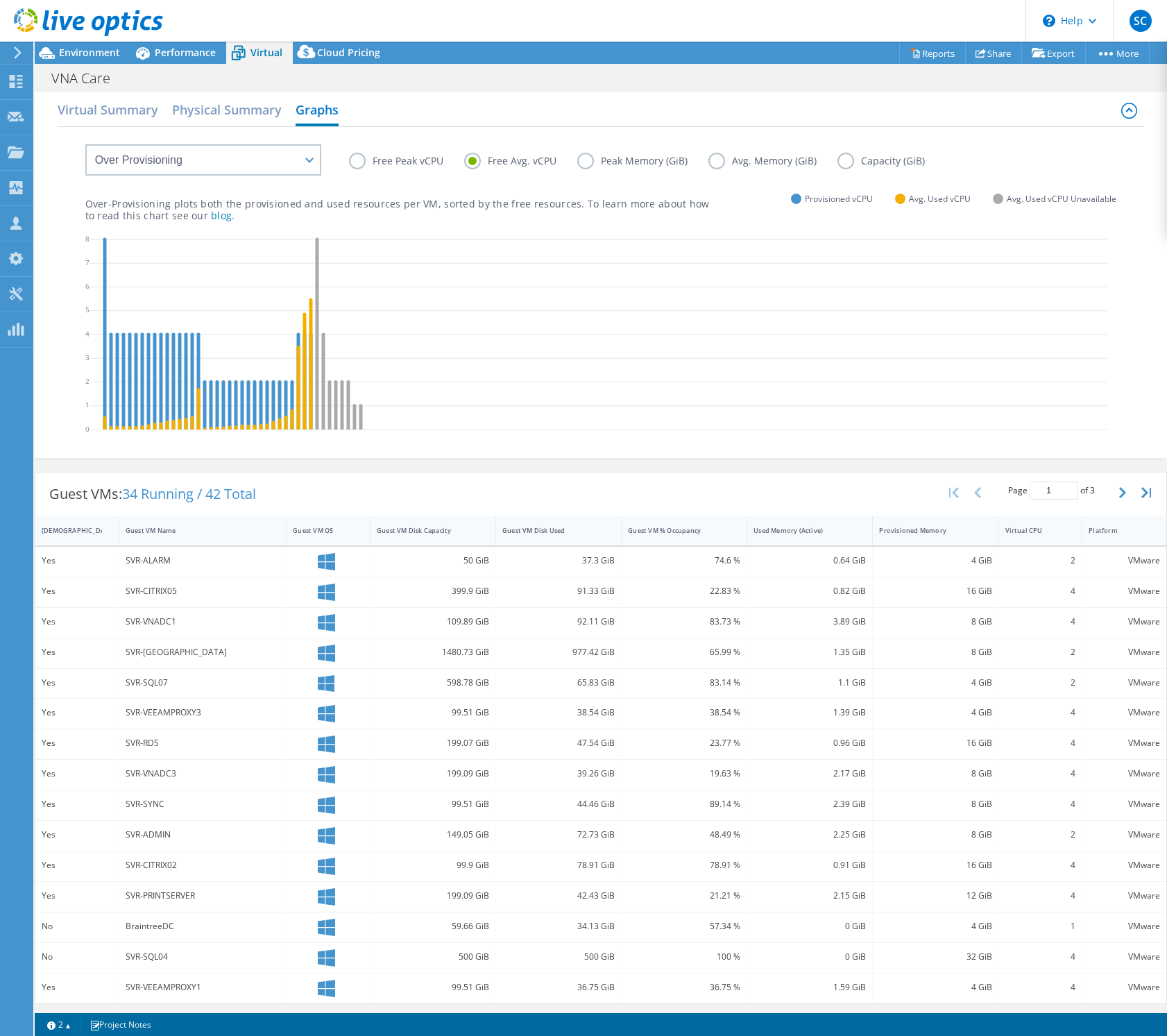
click at [635, 159] on label "Peak Memory (GiB)" at bounding box center [642, 161] width 131 height 17
click at [0, 0] on input "Peak Memory (GiB)" at bounding box center [0, 0] width 0 height 0
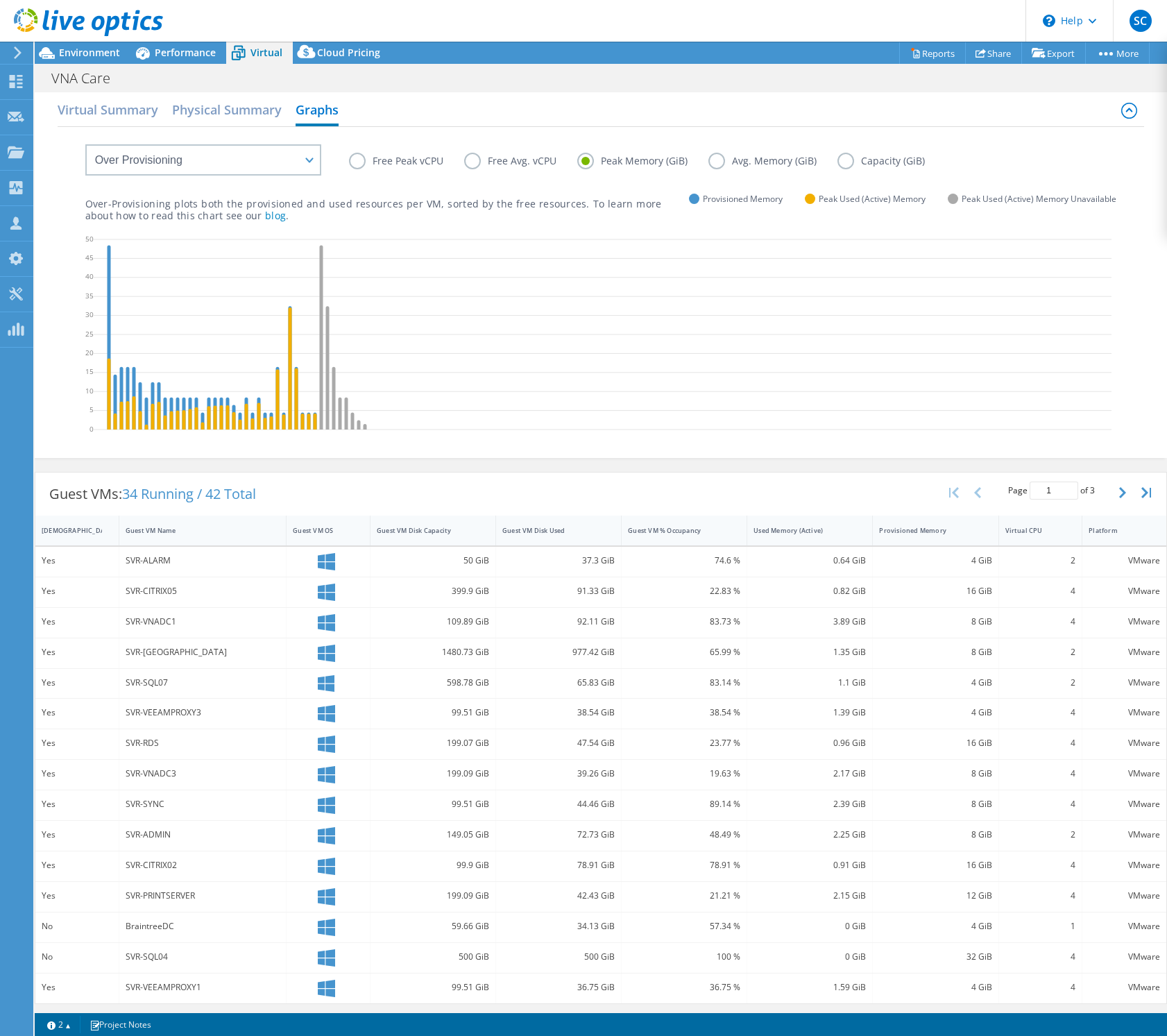
click at [732, 163] on label "Avg. Memory (GiB)" at bounding box center [772, 161] width 129 height 17
click at [0, 0] on input "Avg. Memory (GiB)" at bounding box center [0, 0] width 0 height 0
drag, startPoint x: 394, startPoint y: 166, endPoint x: 364, endPoint y: 174, distance: 31.0
click at [394, 166] on label "Free Peak vCPU" at bounding box center [407, 161] width 115 height 17
click at [0, 0] on input "Free Peak vCPU" at bounding box center [0, 0] width 0 height 0
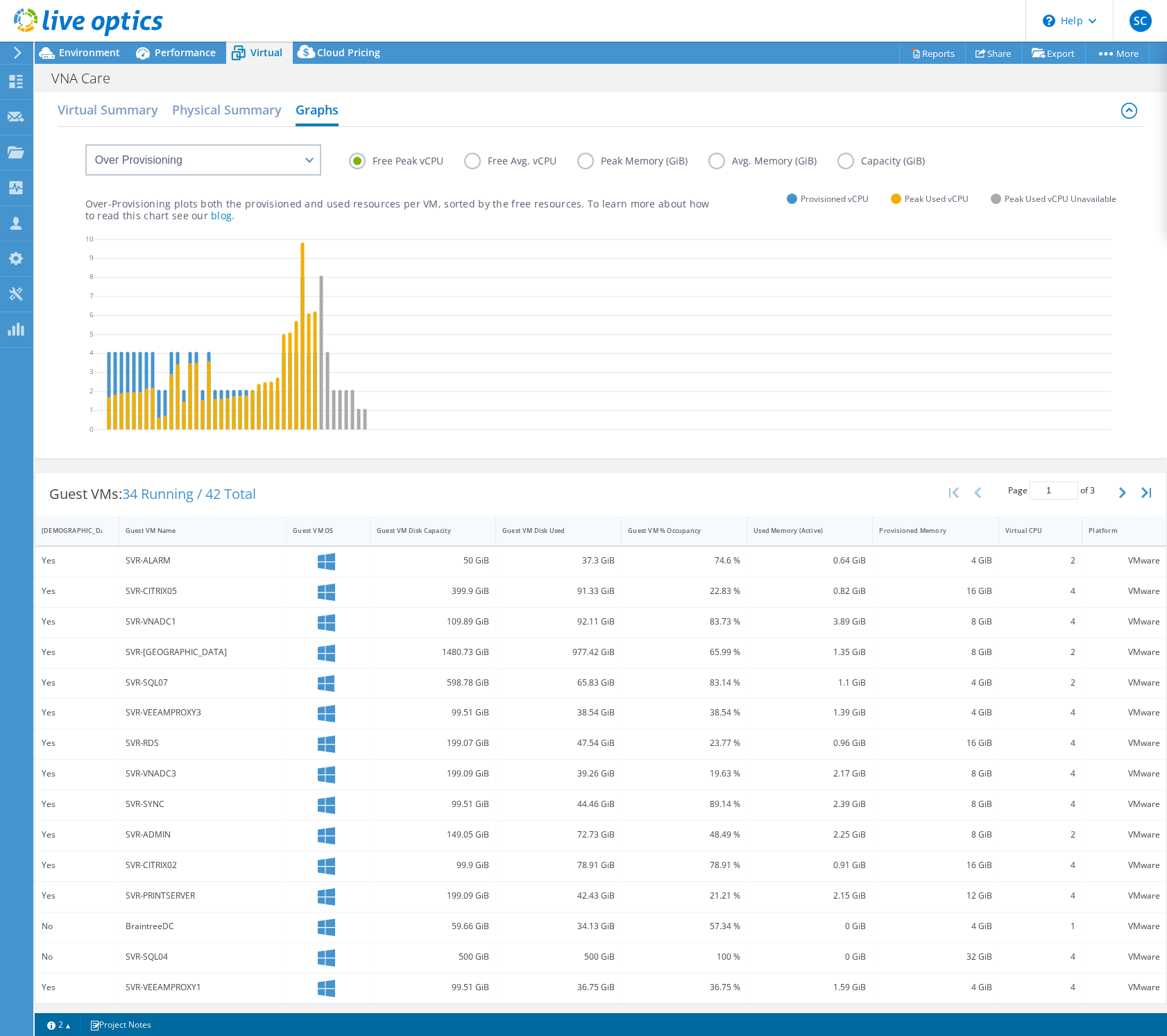
click at [640, 166] on label "Peak Memory (GiB)" at bounding box center [642, 161] width 131 height 17
click at [0, 0] on input "Peak Memory (GiB)" at bounding box center [0, 0] width 0 height 0
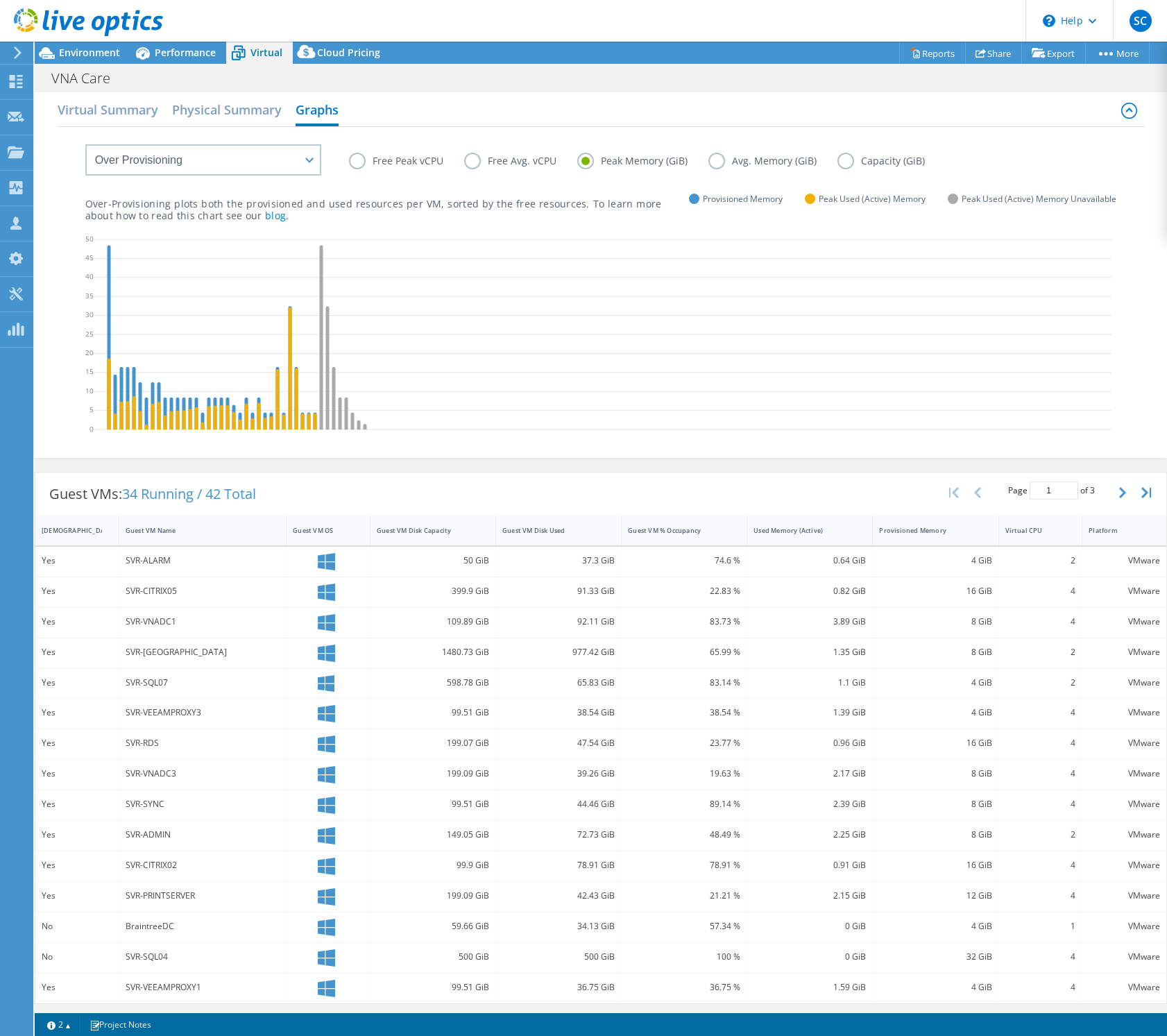
click at [477, 162] on label "Free Avg. vCPU" at bounding box center [521, 161] width 113 height 17
click at [0, 0] on input "Free Avg. vCPU" at bounding box center [0, 0] width 0 height 0
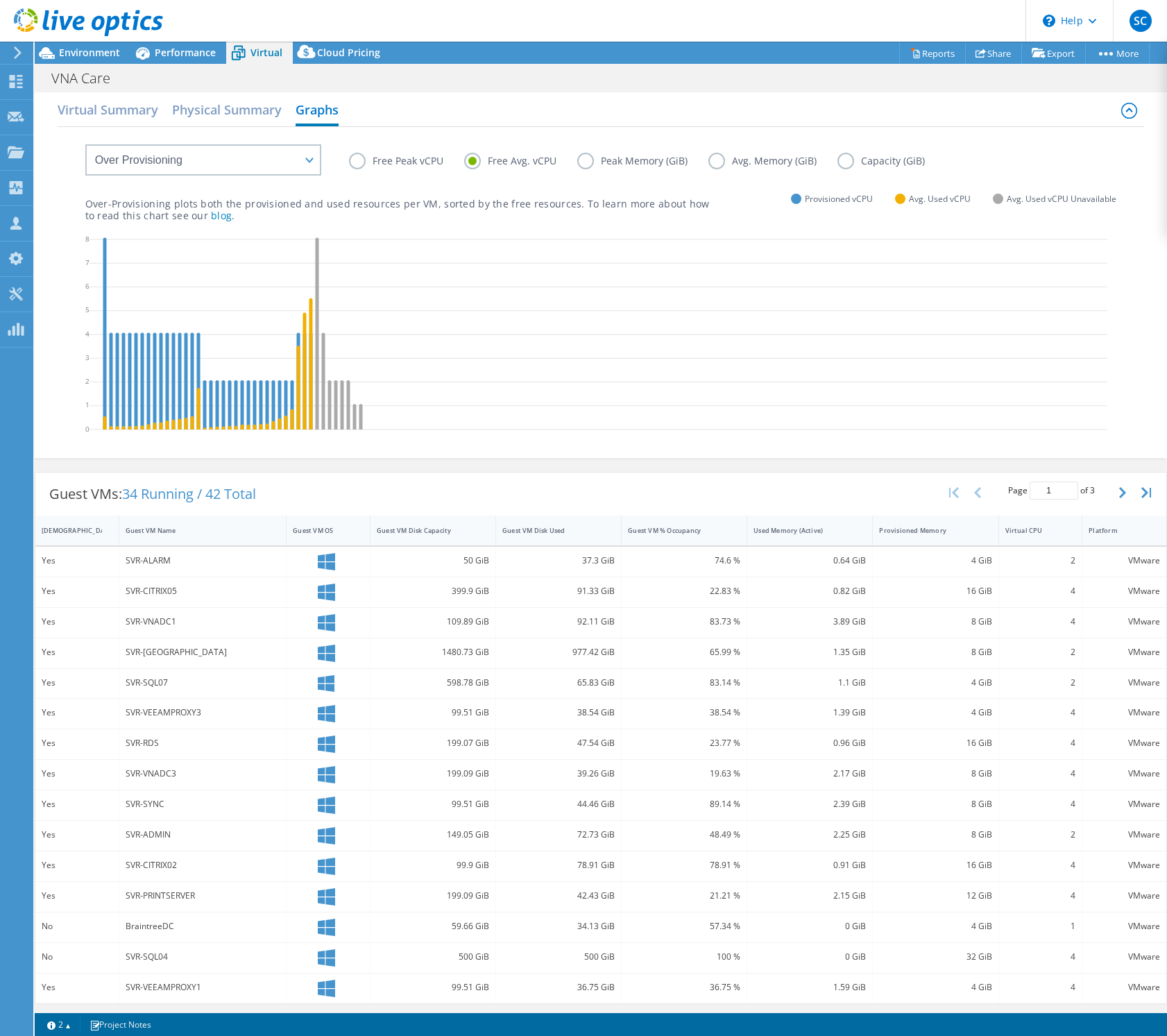
click at [386, 160] on label "Free Peak vCPU" at bounding box center [407, 161] width 115 height 17
click at [0, 0] on input "Free Peak vCPU" at bounding box center [0, 0] width 0 height 0
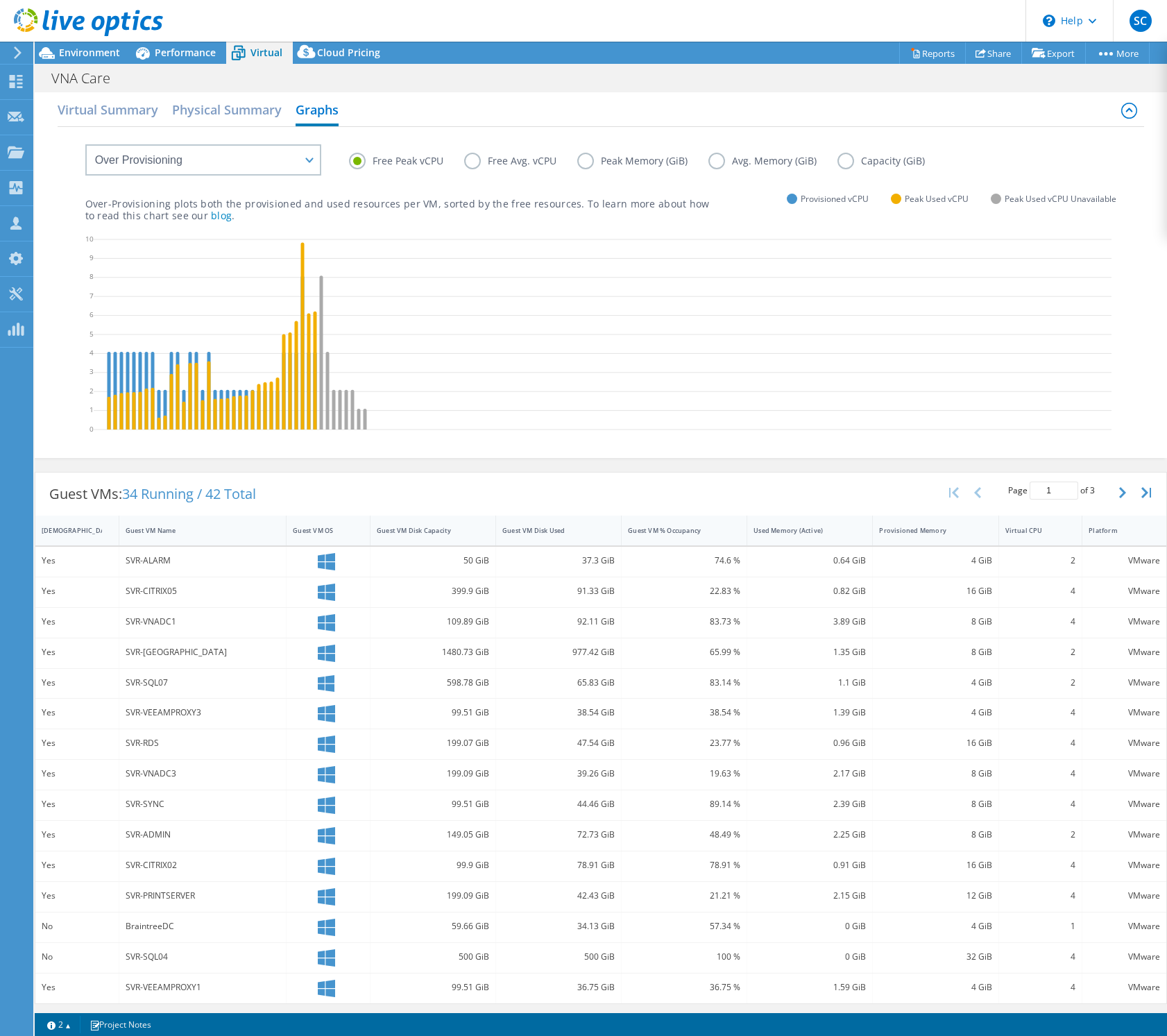
click at [599, 162] on label "Peak Memory (GiB)" at bounding box center [642, 161] width 131 height 17
click at [0, 0] on input "Peak Memory (GiB)" at bounding box center [0, 0] width 0 height 0
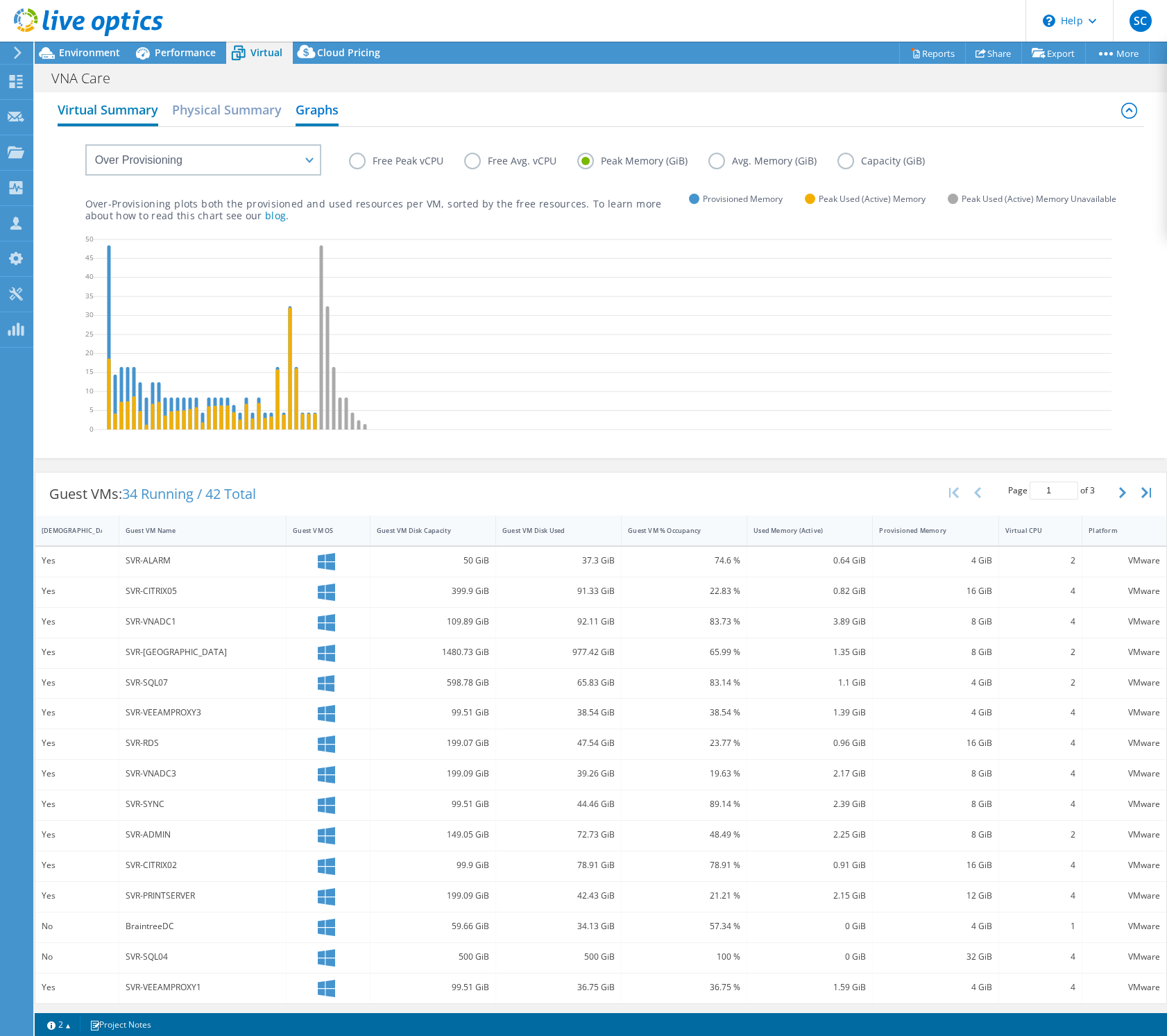
click at [125, 114] on h2 "Virtual Summary" at bounding box center [108, 110] width 100 height 31
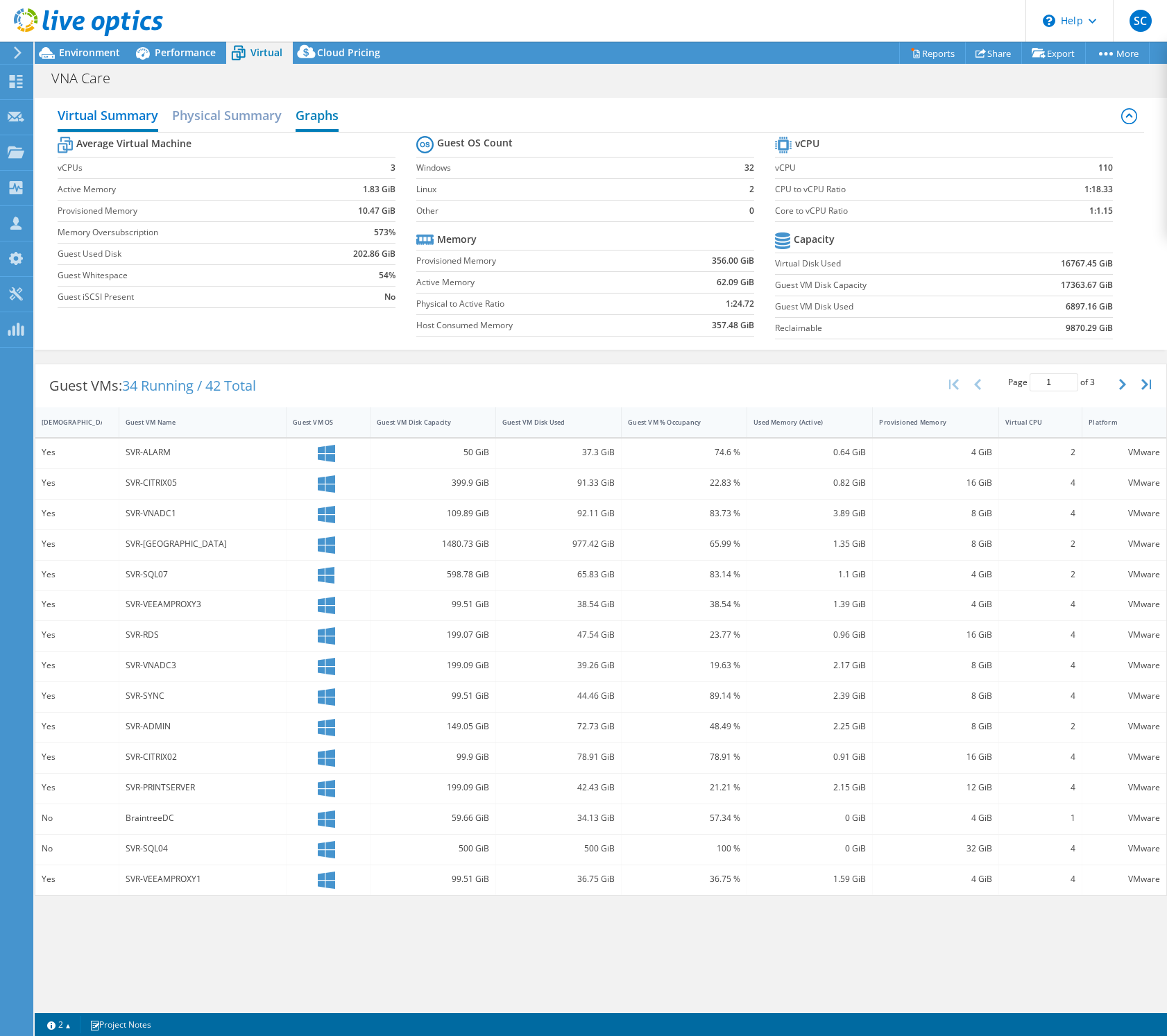
click at [305, 109] on h2 "Graphs" at bounding box center [317, 116] width 43 height 31
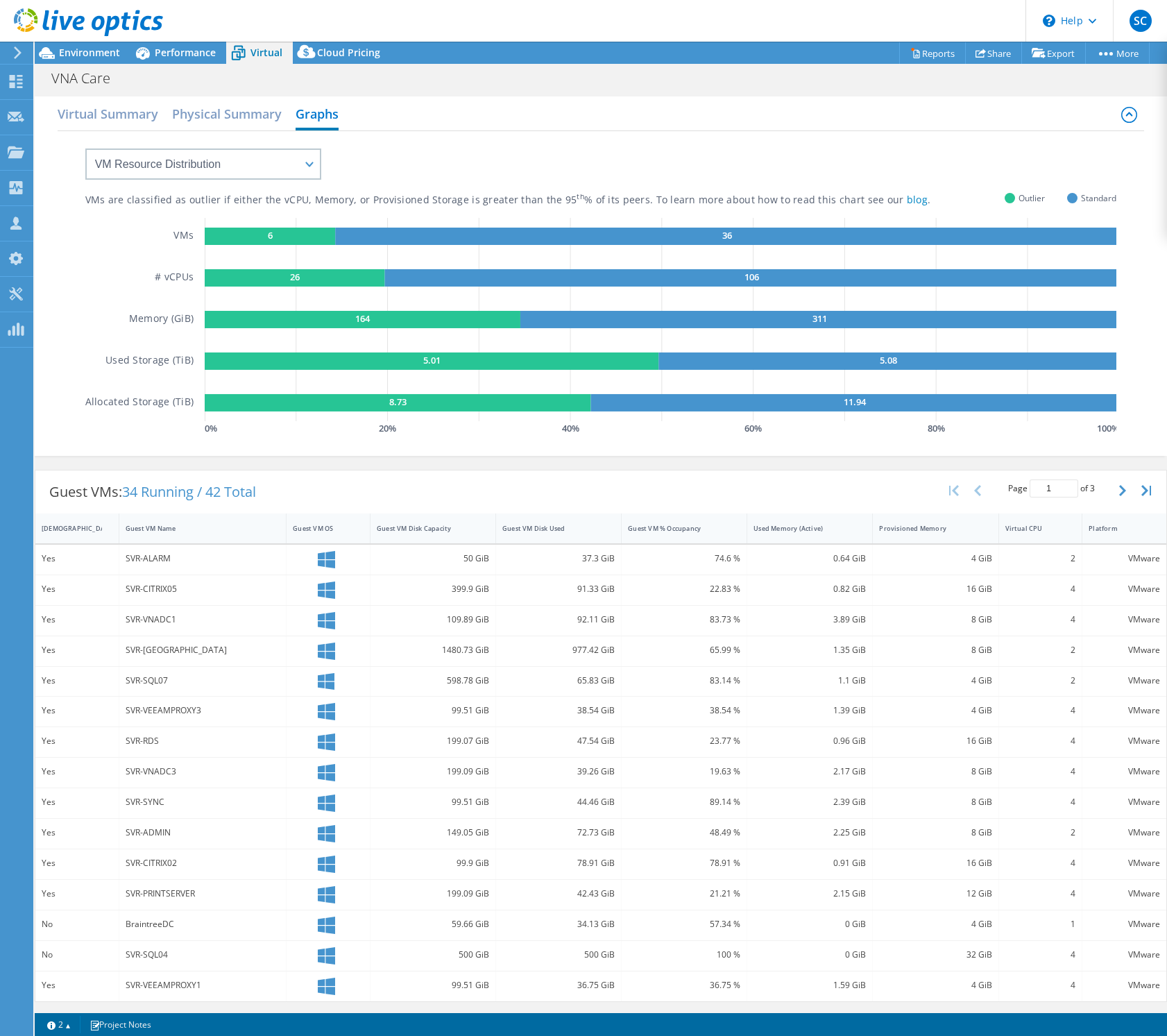
scroll to position [1, 0]
click at [1122, 491] on icon "button" at bounding box center [1122, 490] width 6 height 11
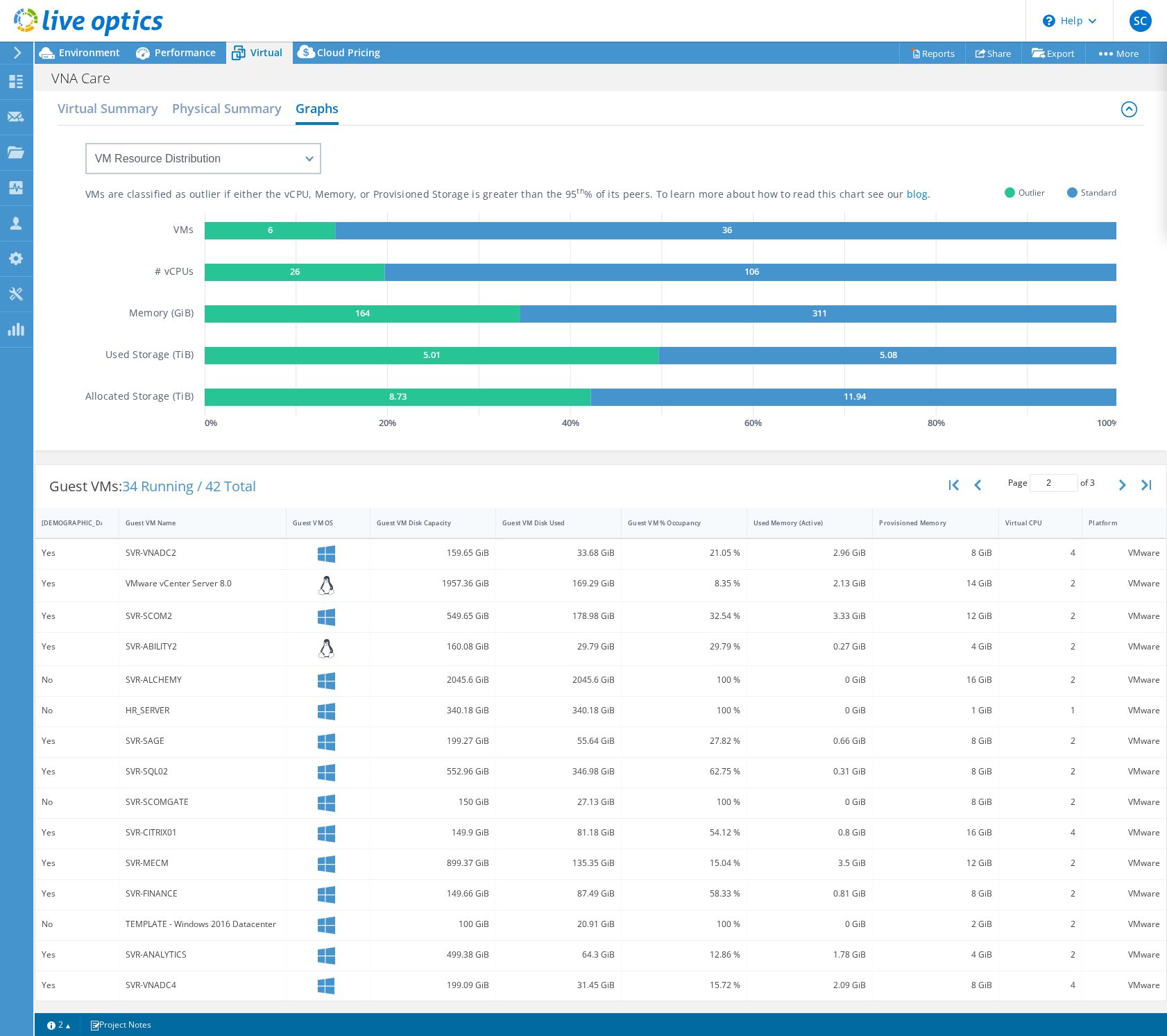
scroll to position [6, 0]
click at [1127, 482] on button "button" at bounding box center [1123, 485] width 23 height 26
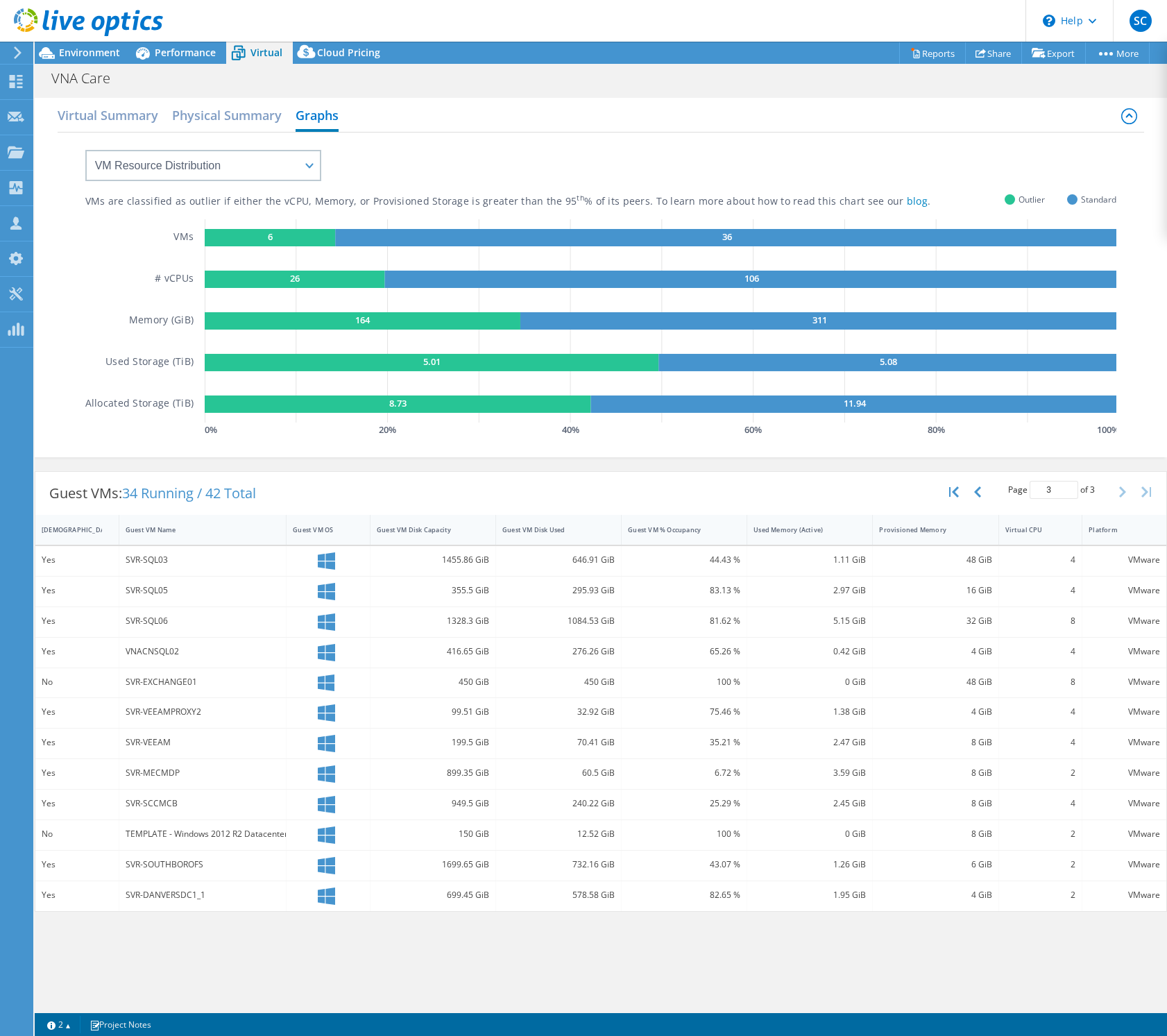
scroll to position [0, 0]
click at [978, 496] on icon "button" at bounding box center [977, 492] width 6 height 11
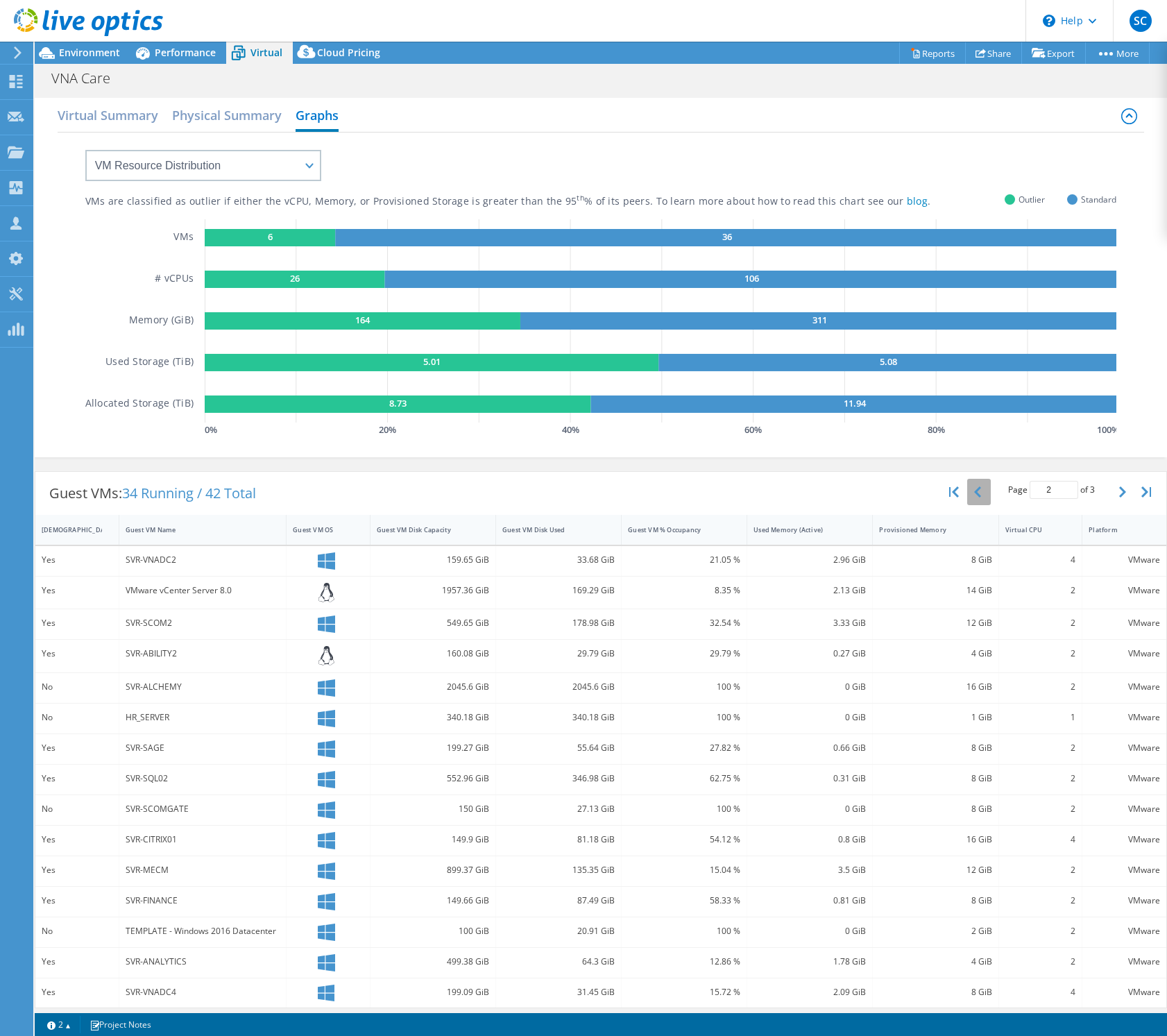
click at [977, 493] on icon "button" at bounding box center [977, 492] width 6 height 11
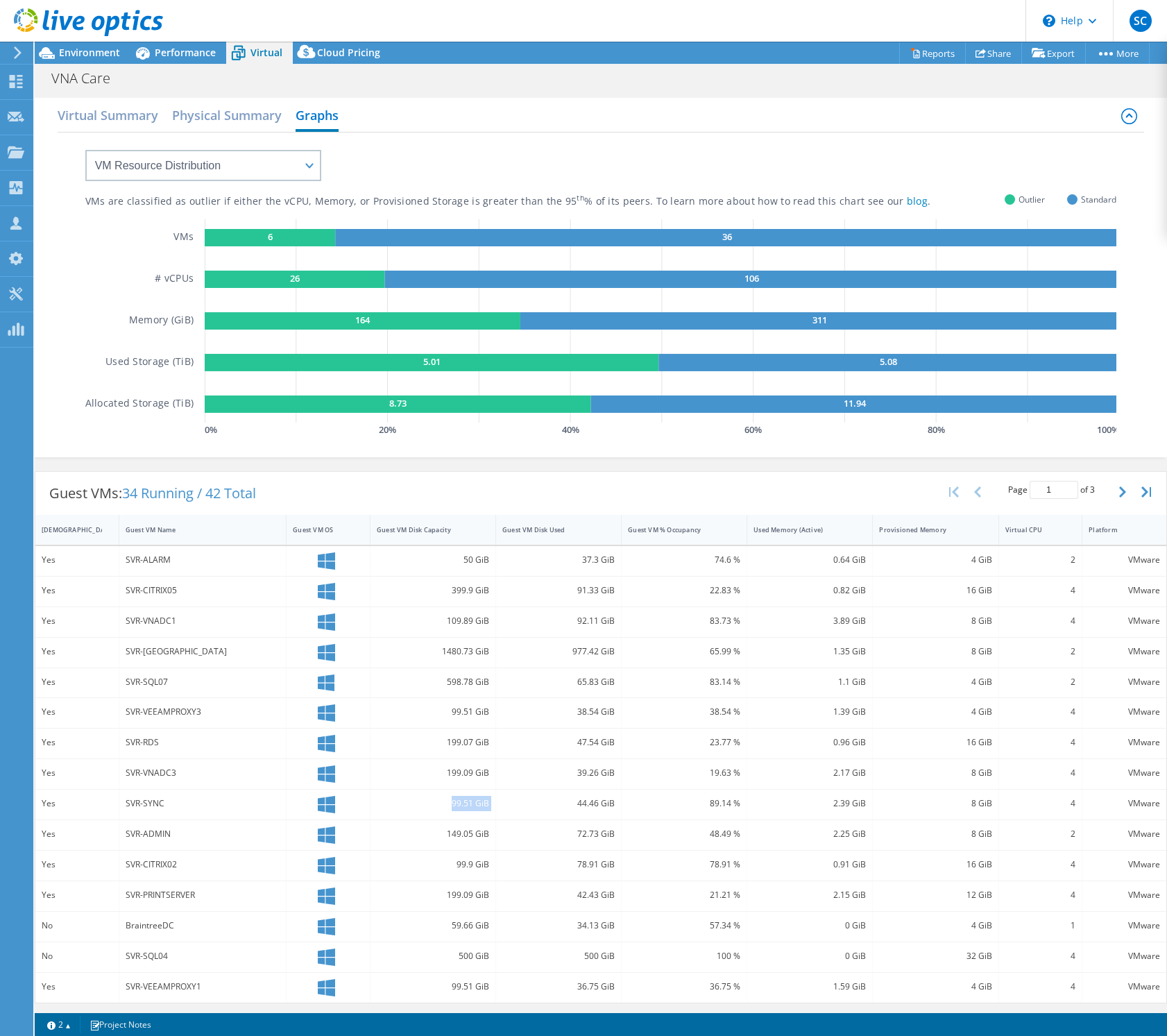
drag, startPoint x: 452, startPoint y: 806, endPoint x: 617, endPoint y: 810, distance: 165.0
click at [511, 806] on div "Yes SVR-SYNC 99.51 GiB 44.46 GiB 89.14 % 2.39 GiB 8 GiB 4 VMware" at bounding box center [601, 804] width 1131 height 30
click at [190, 924] on div "BraintreeDC" at bounding box center [202, 926] width 154 height 15
drag, startPoint x: 180, startPoint y: 961, endPoint x: 123, endPoint y: 955, distance: 57.3
click at [123, 955] on div "SVR-SQL04" at bounding box center [203, 957] width 167 height 30
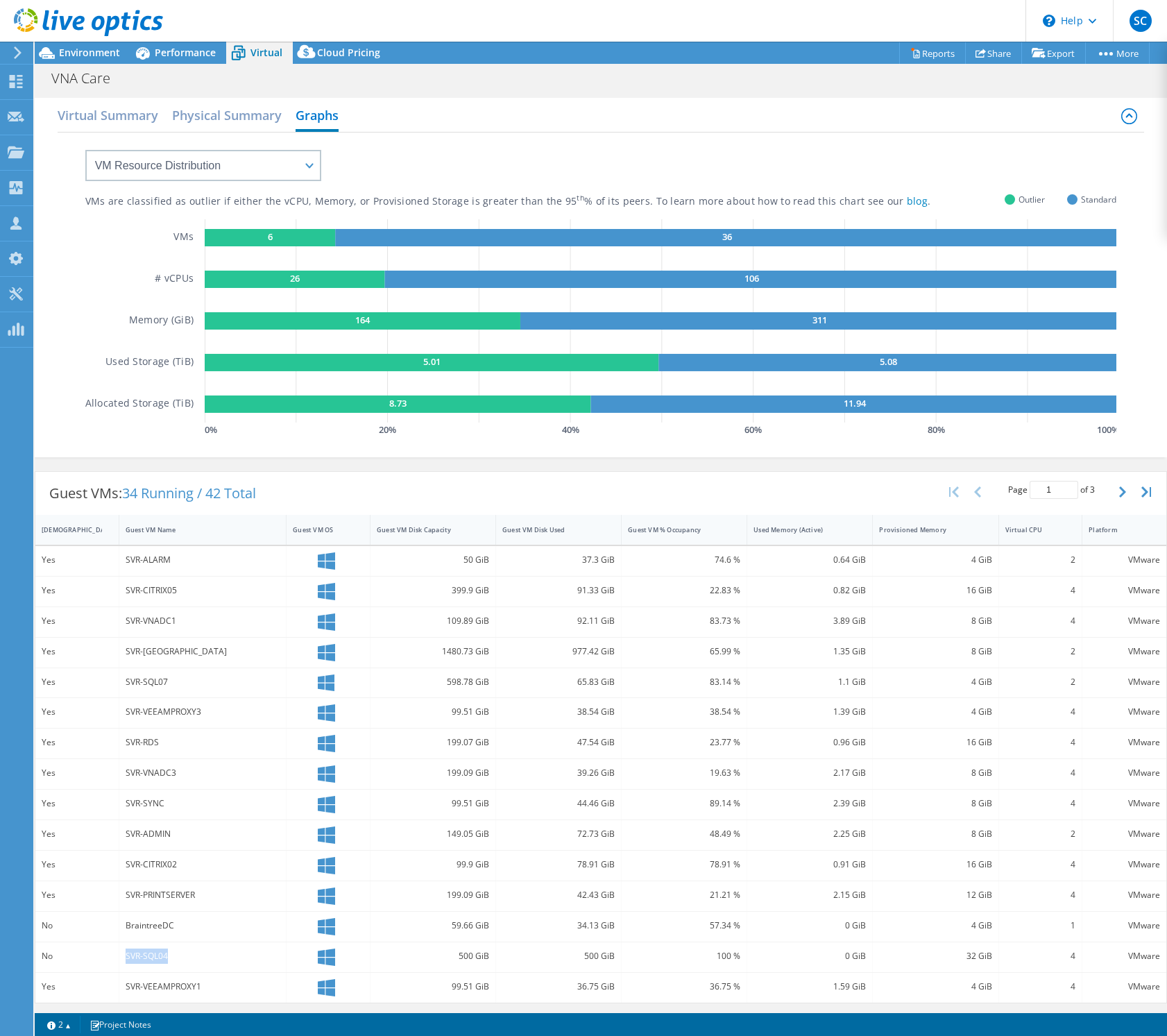
scroll to position [1, 0]
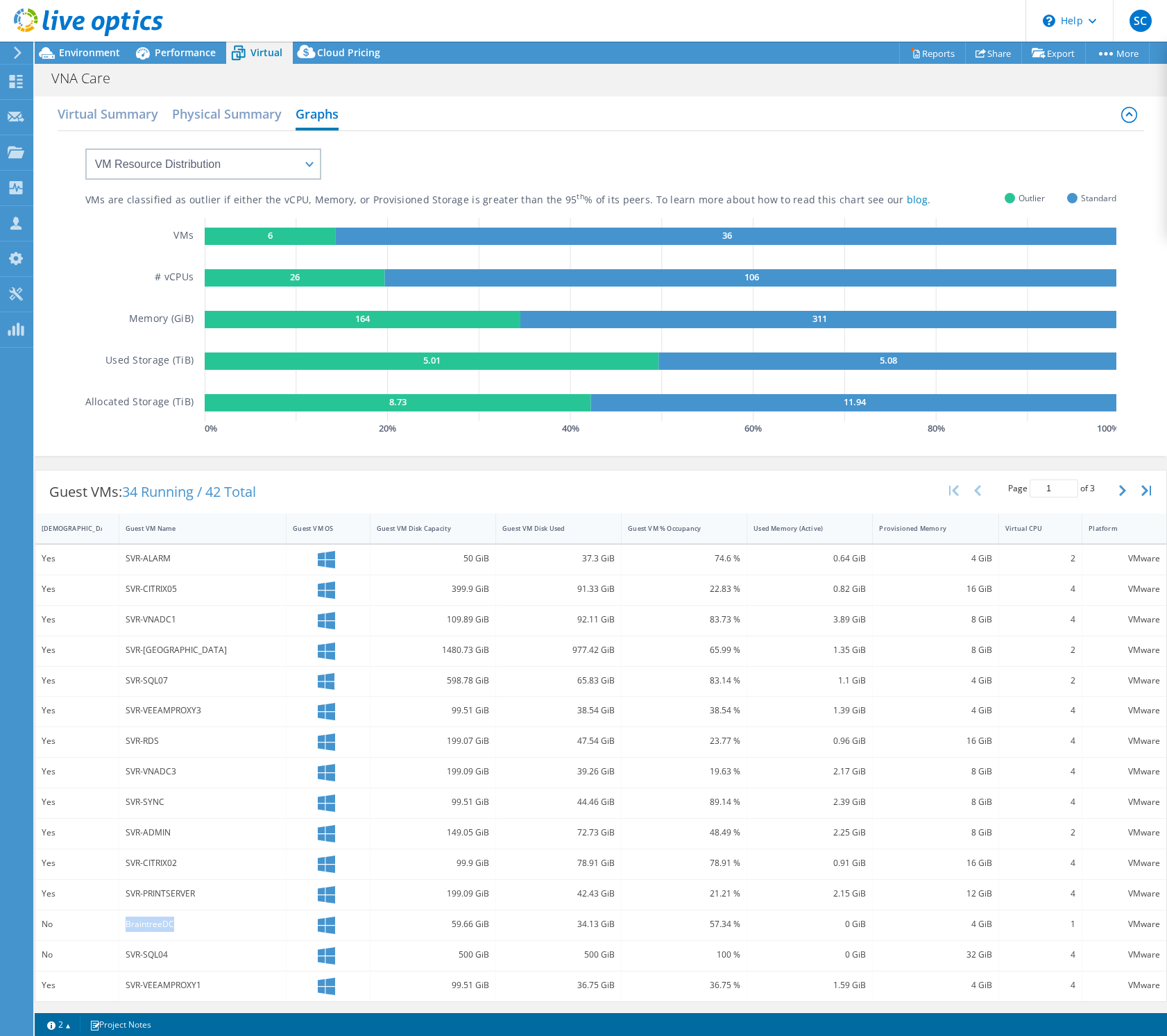
drag, startPoint x: 165, startPoint y: 926, endPoint x: 126, endPoint y: 925, distance: 39.0
click at [125, 925] on div "BraintreeDC" at bounding box center [202, 924] width 154 height 15
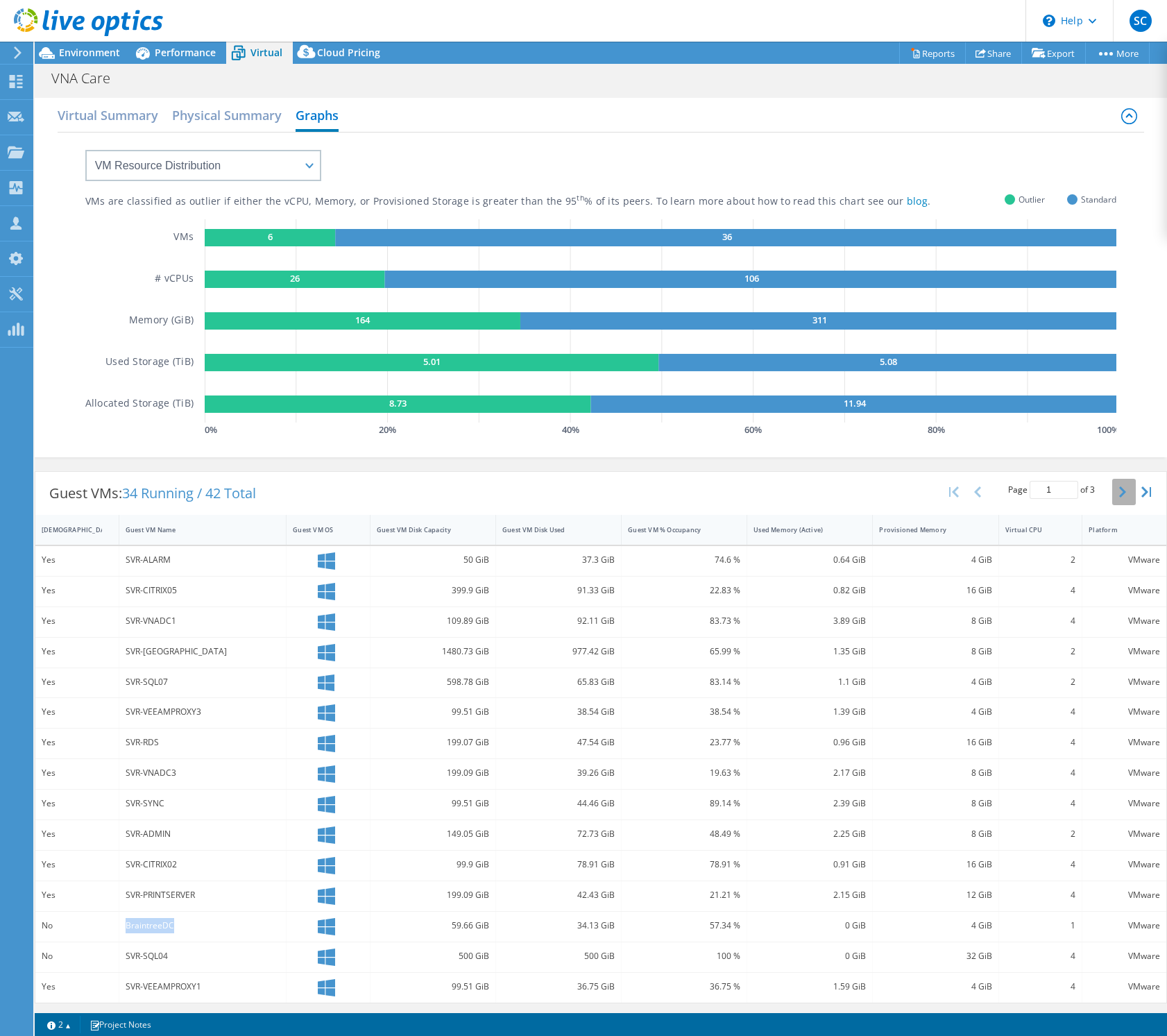
click at [1120, 490] on icon "button" at bounding box center [1122, 492] width 6 height 11
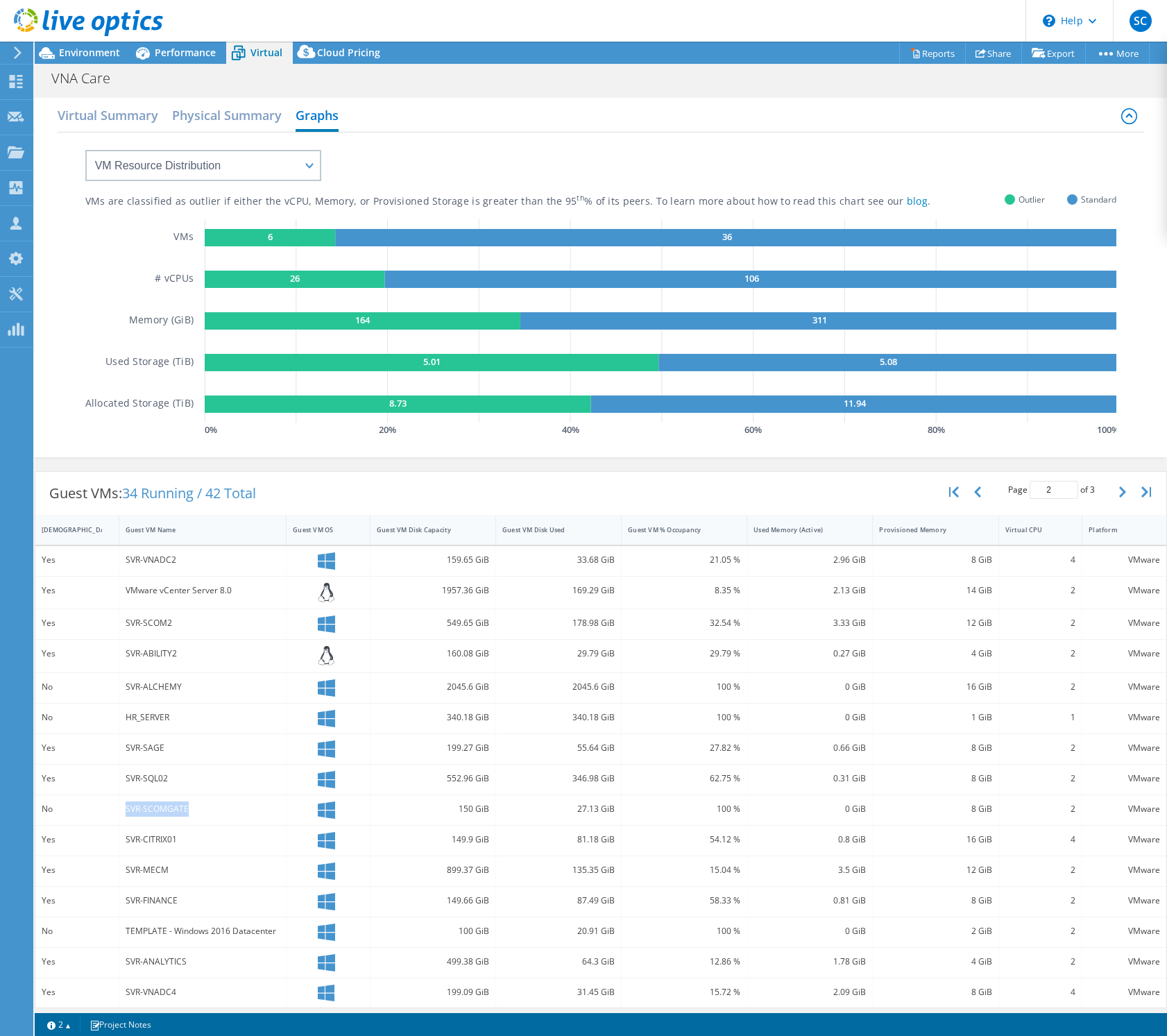
drag, startPoint x: 126, startPoint y: 805, endPoint x: 131, endPoint y: 831, distance: 26.5
click at [123, 805] on div "SVR-SCOMGATE" at bounding box center [203, 809] width 167 height 30
drag, startPoint x: 196, startPoint y: 935, endPoint x: 141, endPoint y: 937, distance: 55.0
click at [136, 932] on div "TEMPLATE - Windows 2016 Datacenter" at bounding box center [202, 931] width 154 height 15
click at [1130, 488] on button "button" at bounding box center [1123, 492] width 23 height 26
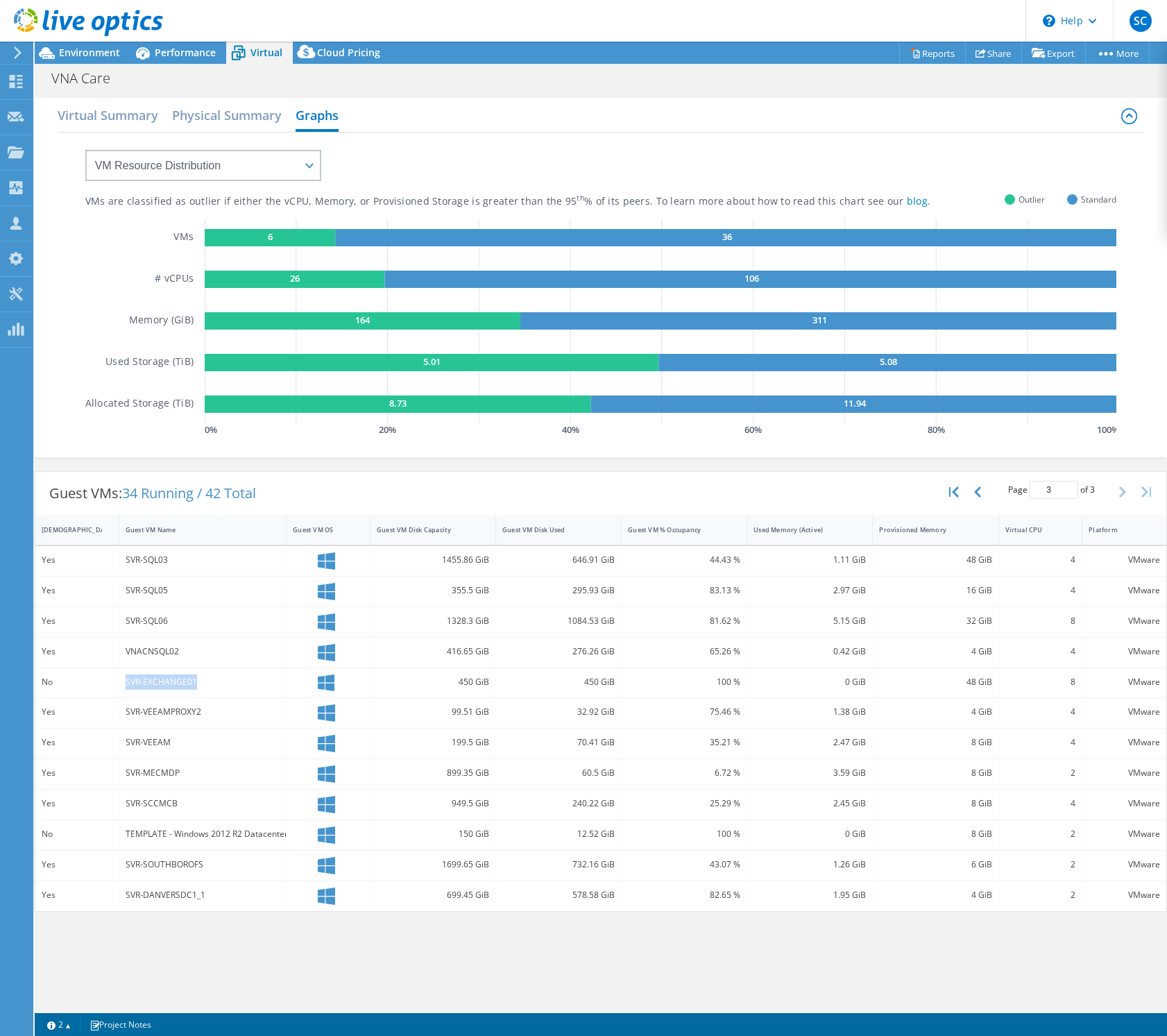
drag, startPoint x: 154, startPoint y: 680, endPoint x: 123, endPoint y: 680, distance: 31.0
click at [122, 680] on div "SVR-EXCHANGE01" at bounding box center [203, 683] width 167 height 30
click at [984, 496] on button "button" at bounding box center [979, 492] width 23 height 26
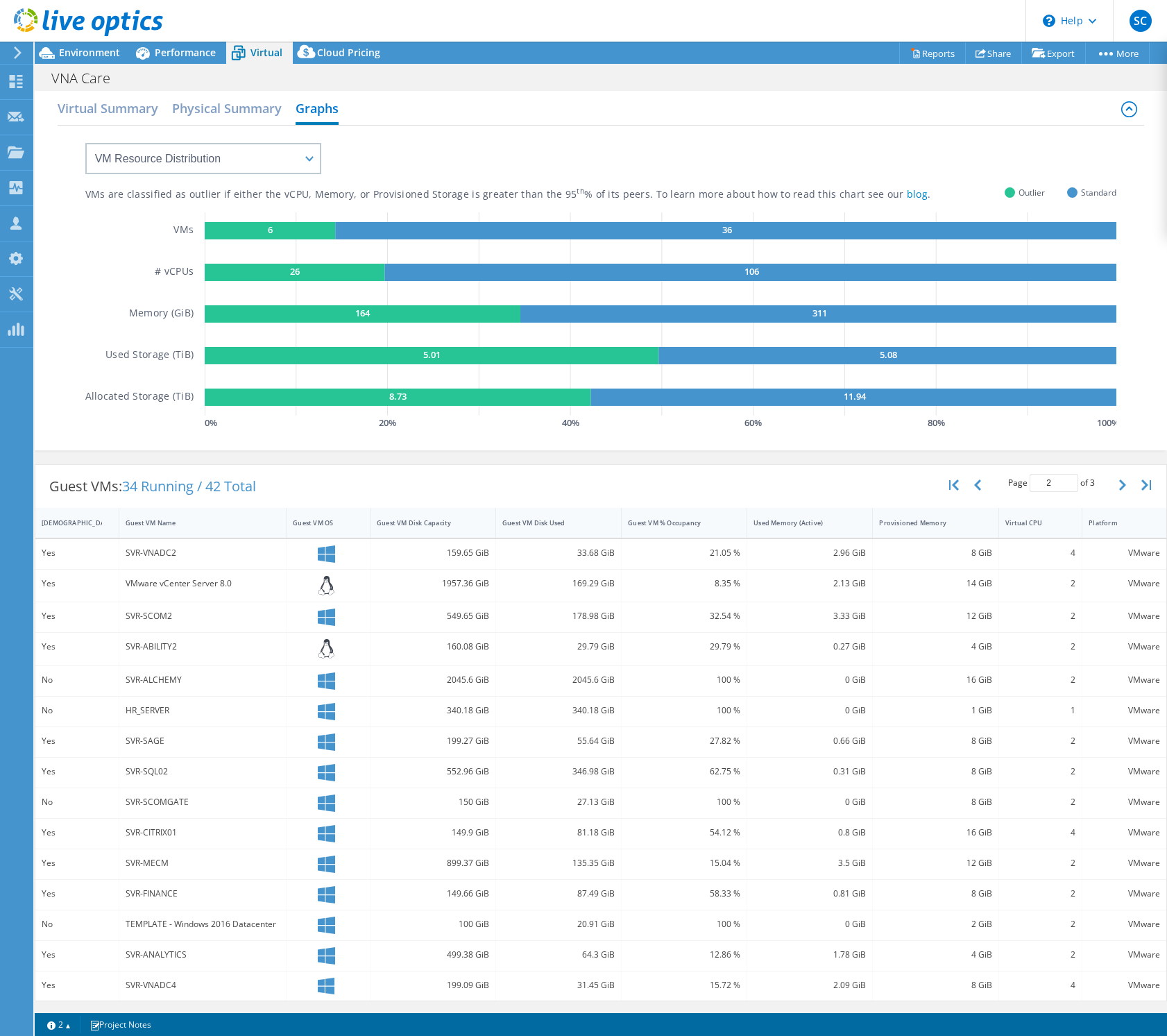
scroll to position [6, 0]
click at [981, 482] on button "button" at bounding box center [979, 485] width 23 height 26
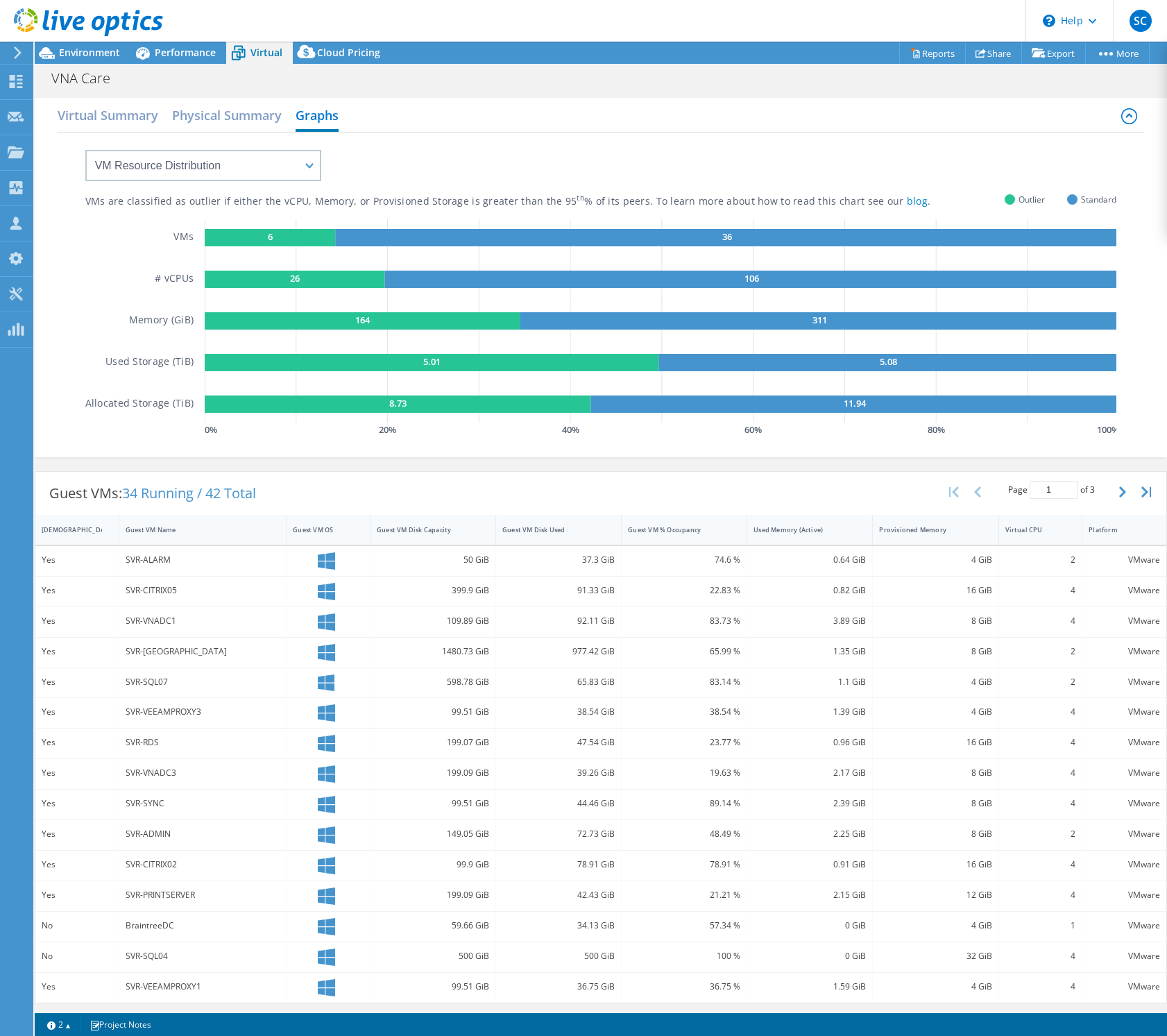
scroll to position [0, 0]
click at [1121, 493] on icon "button" at bounding box center [1122, 492] width 6 height 11
type input "2"
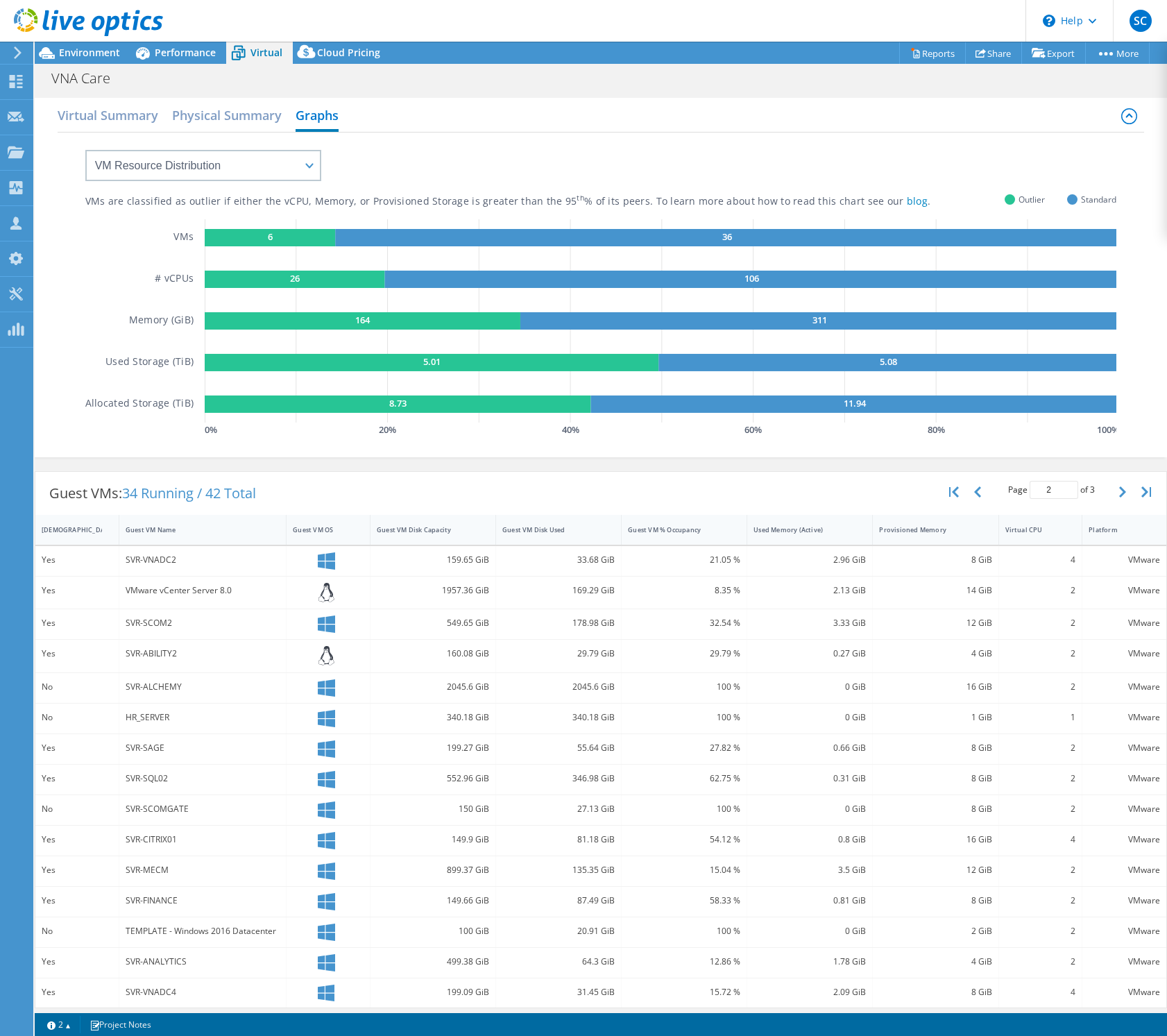
click at [136, 683] on div "SVR-ALCHEMY" at bounding box center [202, 687] width 154 height 15
drag, startPoint x: 134, startPoint y: 684, endPoint x: 175, endPoint y: 694, distance: 42.2
click at [175, 682] on div "SVR-ALCHEMY" at bounding box center [202, 687] width 154 height 15
click at [185, 715] on div "HR_SERVER" at bounding box center [202, 718] width 154 height 15
drag, startPoint x: 188, startPoint y: 713, endPoint x: 68, endPoint y: 685, distance: 123.2
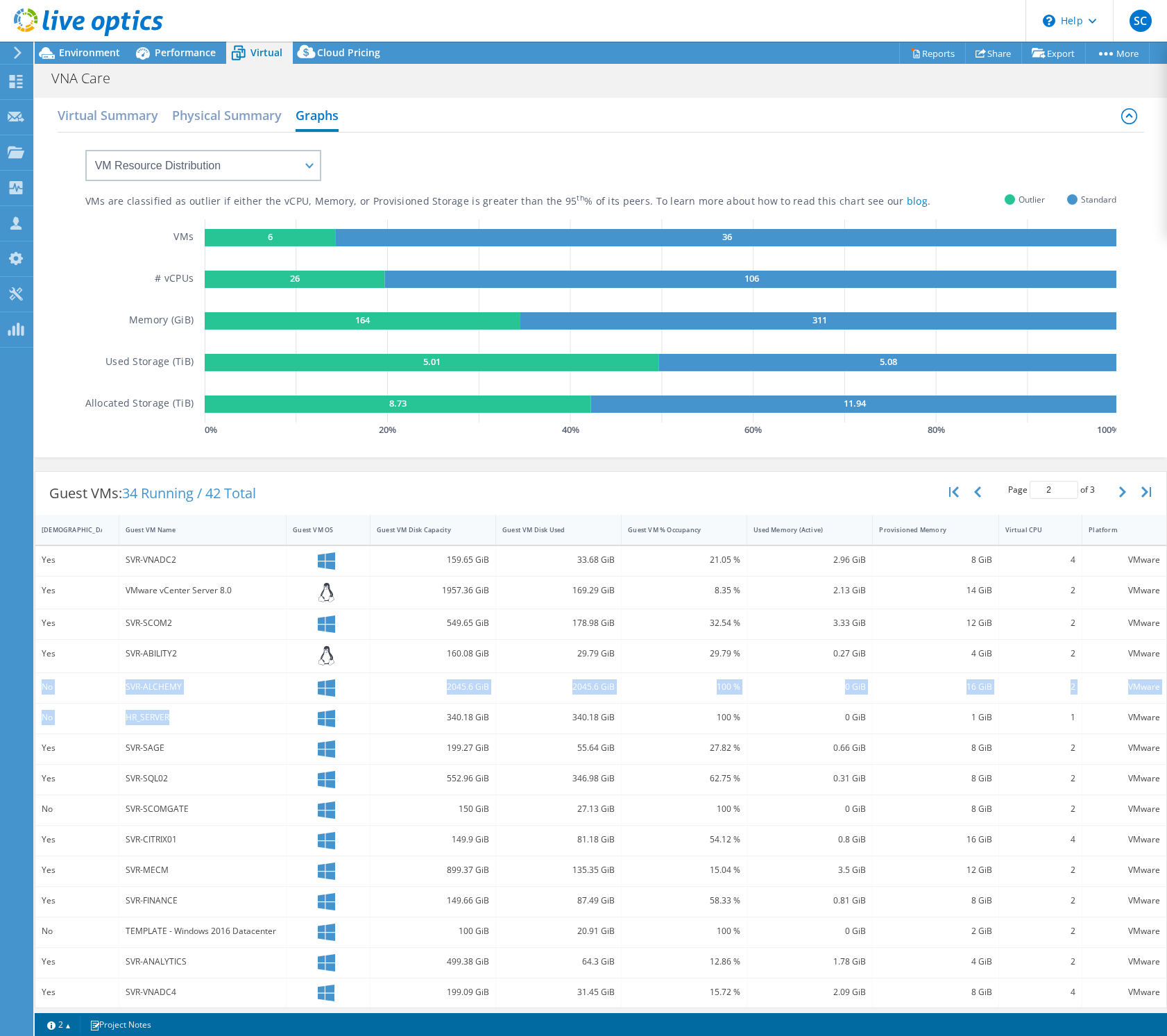
click at [41, 685] on div "Yes SVR-VNADC2 159.65 GiB 33.68 GiB 21.05 % 2.96 GiB 8 GiB 4 VMware Yes VMware …" at bounding box center [601, 777] width 1131 height 462
drag, startPoint x: 84, startPoint y: 685, endPoint x: 130, endPoint y: 691, distance: 46.4
click at [84, 685] on div "No" at bounding box center [77, 687] width 71 height 15
drag, startPoint x: 44, startPoint y: 685, endPoint x: 197, endPoint y: 720, distance: 157.0
click at [197, 720] on div "Yes SVR-VNADC2 159.65 GiB 33.68 GiB 21.05 % 2.96 GiB 8 GiB 4 VMware Yes VMware …" at bounding box center [601, 777] width 1131 height 462
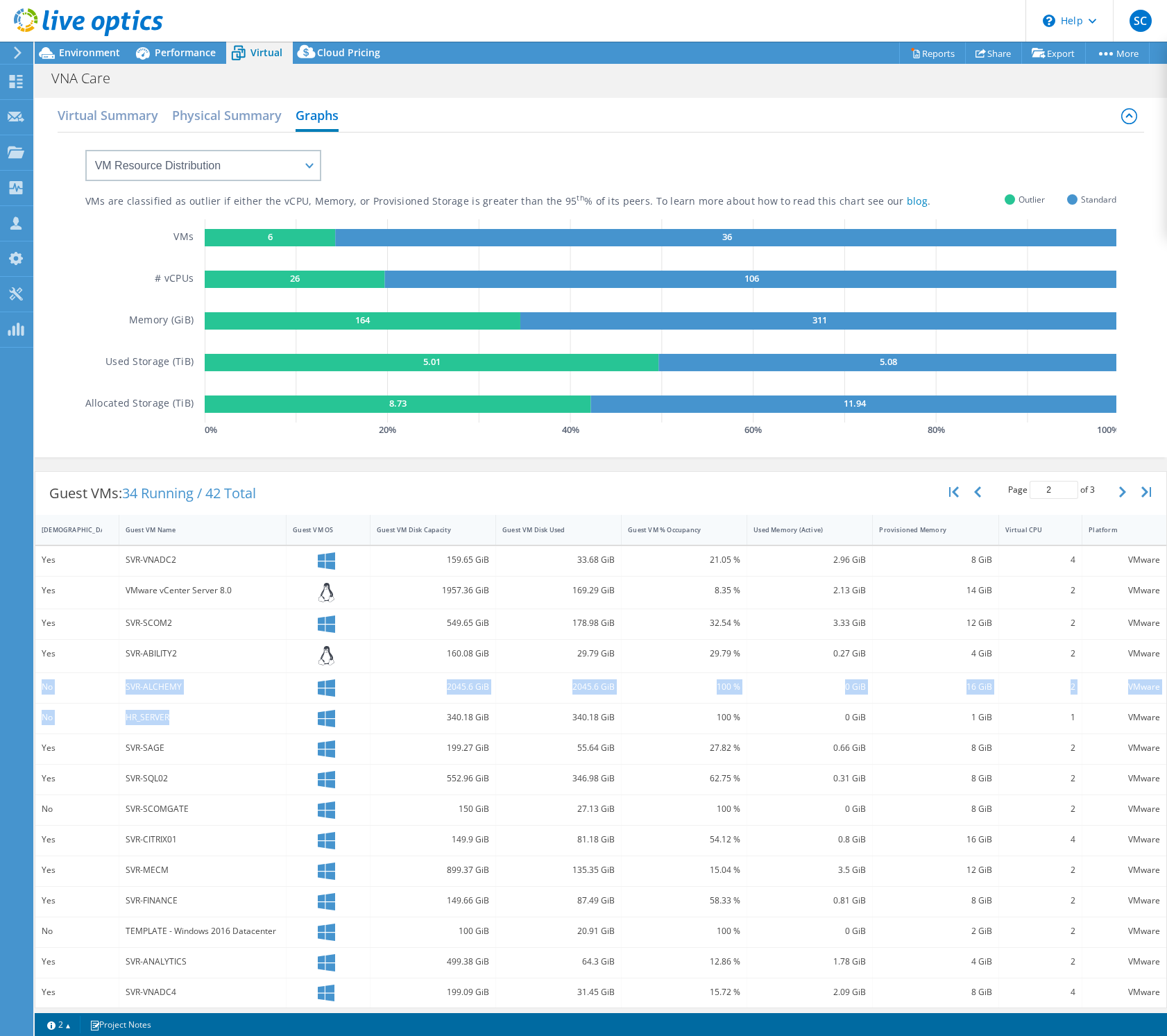
click at [197, 720] on div "HR_SERVER" at bounding box center [202, 718] width 154 height 15
drag, startPoint x: 182, startPoint y: 688, endPoint x: 136, endPoint y: 691, distance: 46.1
click at [123, 685] on div "SVR-ALCHEMY" at bounding box center [203, 688] width 167 height 30
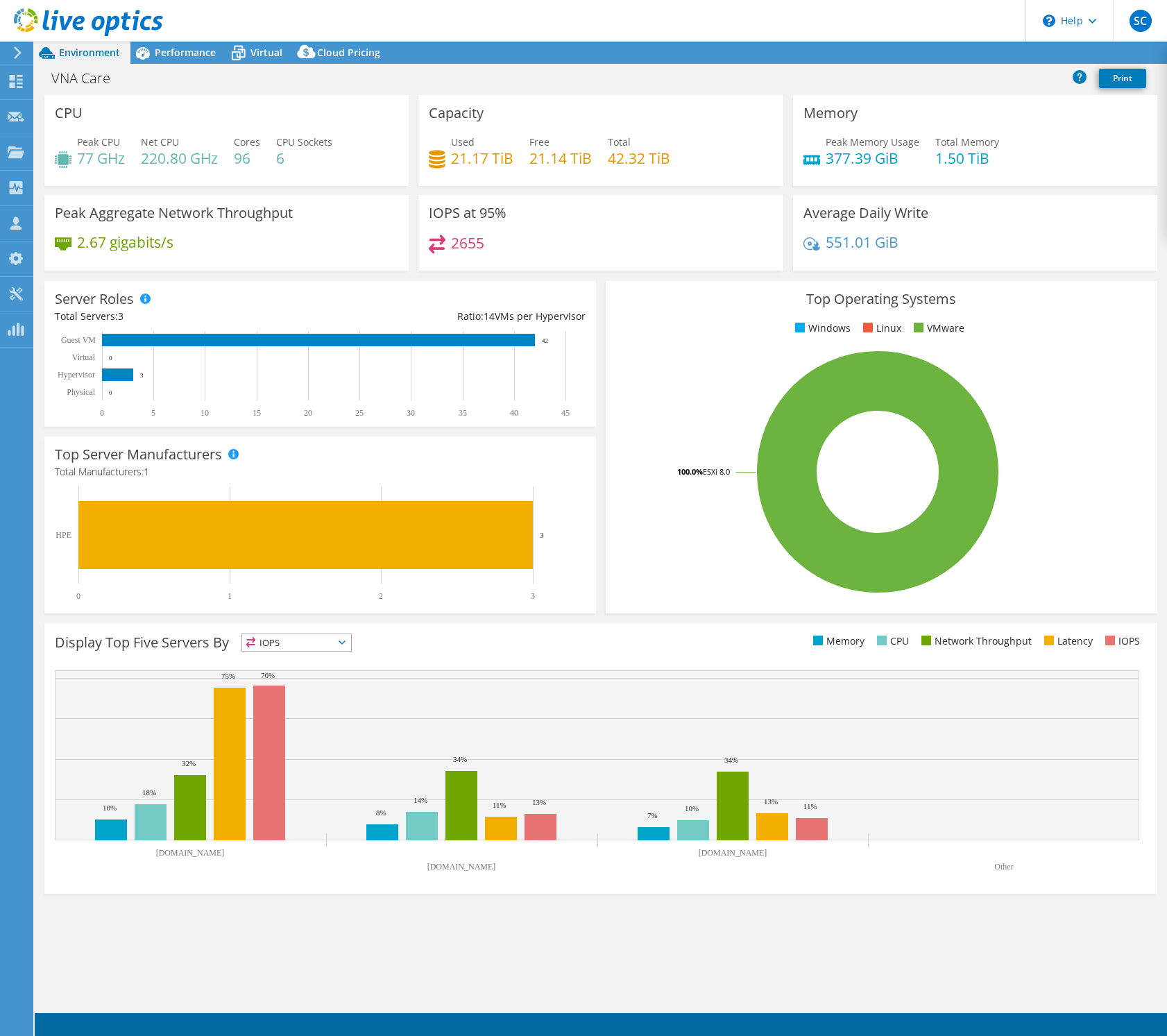
select select "USEast"
select select "USD"
click at [279, 53] on span "Virtual" at bounding box center [266, 52] width 32 height 13
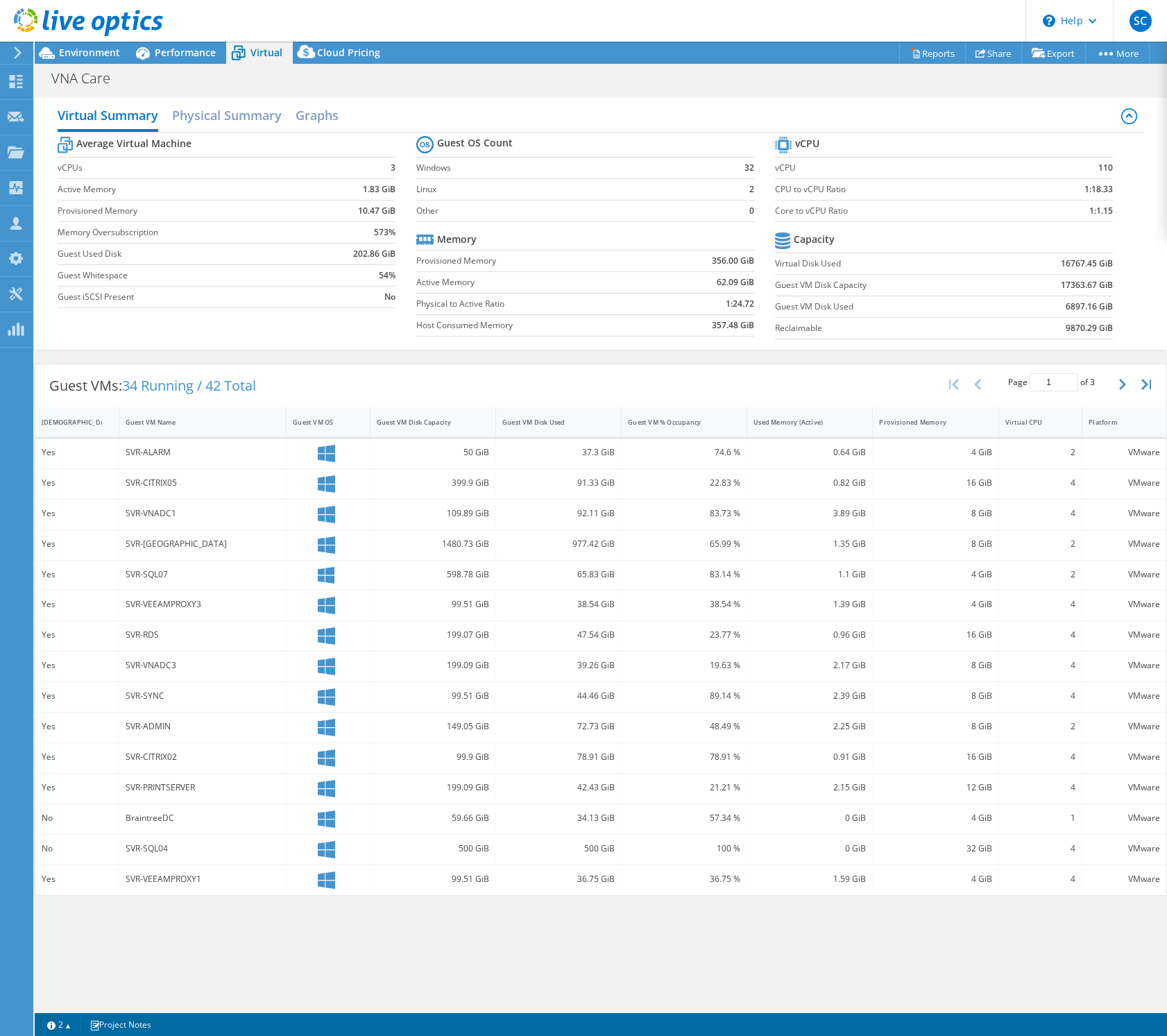
click at [650, 186] on label "Linux" at bounding box center [569, 189] width 306 height 14
